Goal: Task Accomplishment & Management: Manage account settings

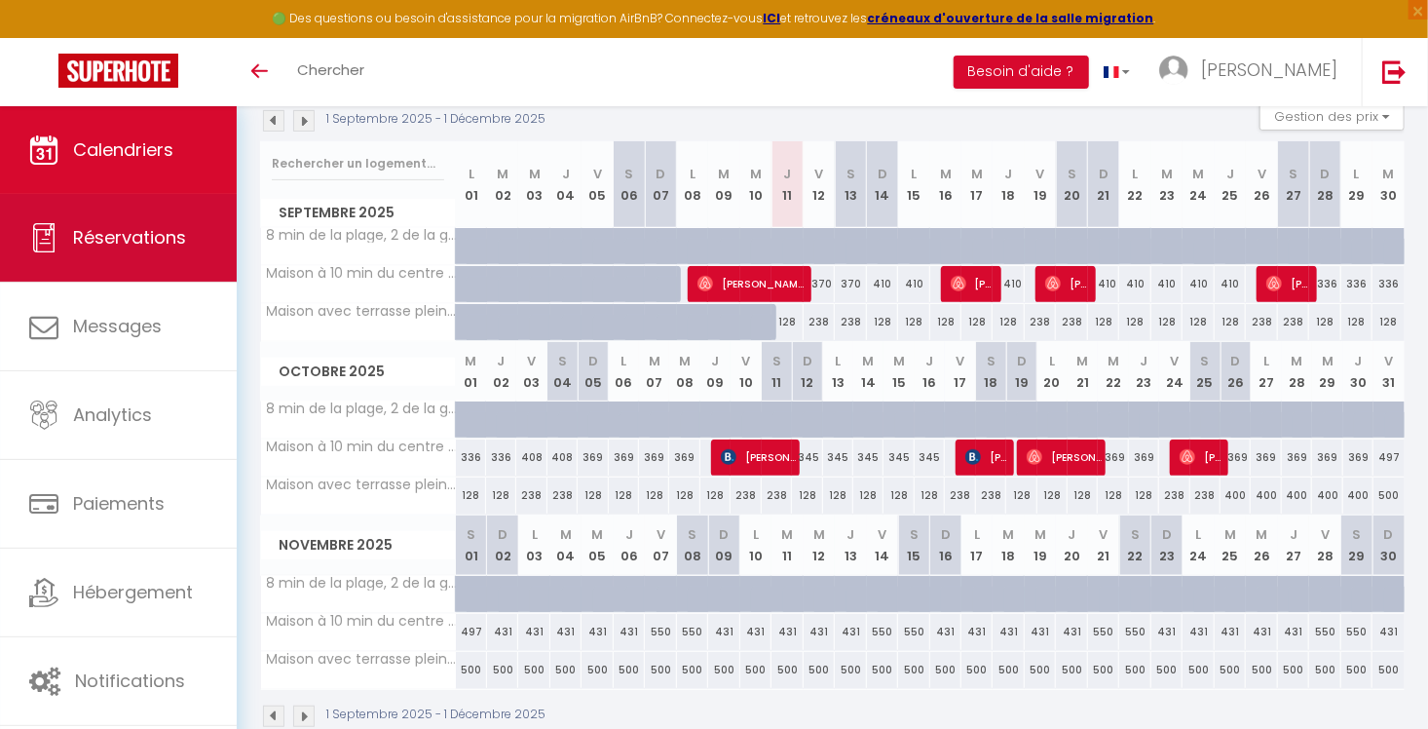
scroll to position [216, 0]
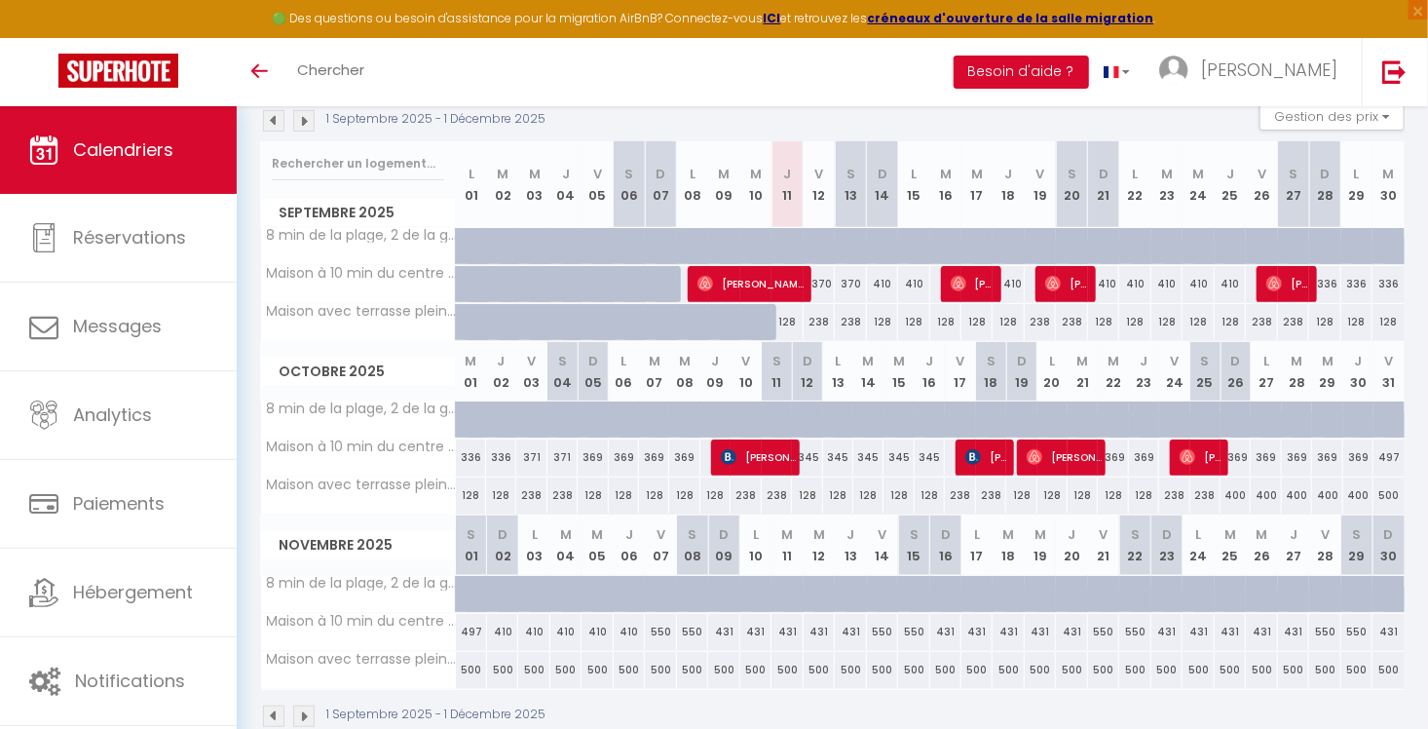
scroll to position [183, 0]
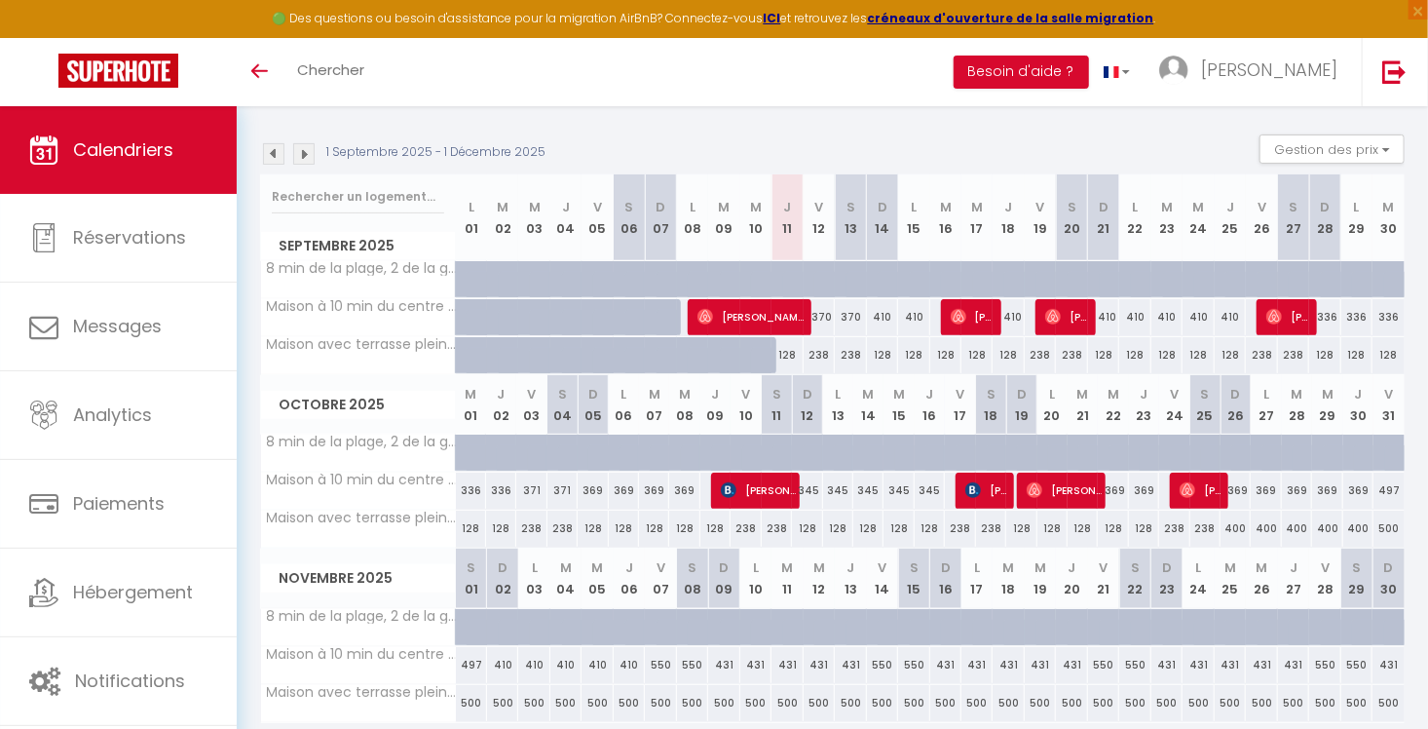
click at [307, 155] on img at bounding box center [303, 153] width 21 height 21
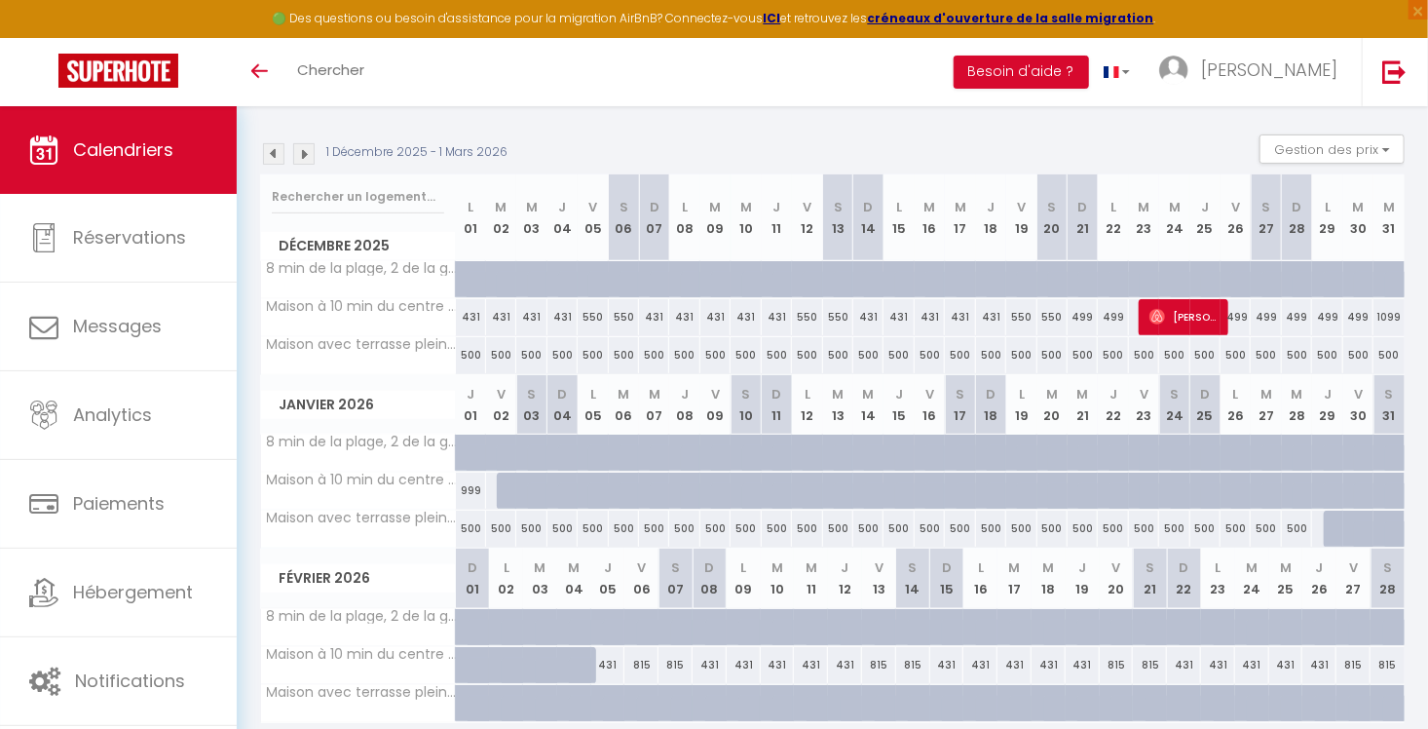
click at [278, 152] on img at bounding box center [273, 153] width 21 height 21
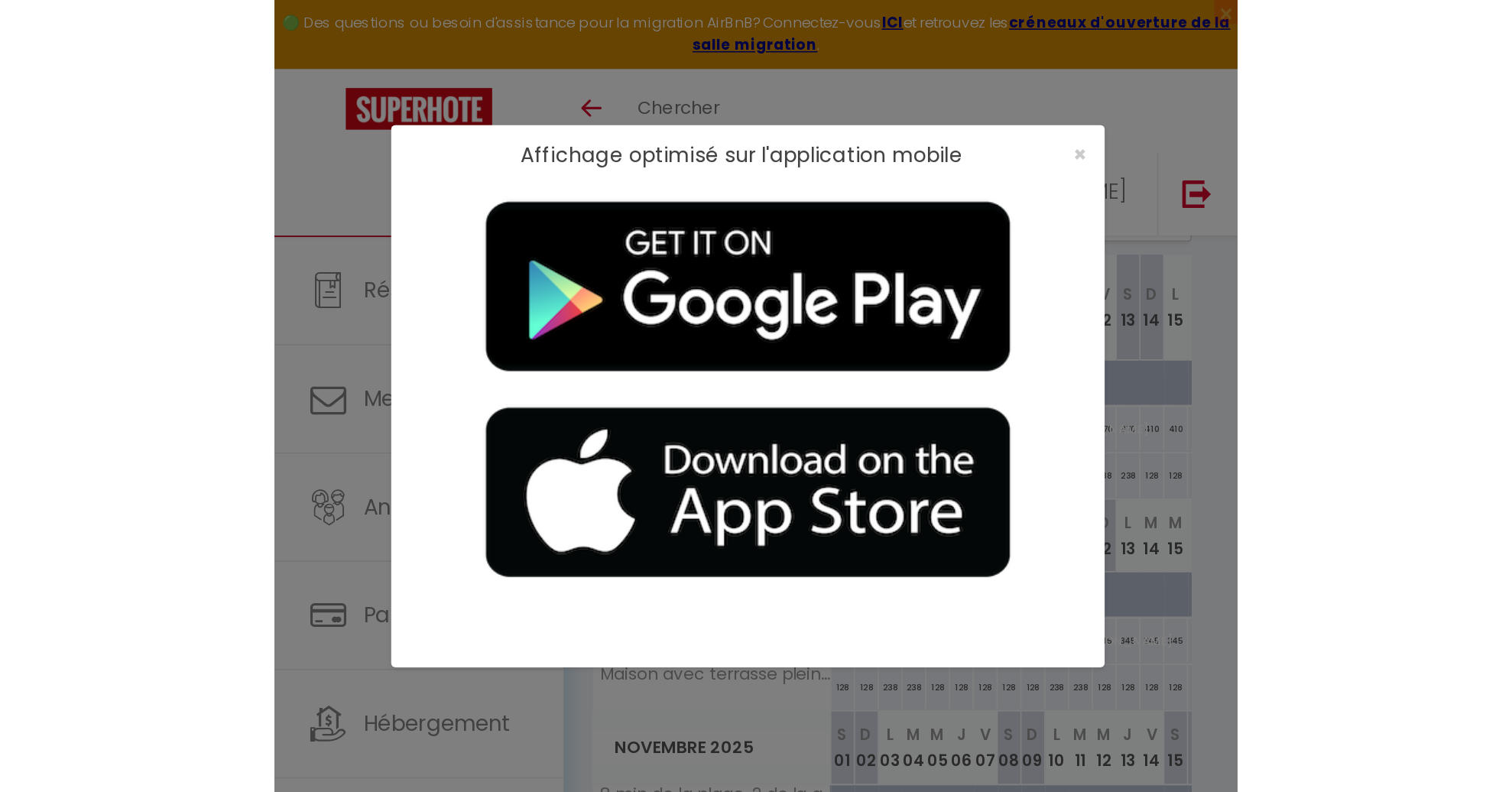
scroll to position [82, 0]
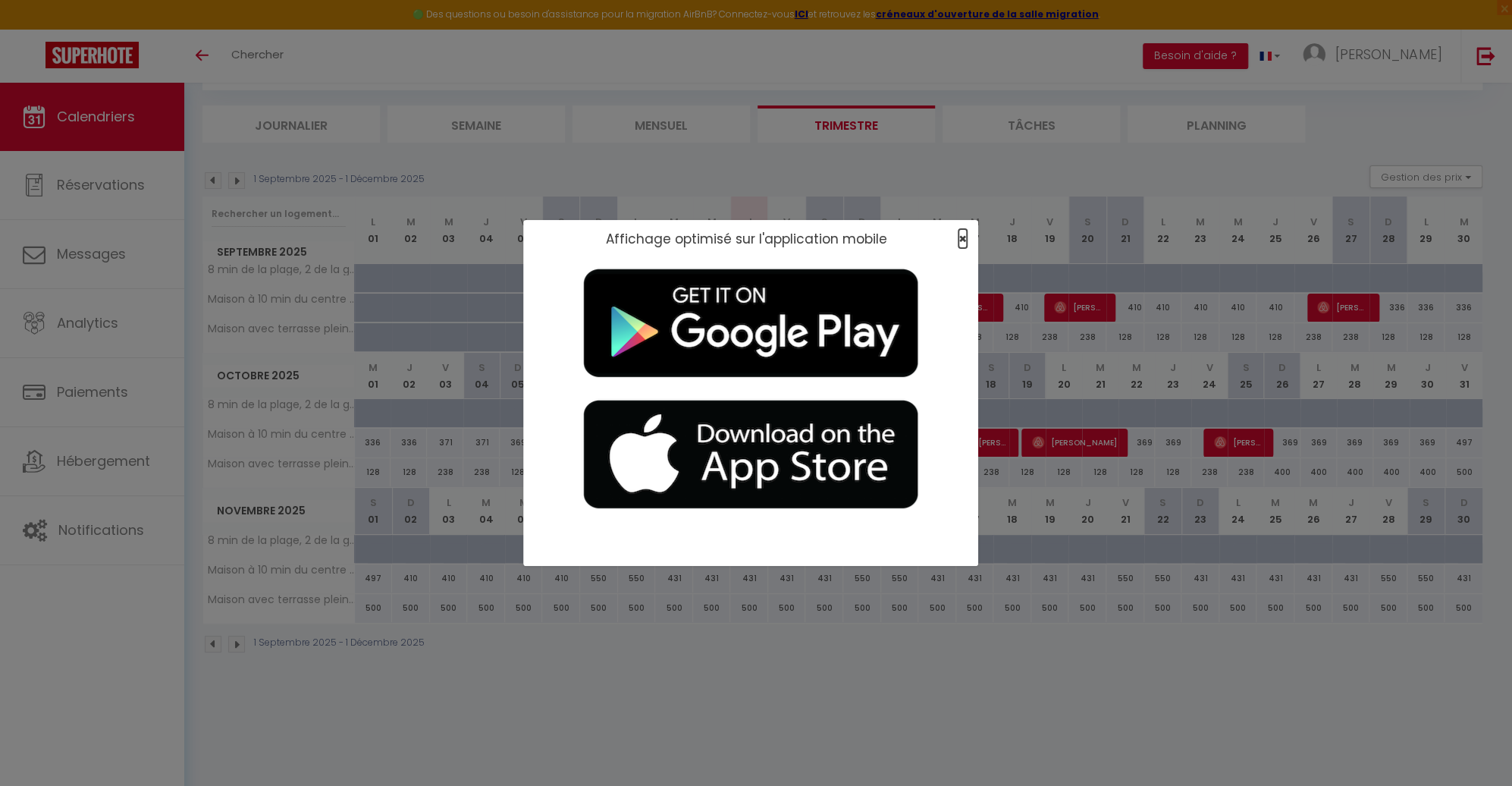
click at [962, 239] on span "×" at bounding box center [962, 238] width 9 height 19
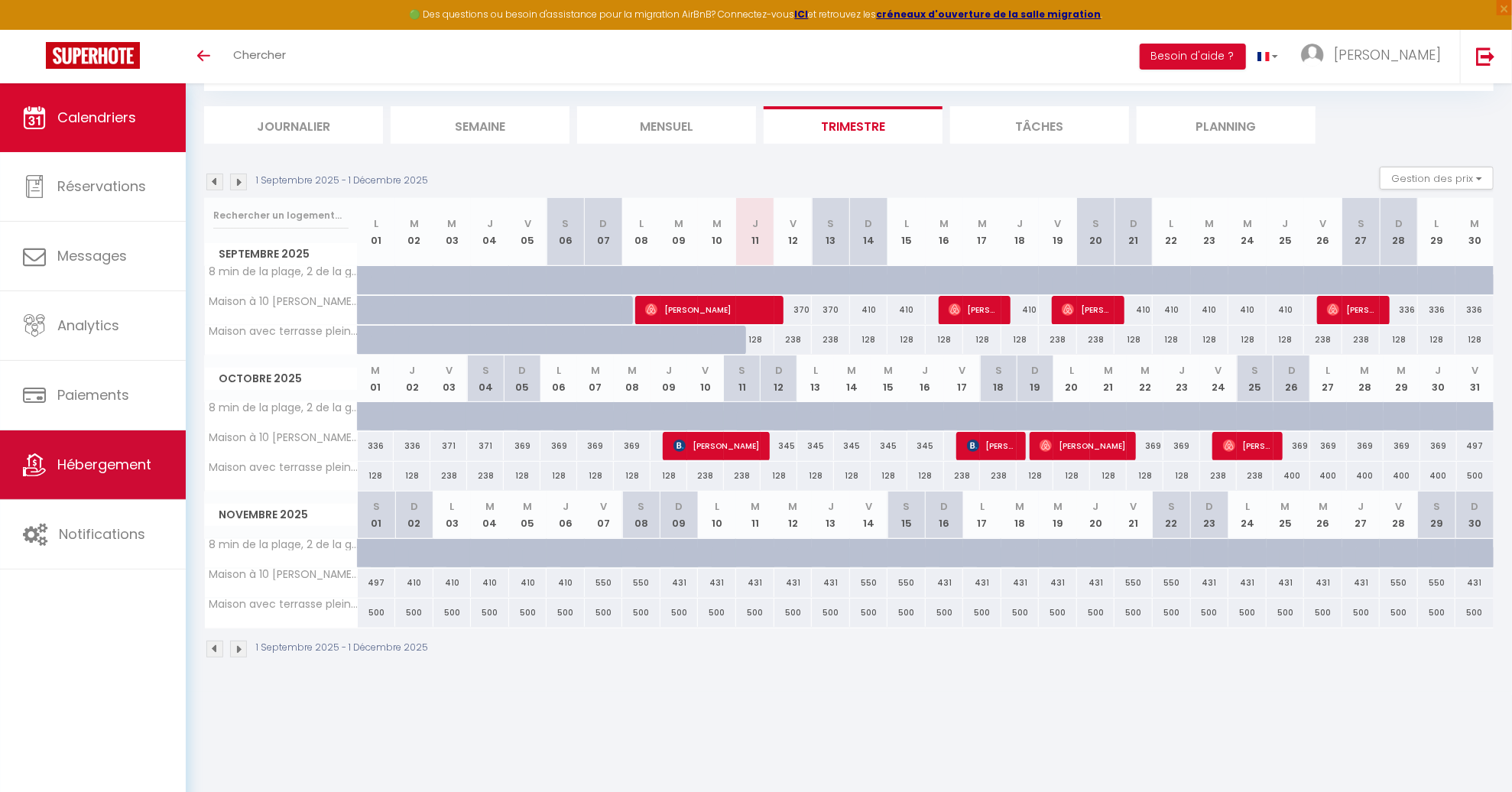
click at [102, 474] on link "Hébergement" at bounding box center [93, 465] width 186 height 69
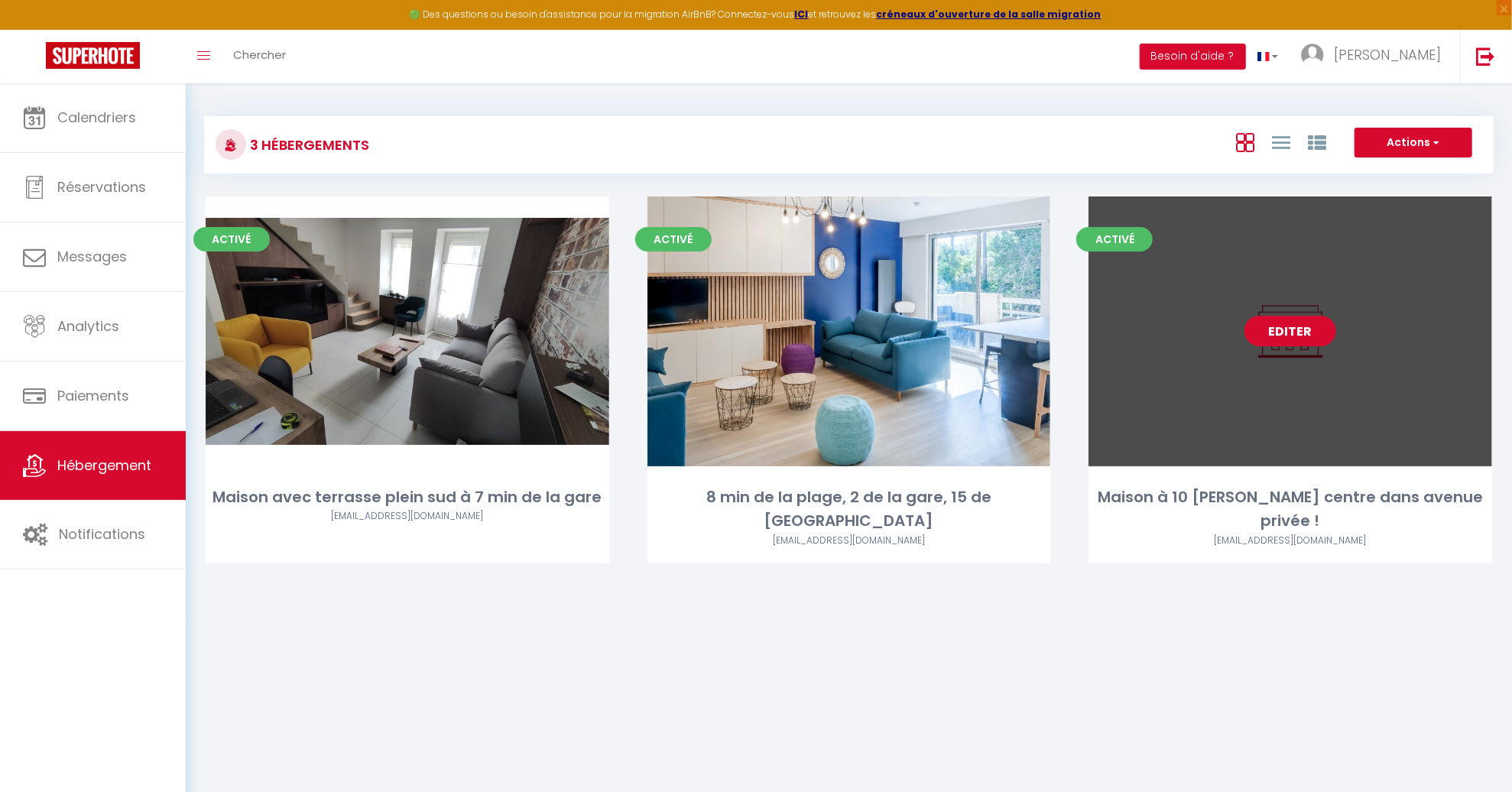
click at [1299, 335] on link "Editer" at bounding box center [1290, 330] width 92 height 31
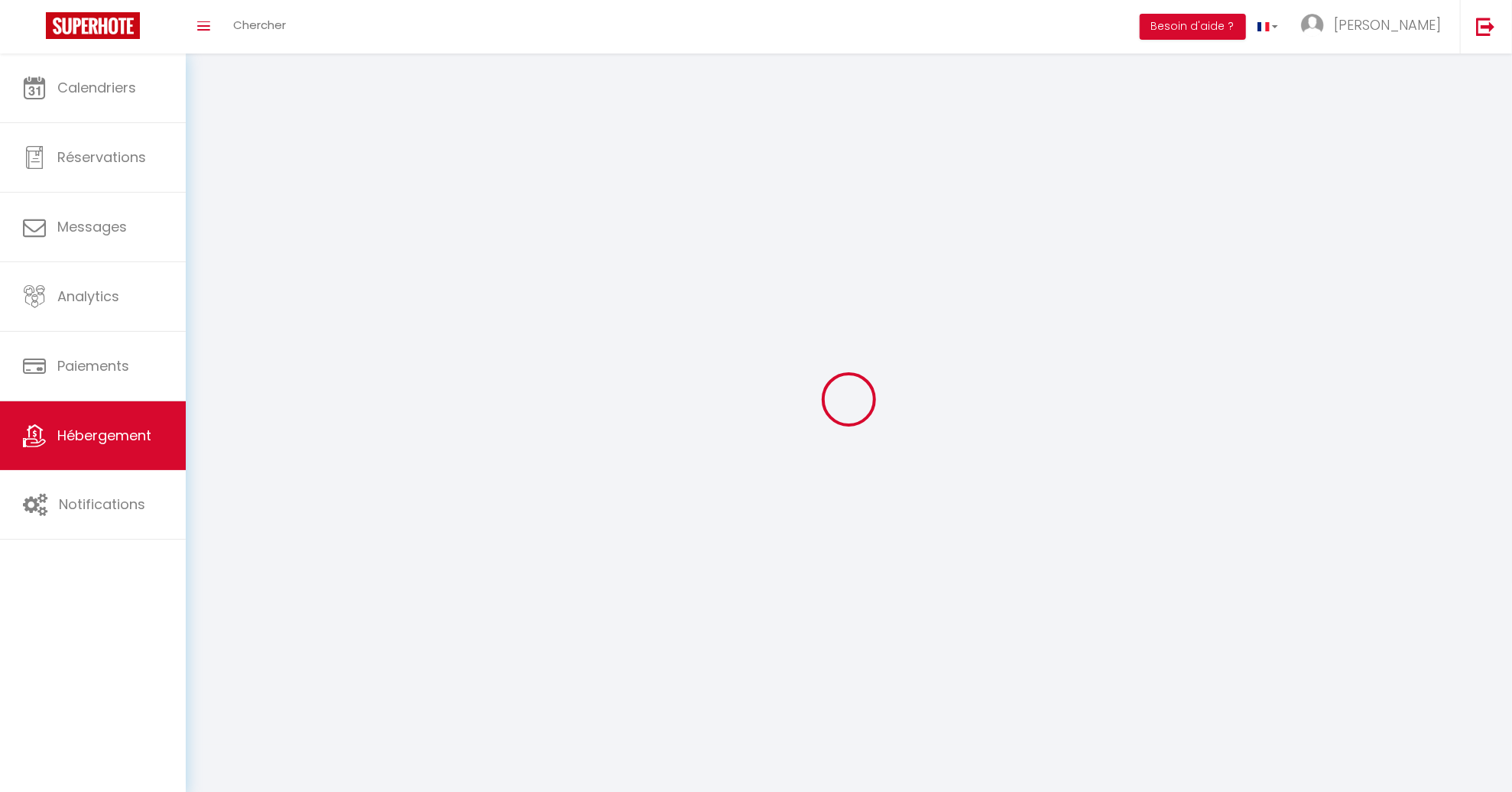
select select "1"
select select
select select "28"
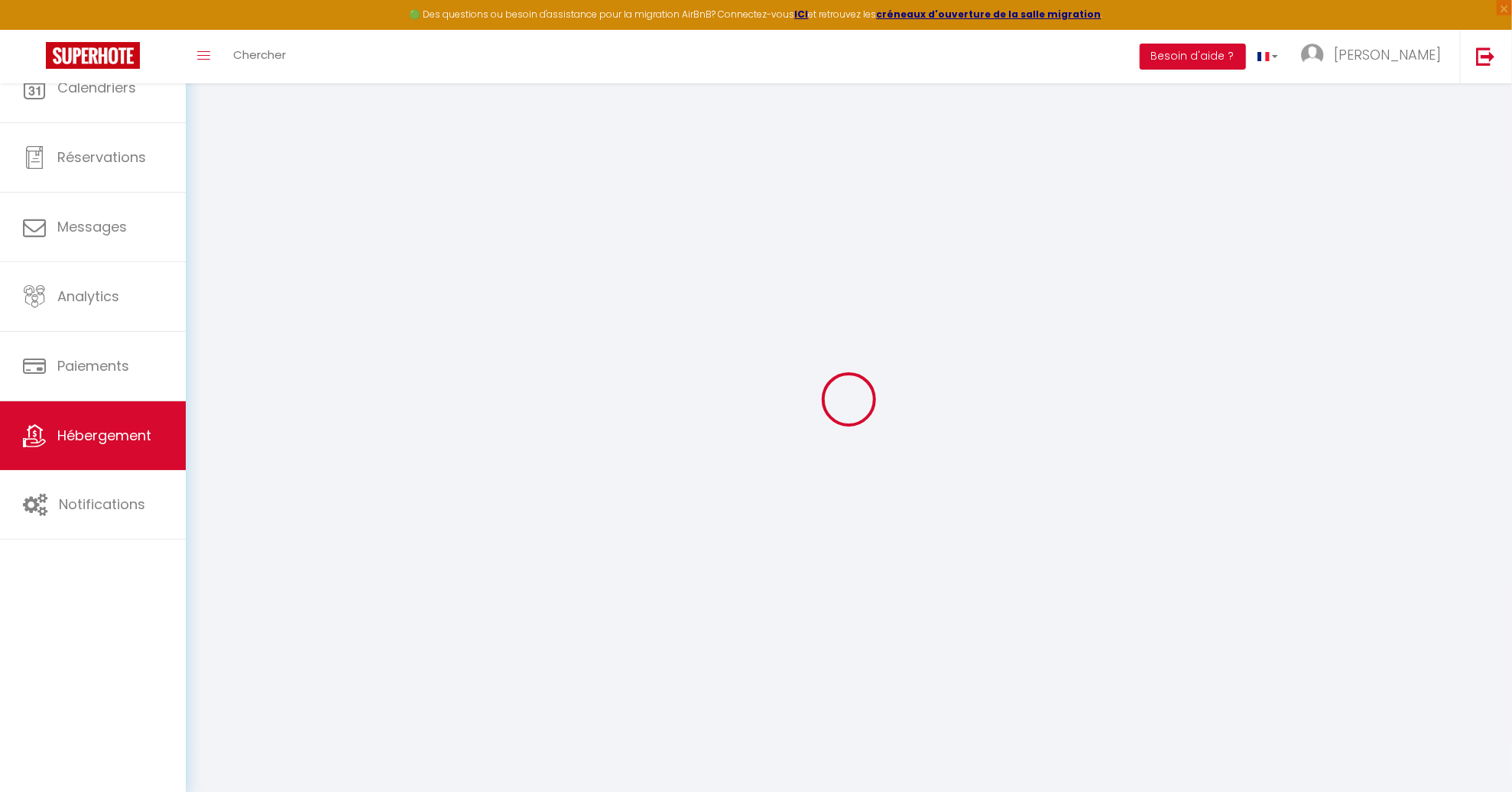
select select
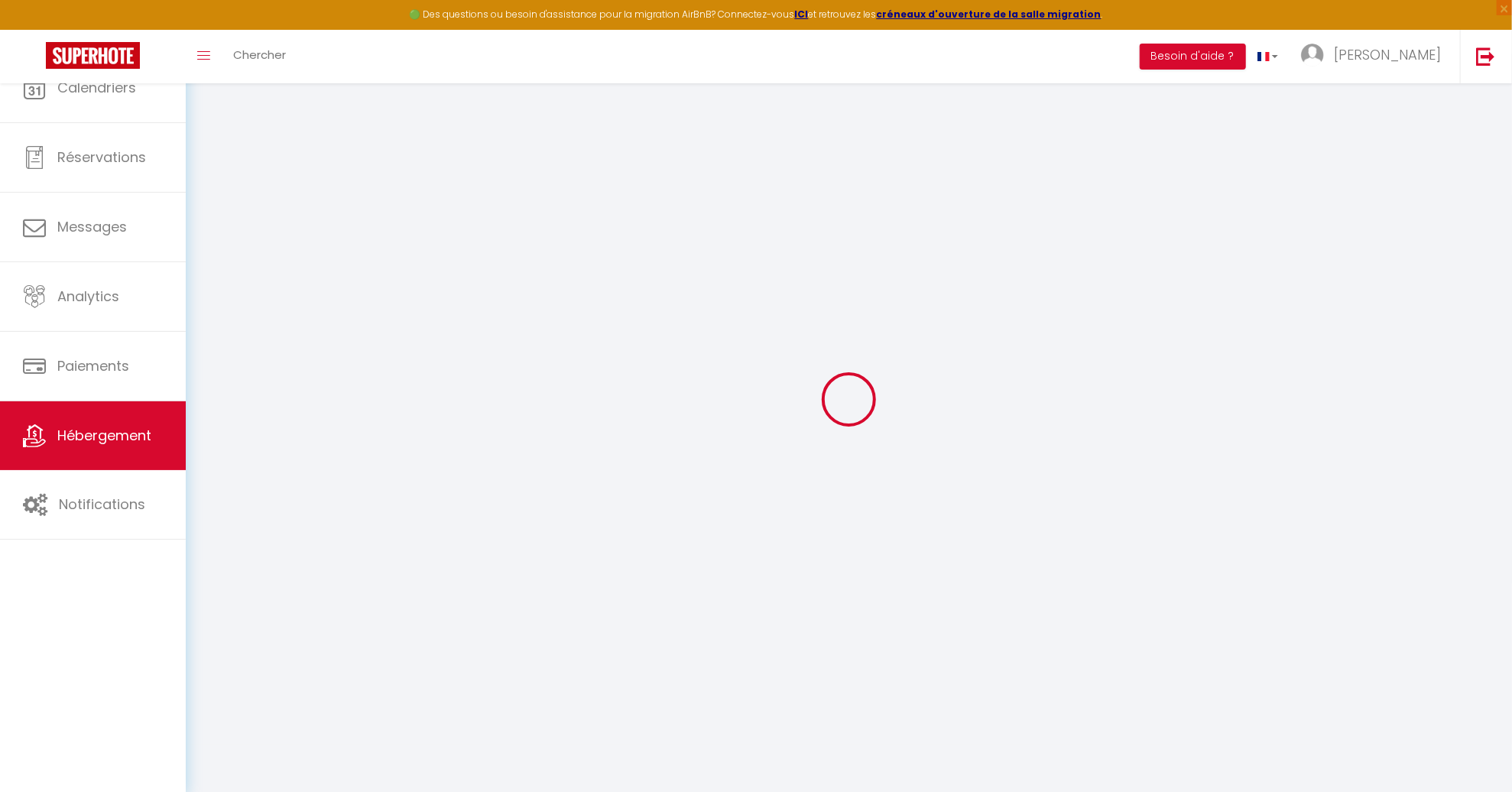
select select
checkbox input "false"
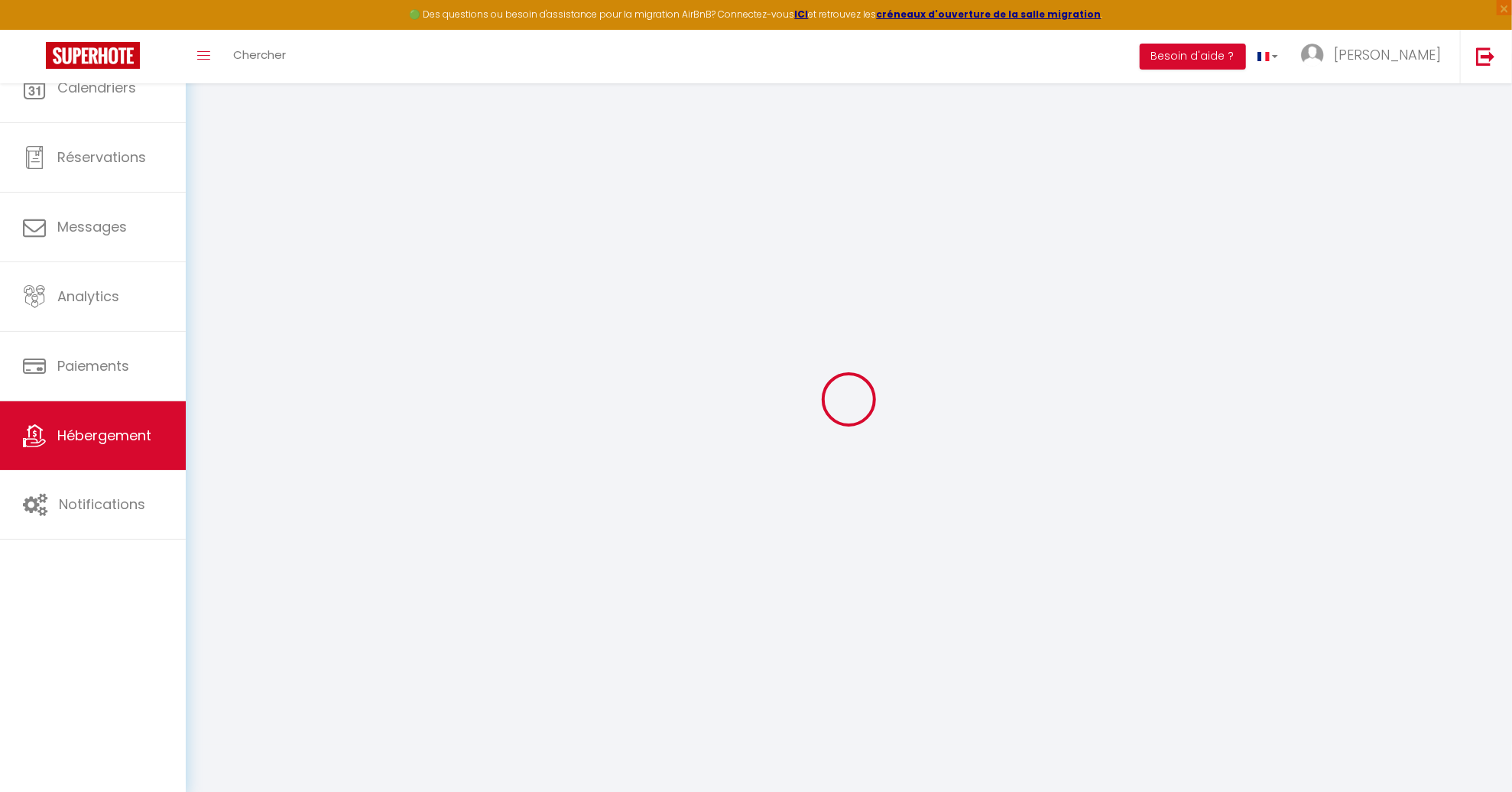
select select
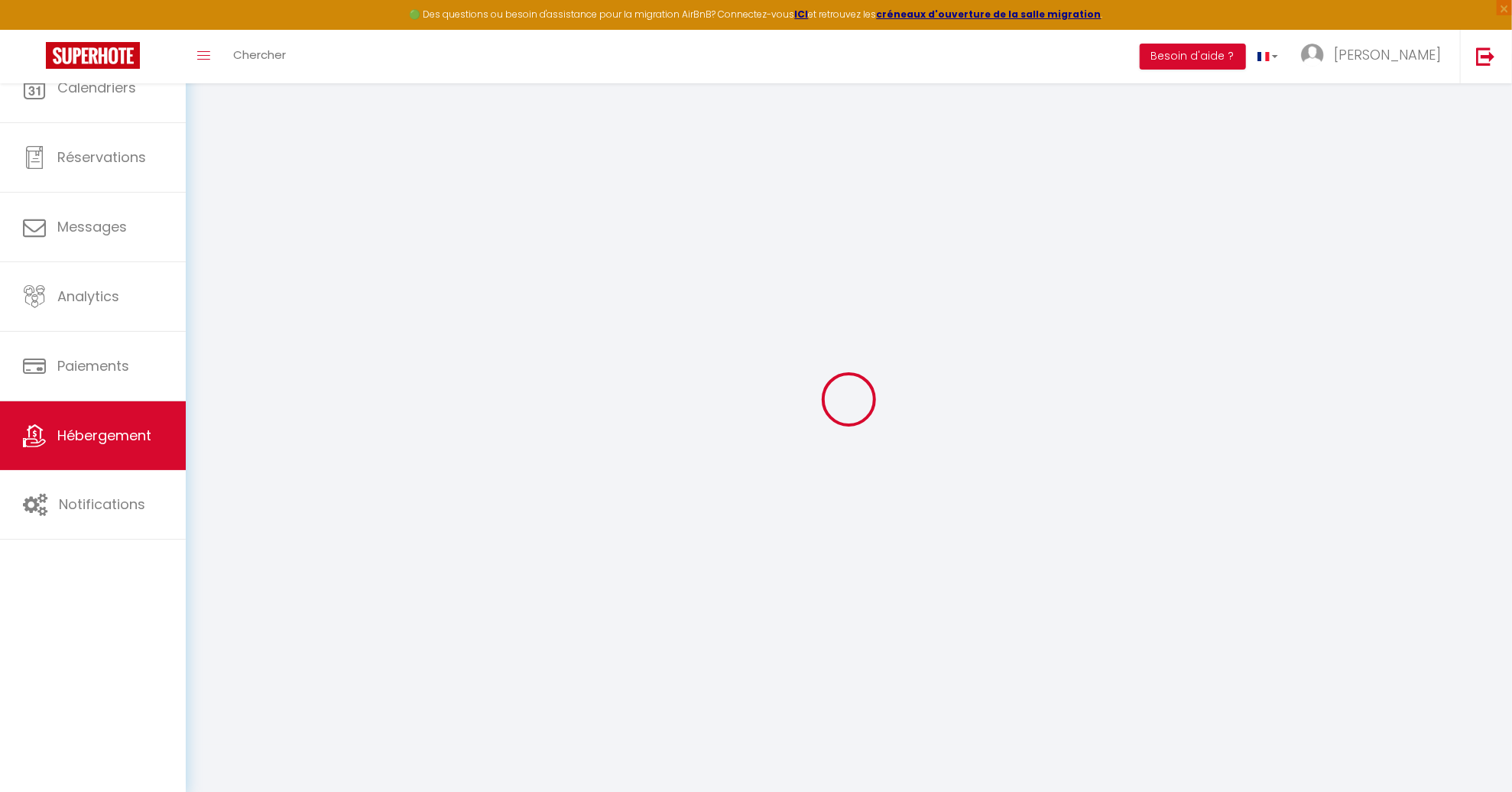
select select
checkbox input "false"
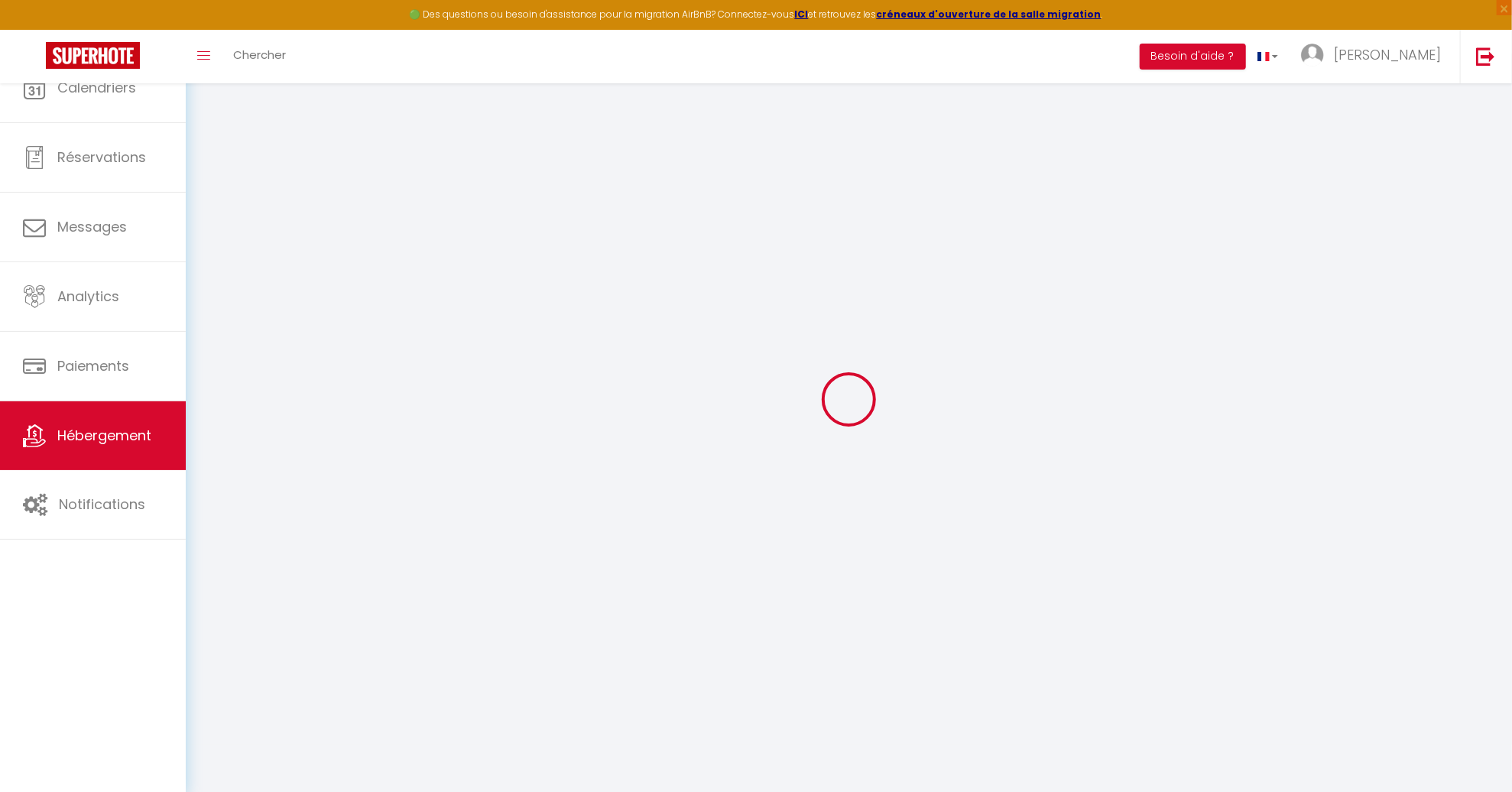
checkbox input "false"
select select
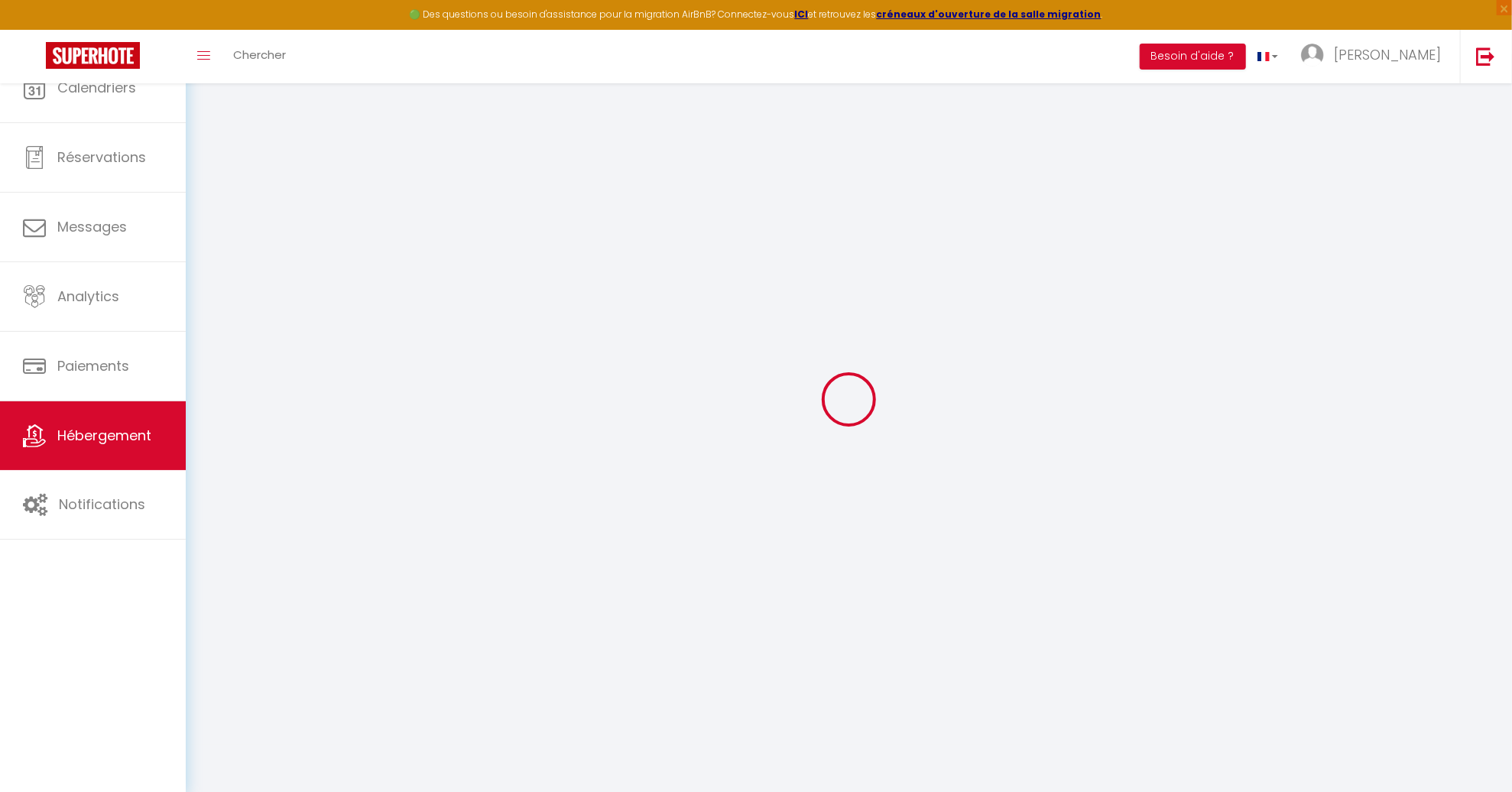
select select
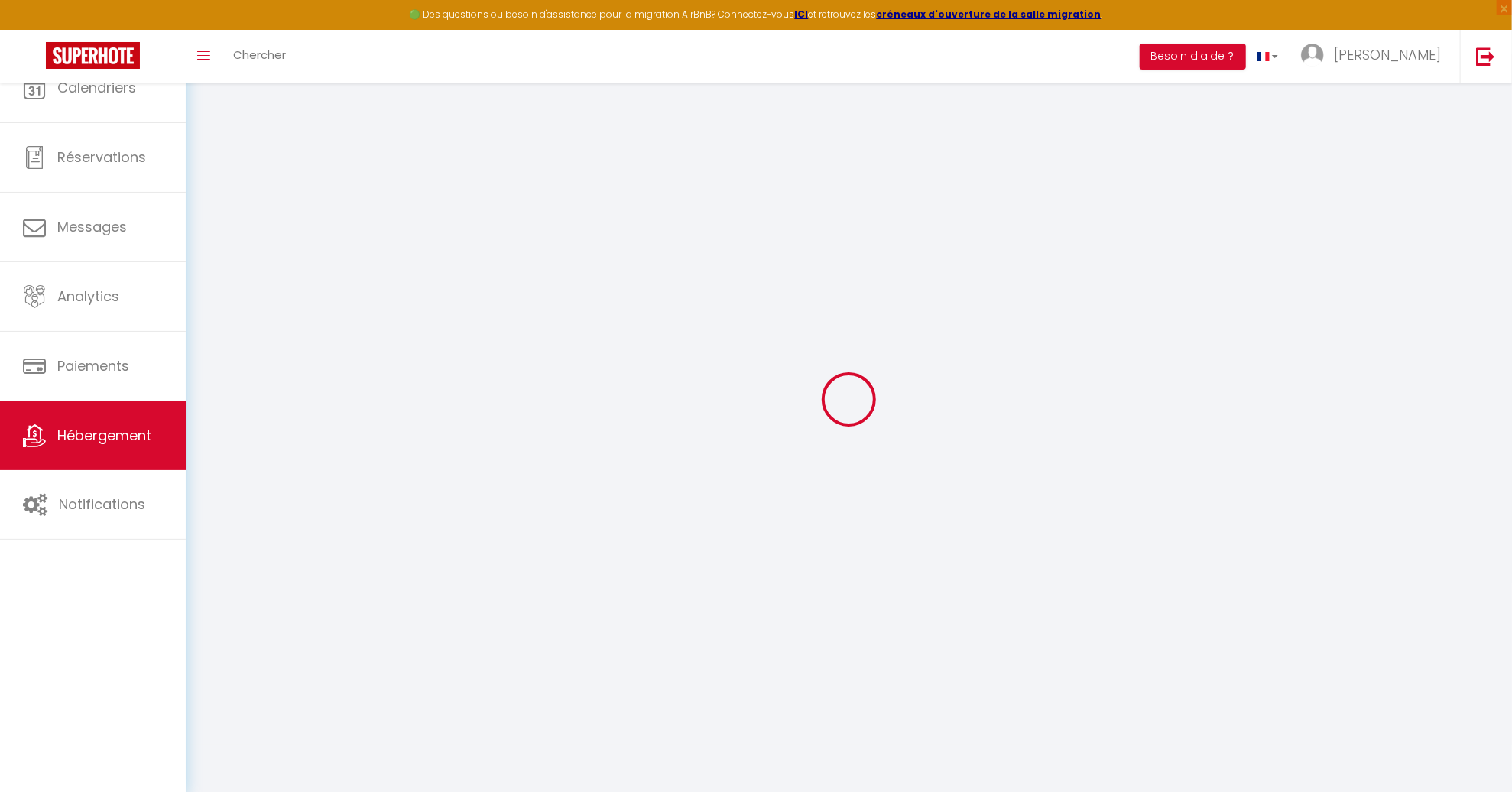
checkbox input "false"
select select
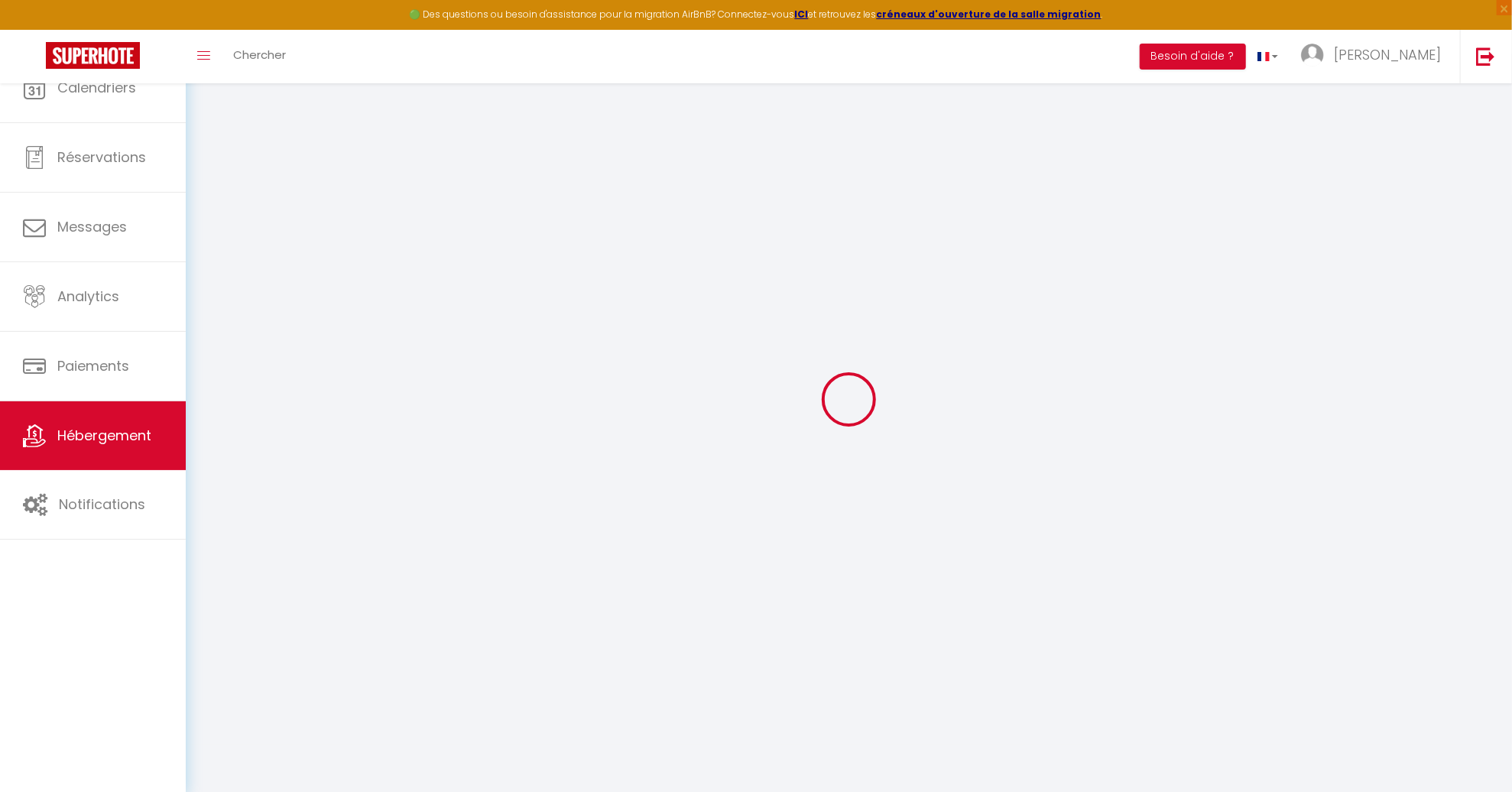
select select
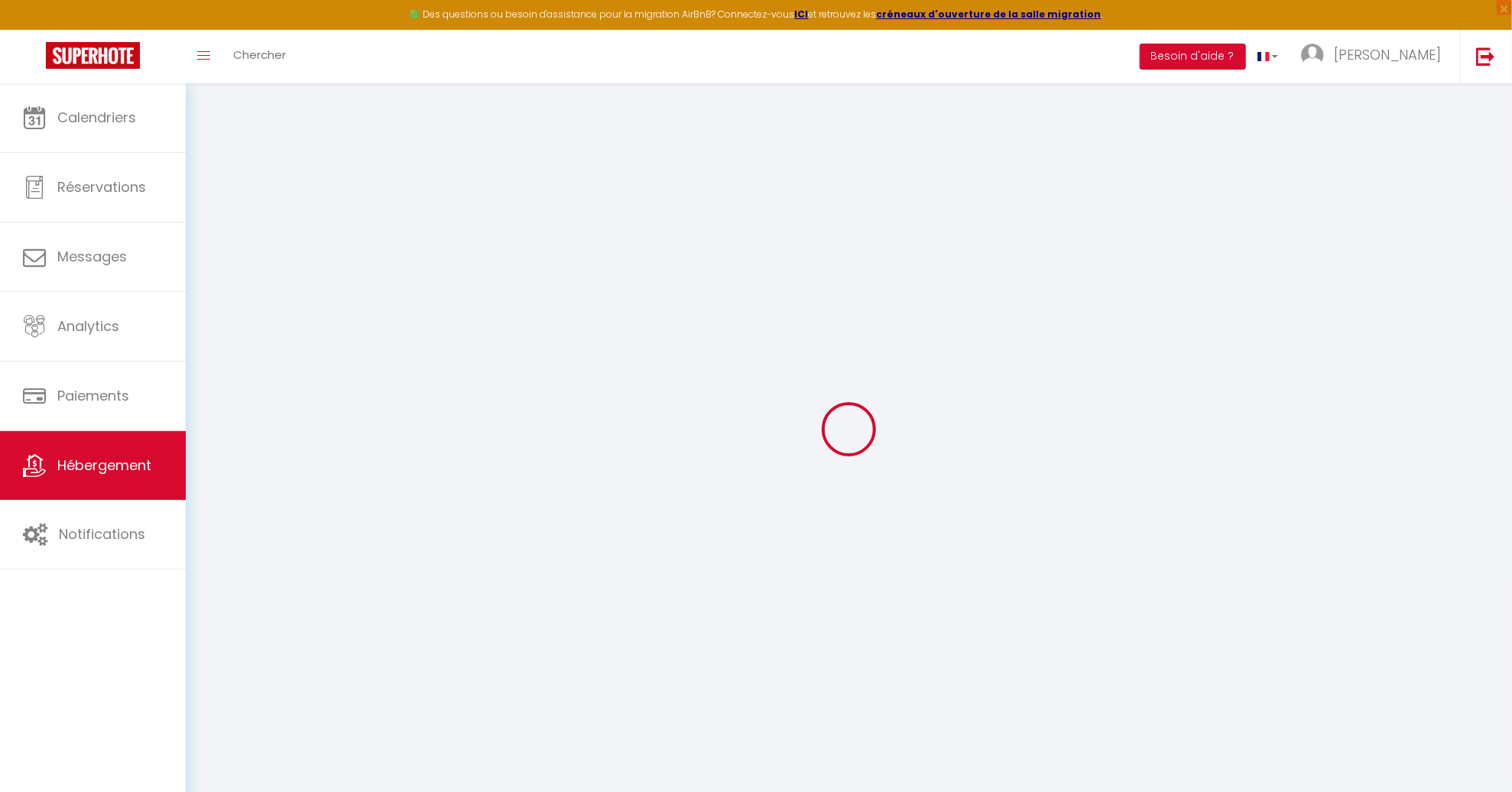
select select
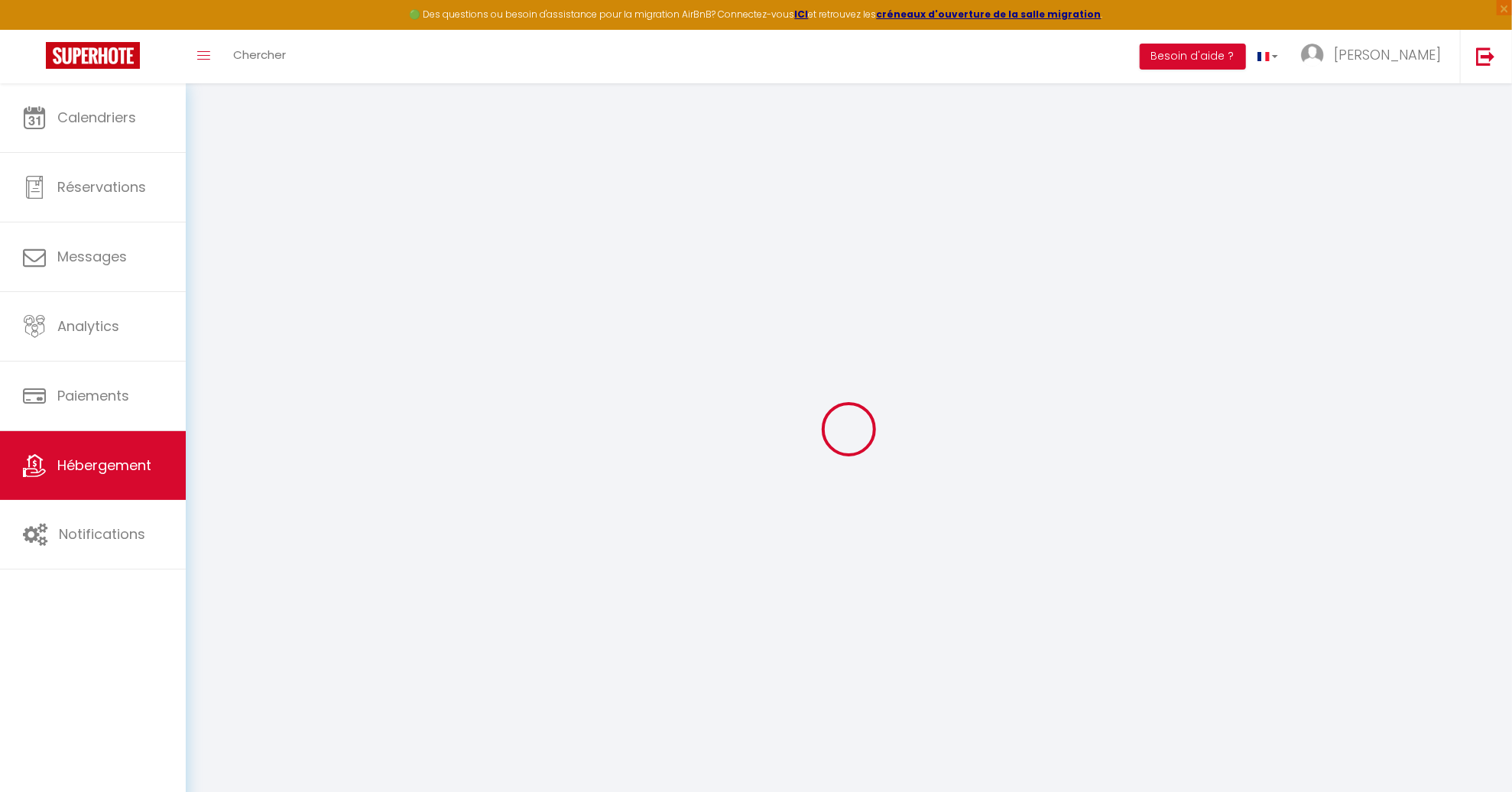
select select
checkbox input "false"
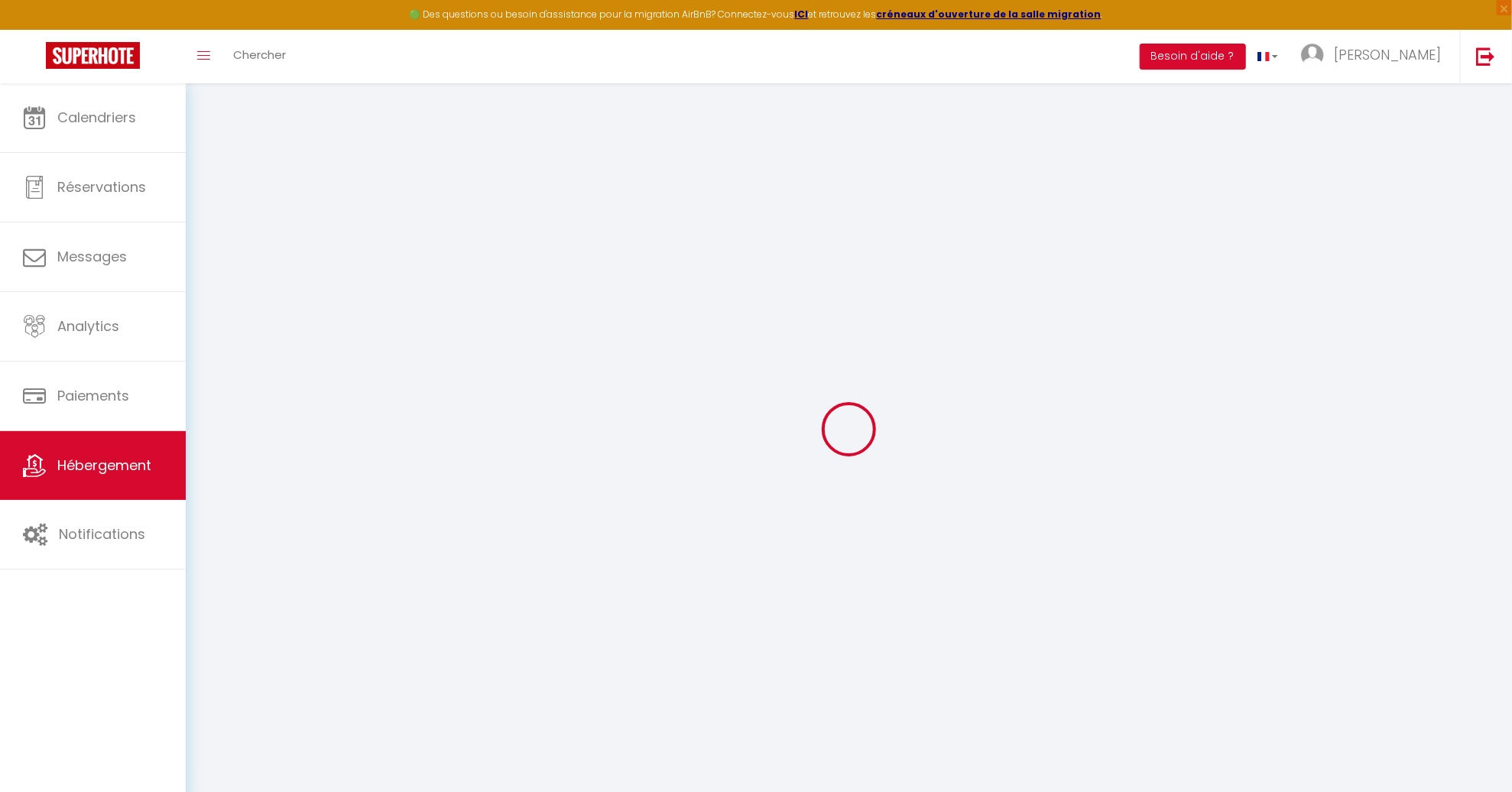
select select
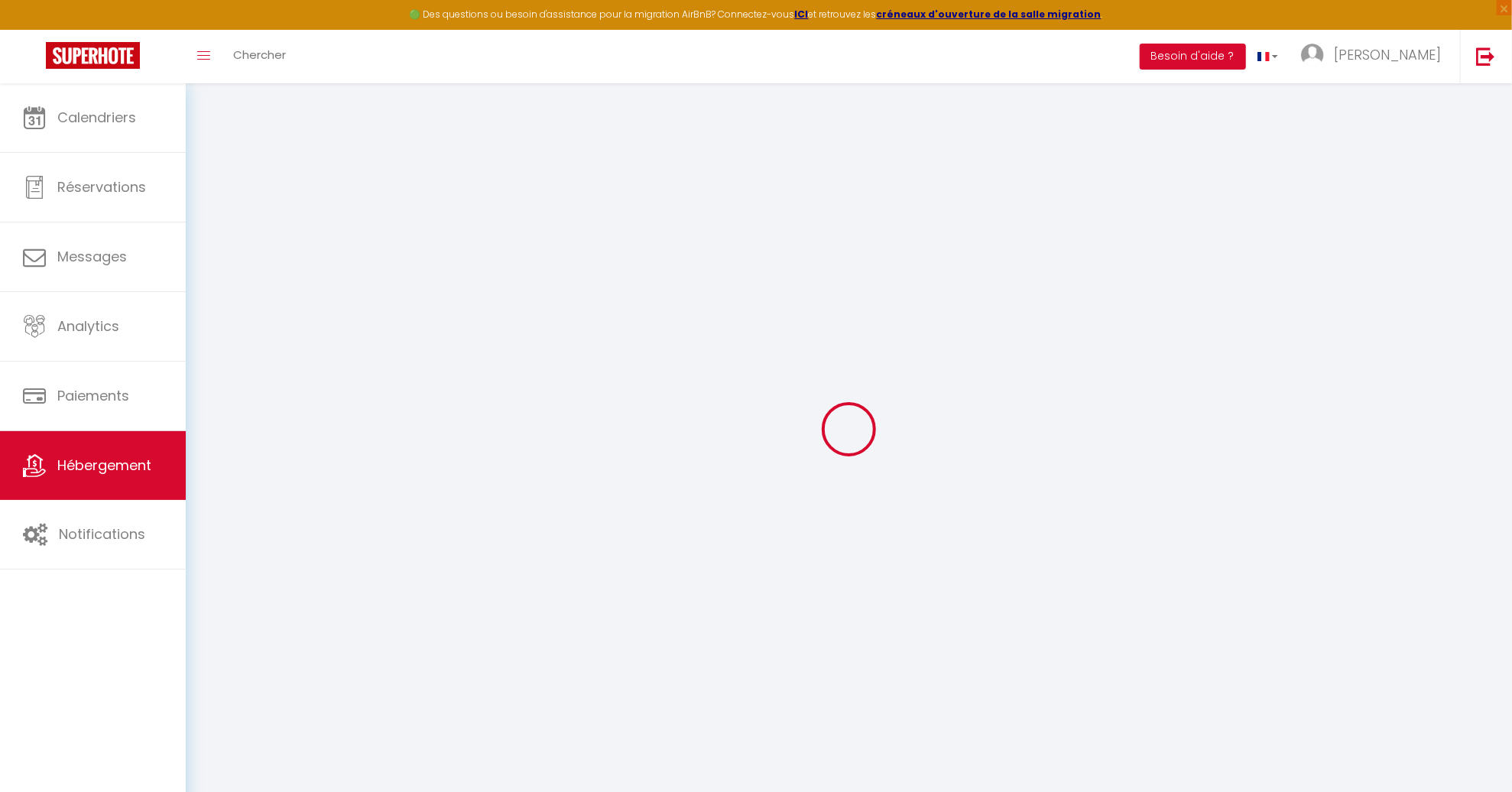
select select
checkbox input "false"
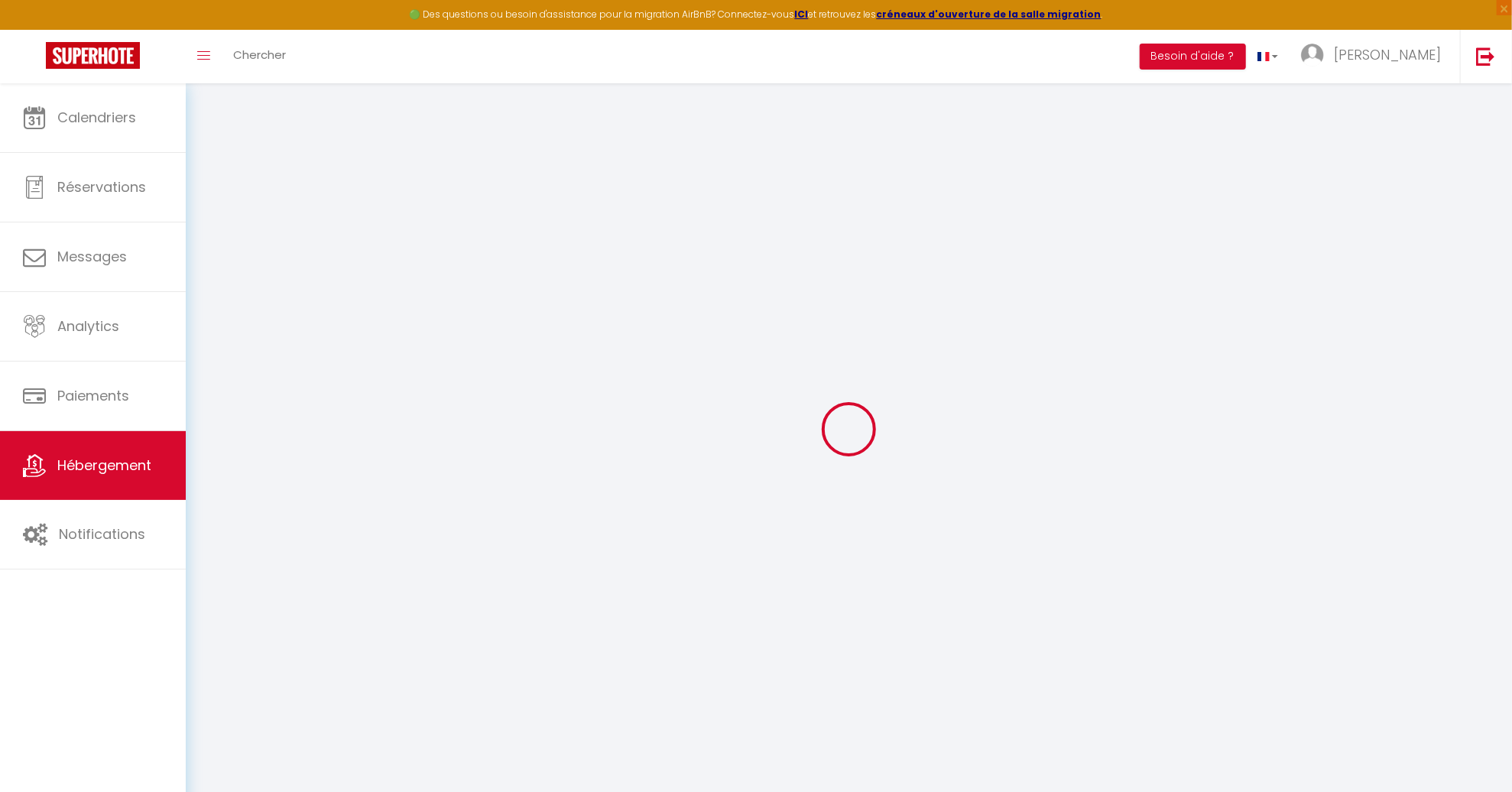
checkbox input "false"
select select
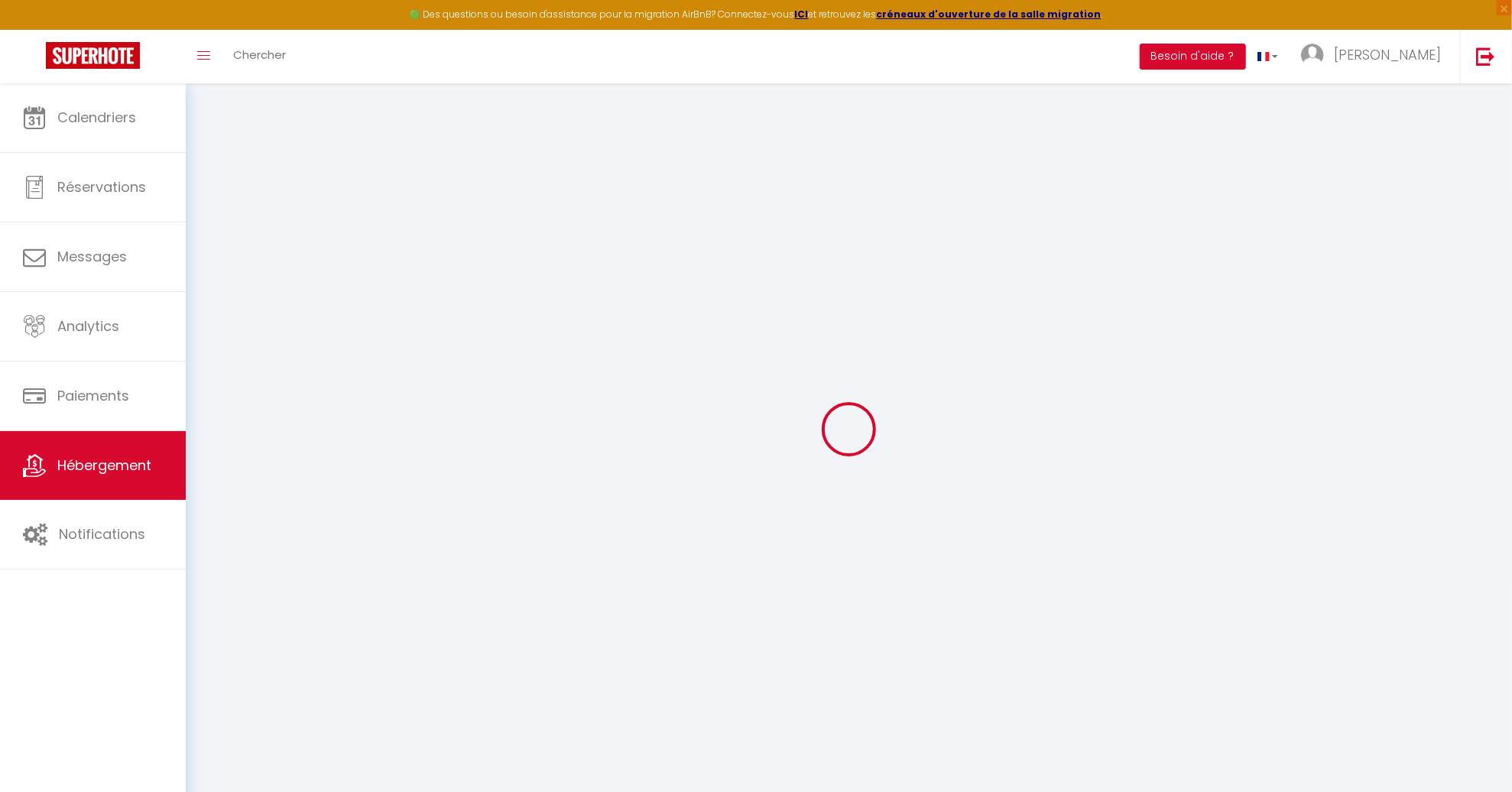
select select
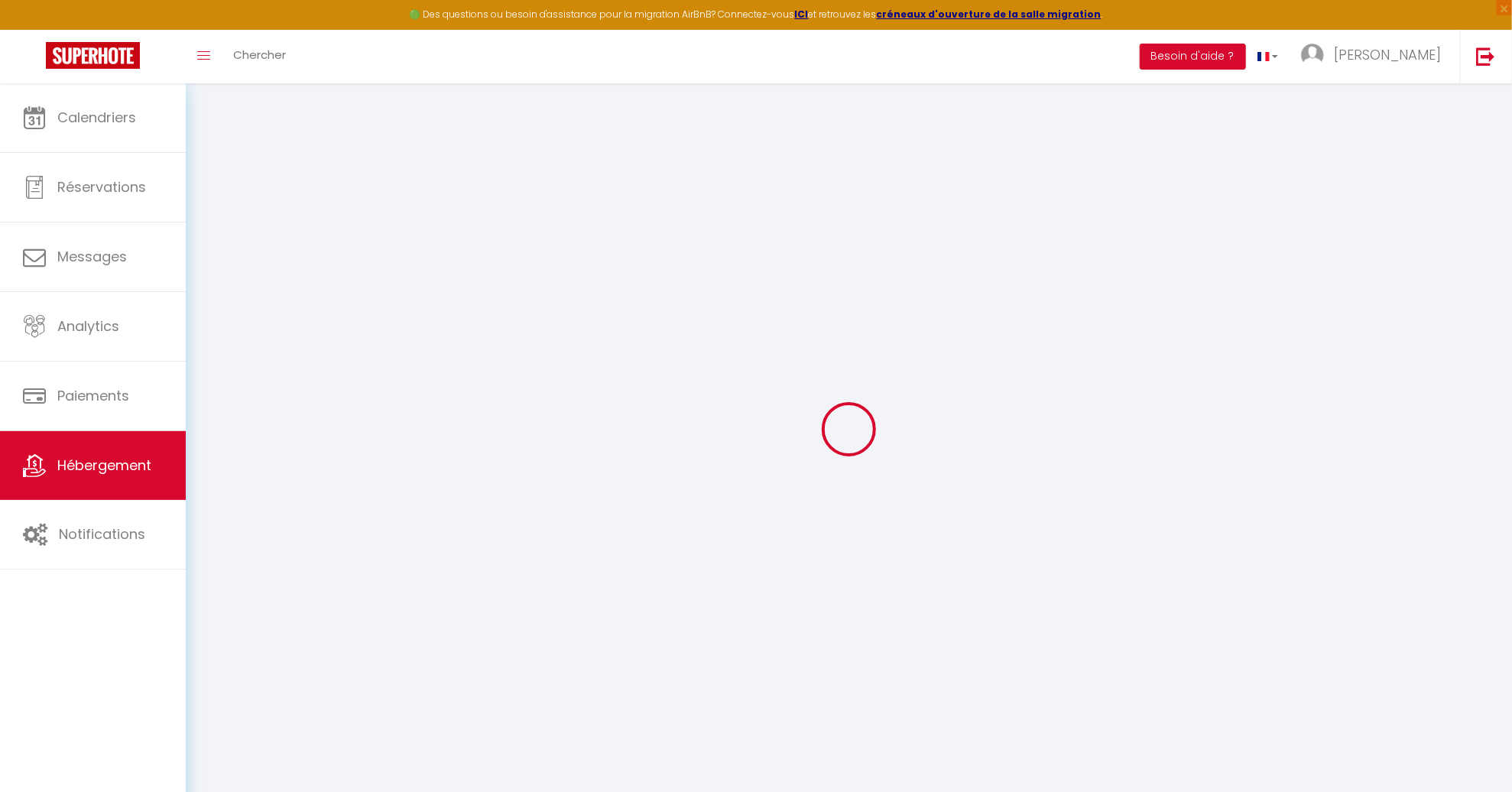
checkbox input "false"
select select
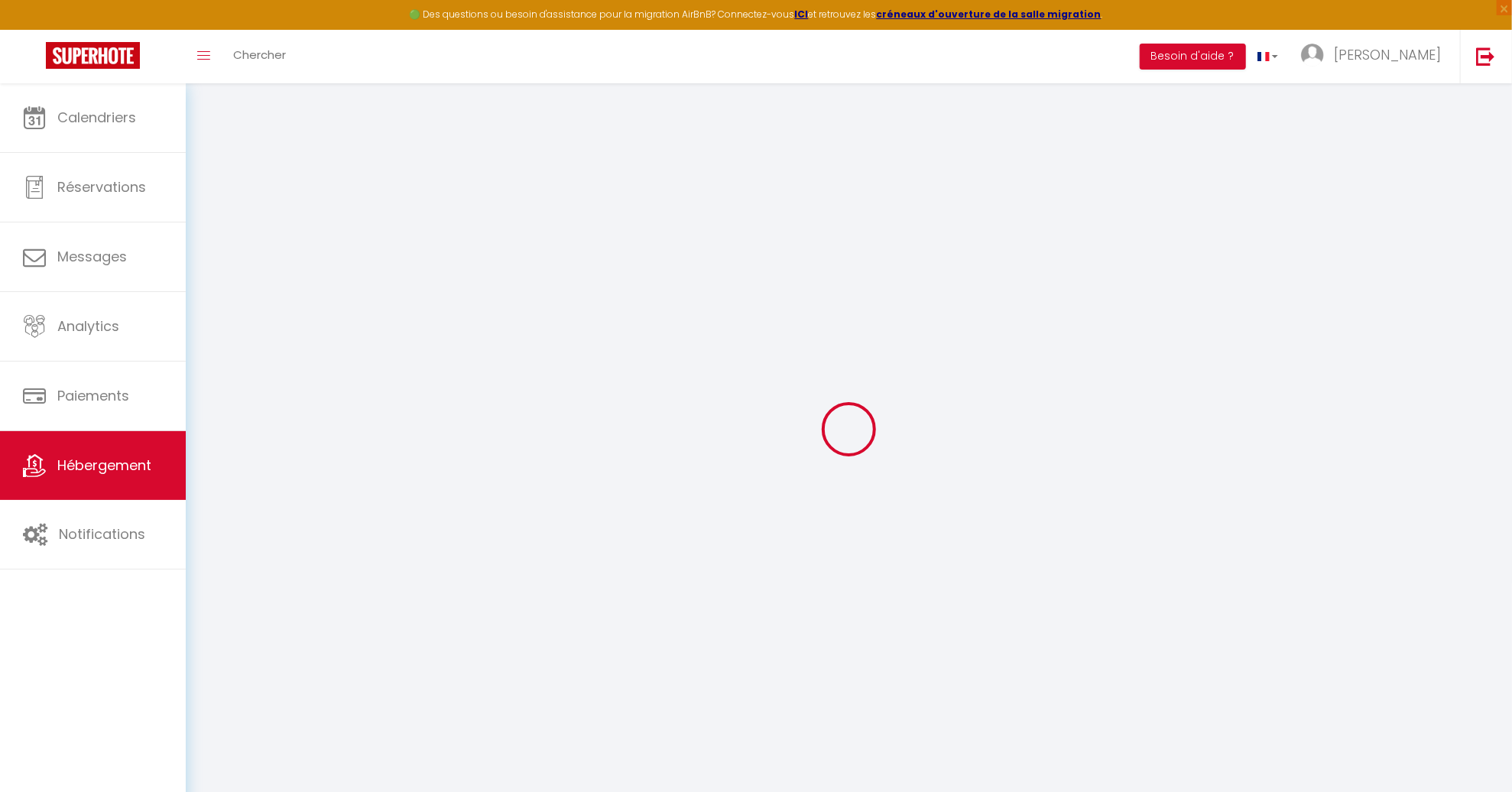
select select
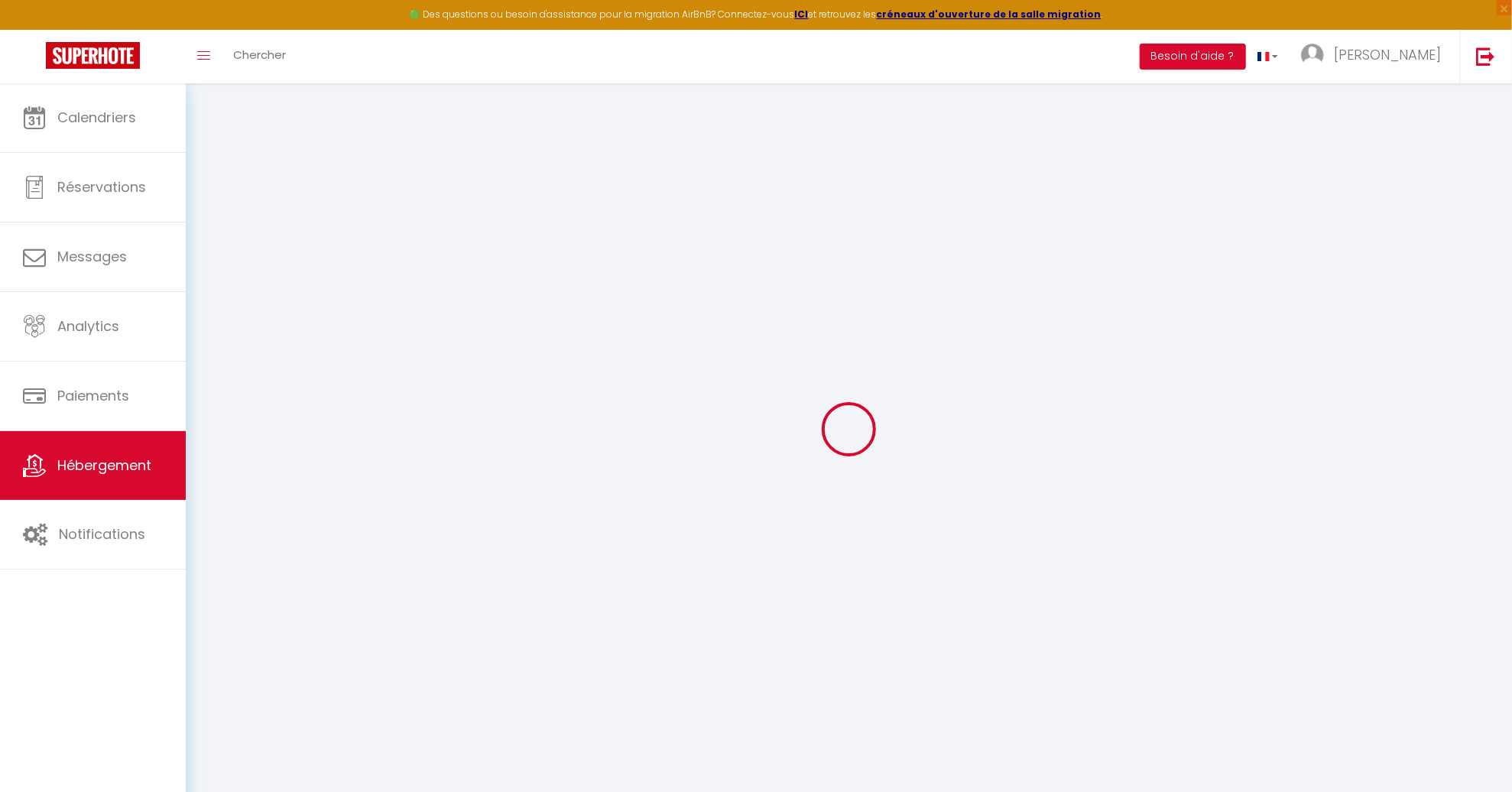
select select
checkbox input "false"
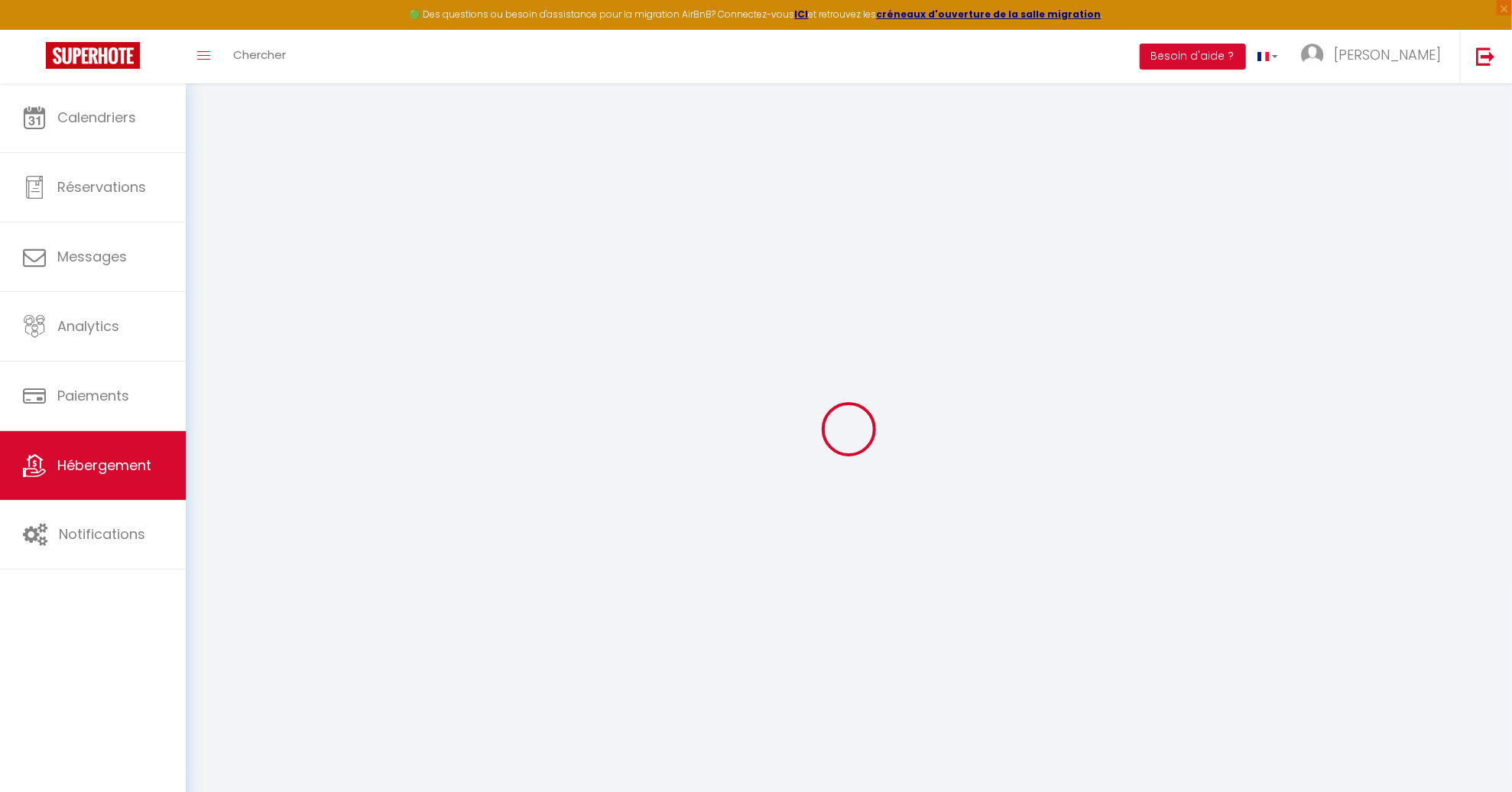
checkbox input "false"
select select
type input "Maison à 10 [PERSON_NAME] centre dans avenue privée !"
type input "[PERSON_NAME]"
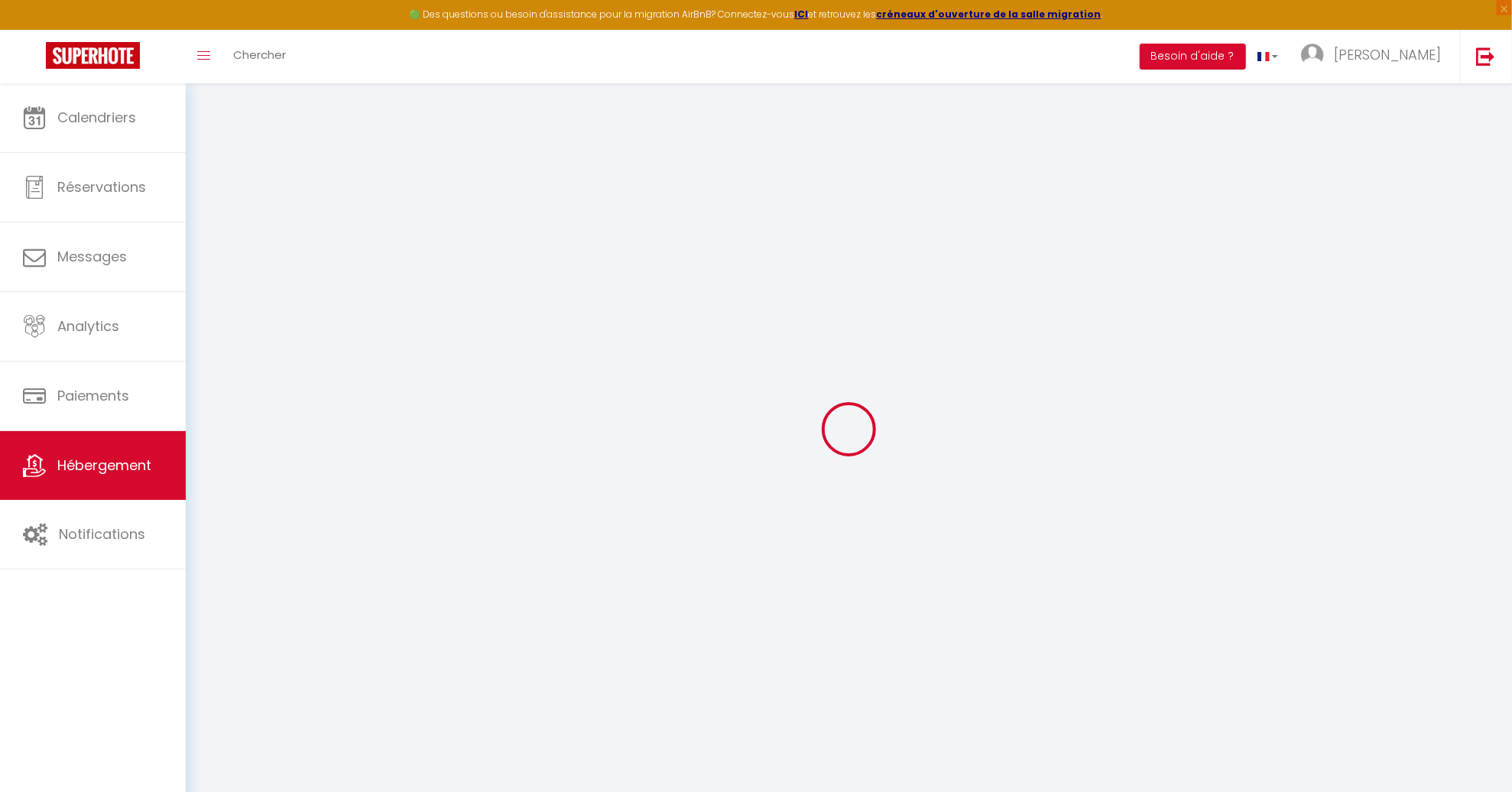
type input "[PERSON_NAME]"
type input "[STREET_ADDRESS][PERSON_NAME]"
type input "44000"
type input "[GEOGRAPHIC_DATA]"
select select "houses"
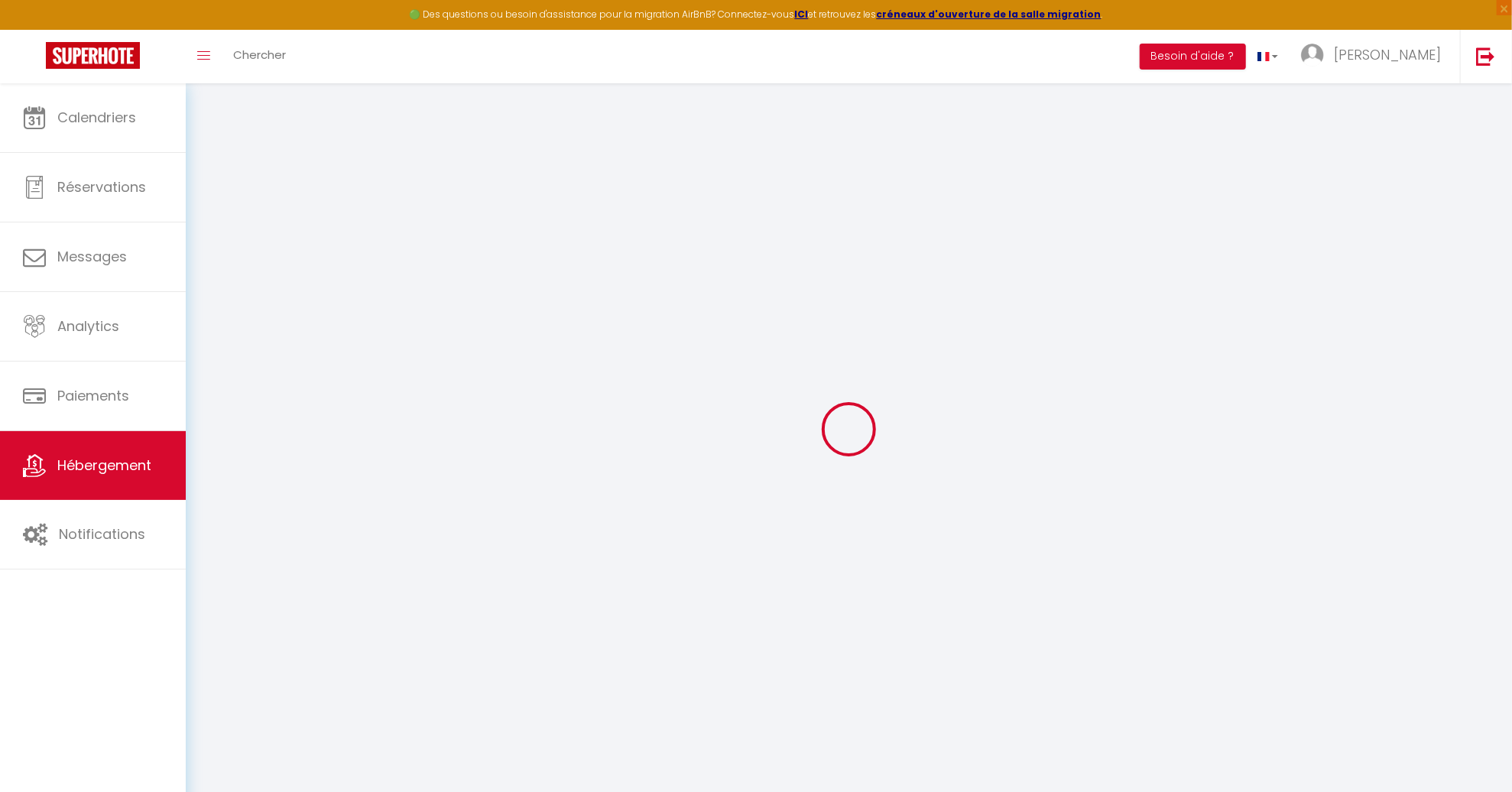
select select "15"
select select "6"
select select "4"
type input "400"
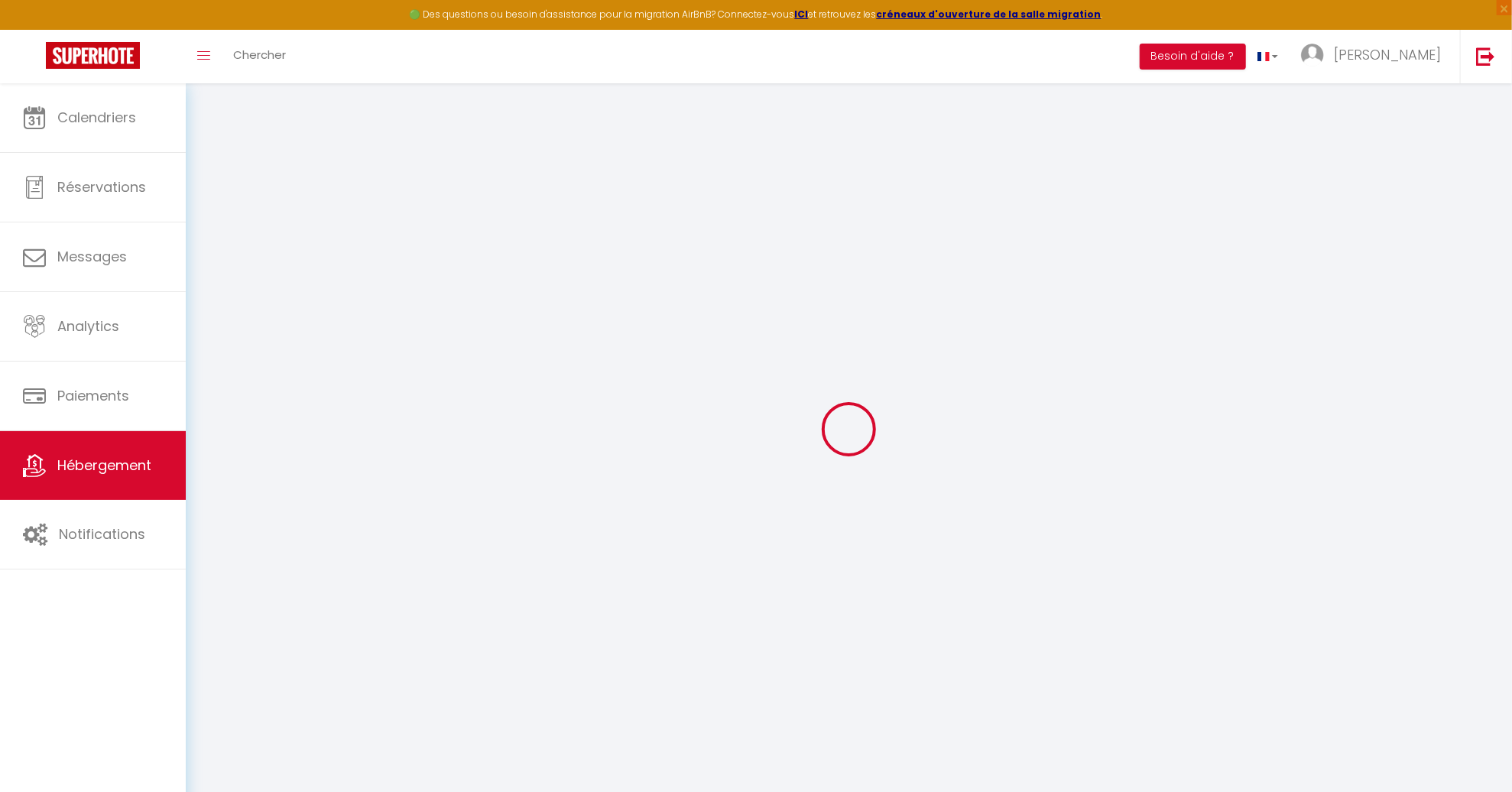
type input "100"
type input "5.5"
type input "5.28"
type input "800"
select select
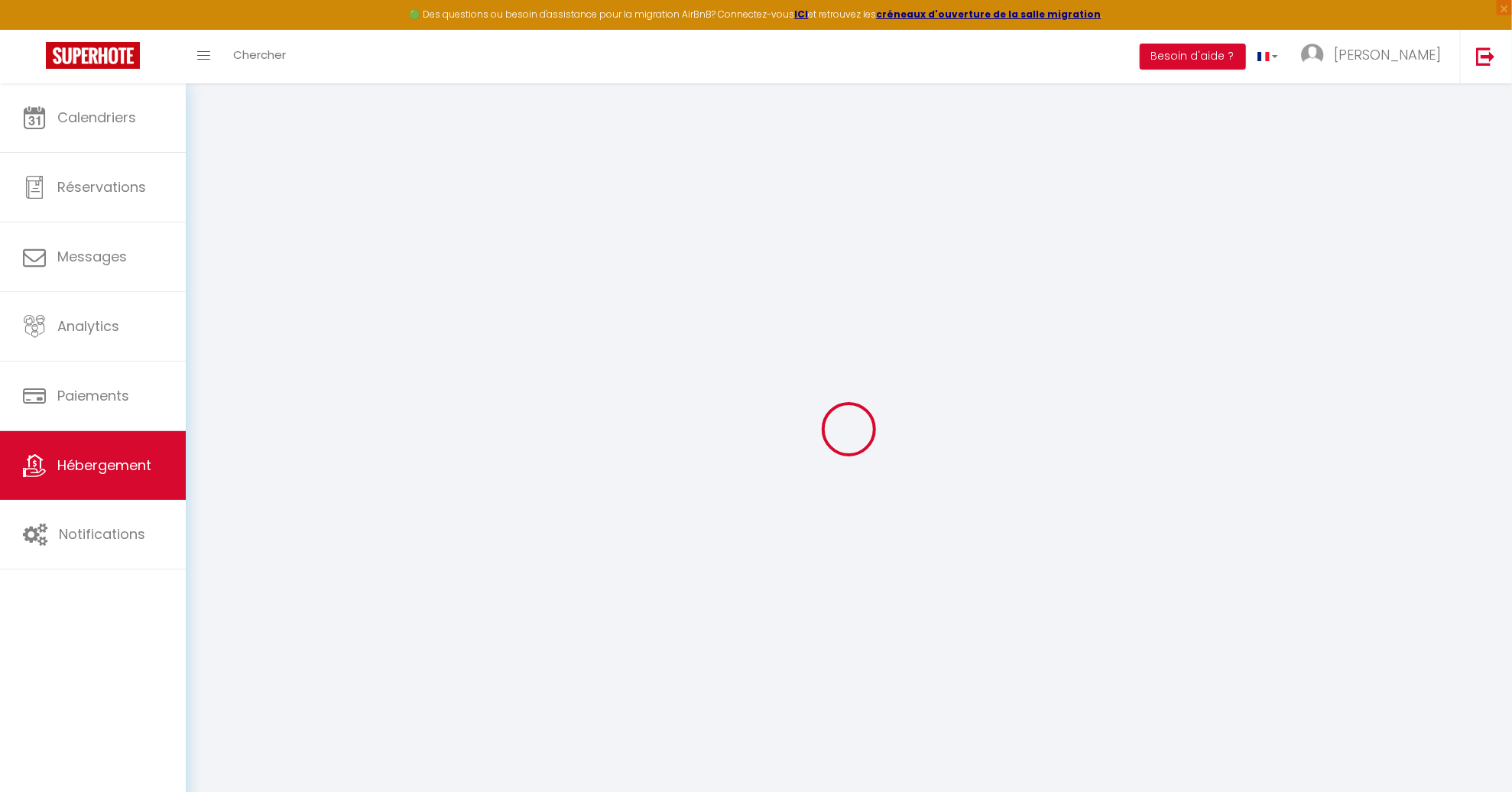
select select
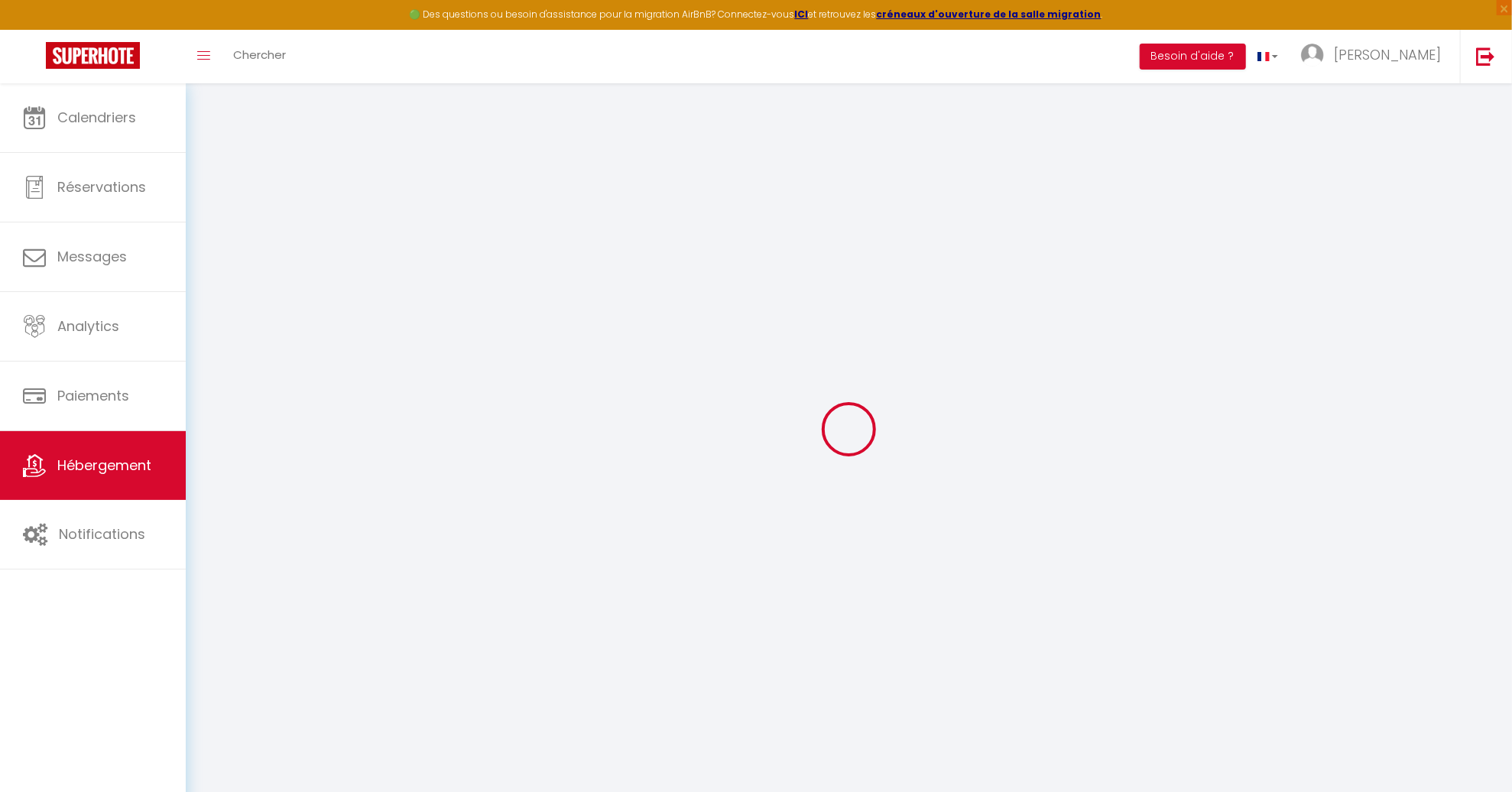
type input "[STREET_ADDRESS][PERSON_NAME]"
type input "44300"
type input "[GEOGRAPHIC_DATA]"
type input "[EMAIL_ADDRESS][DOMAIN_NAME]"
select select "2374"
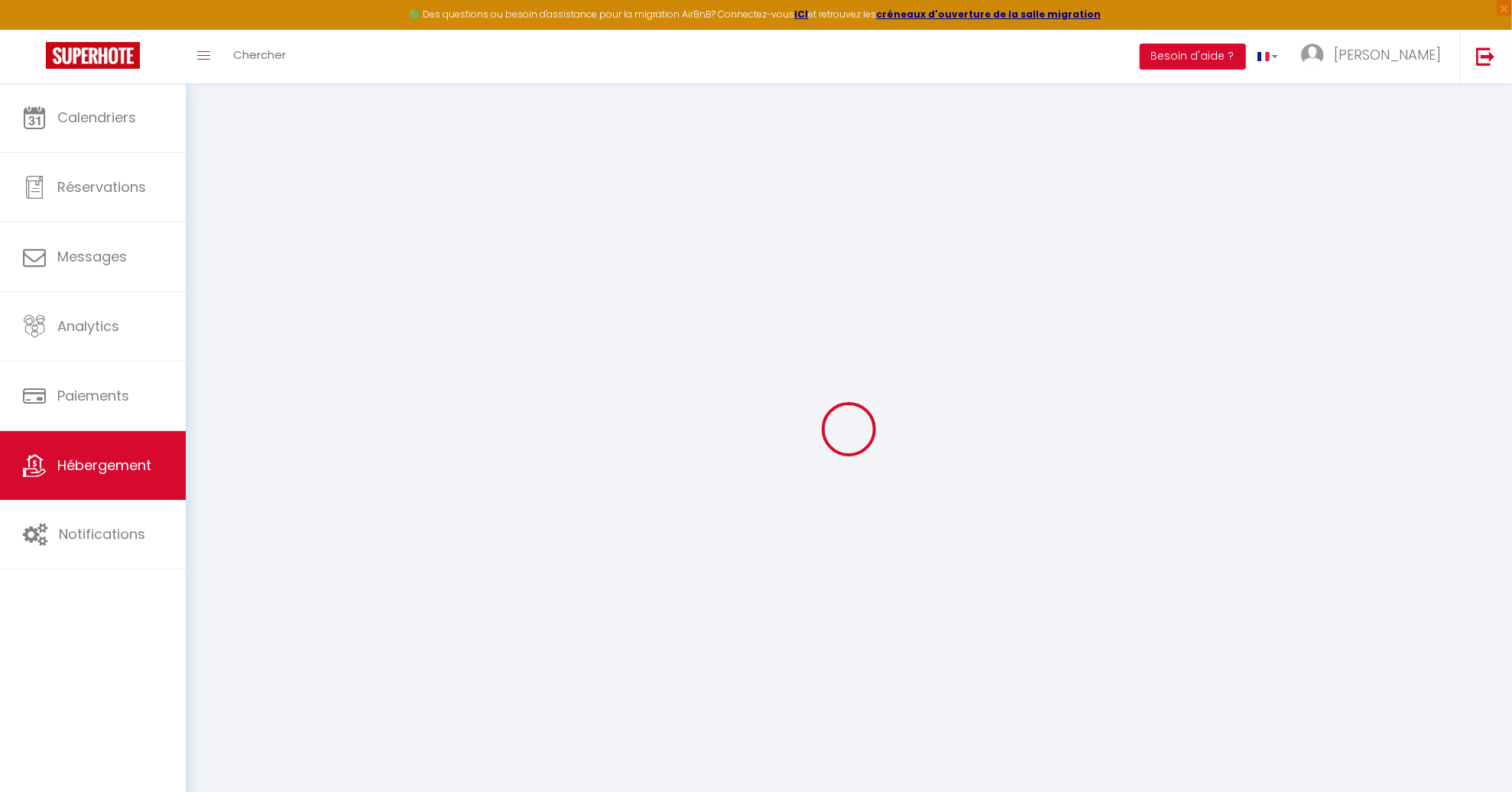
checkbox input "true"
checkbox input "false"
radio input "true"
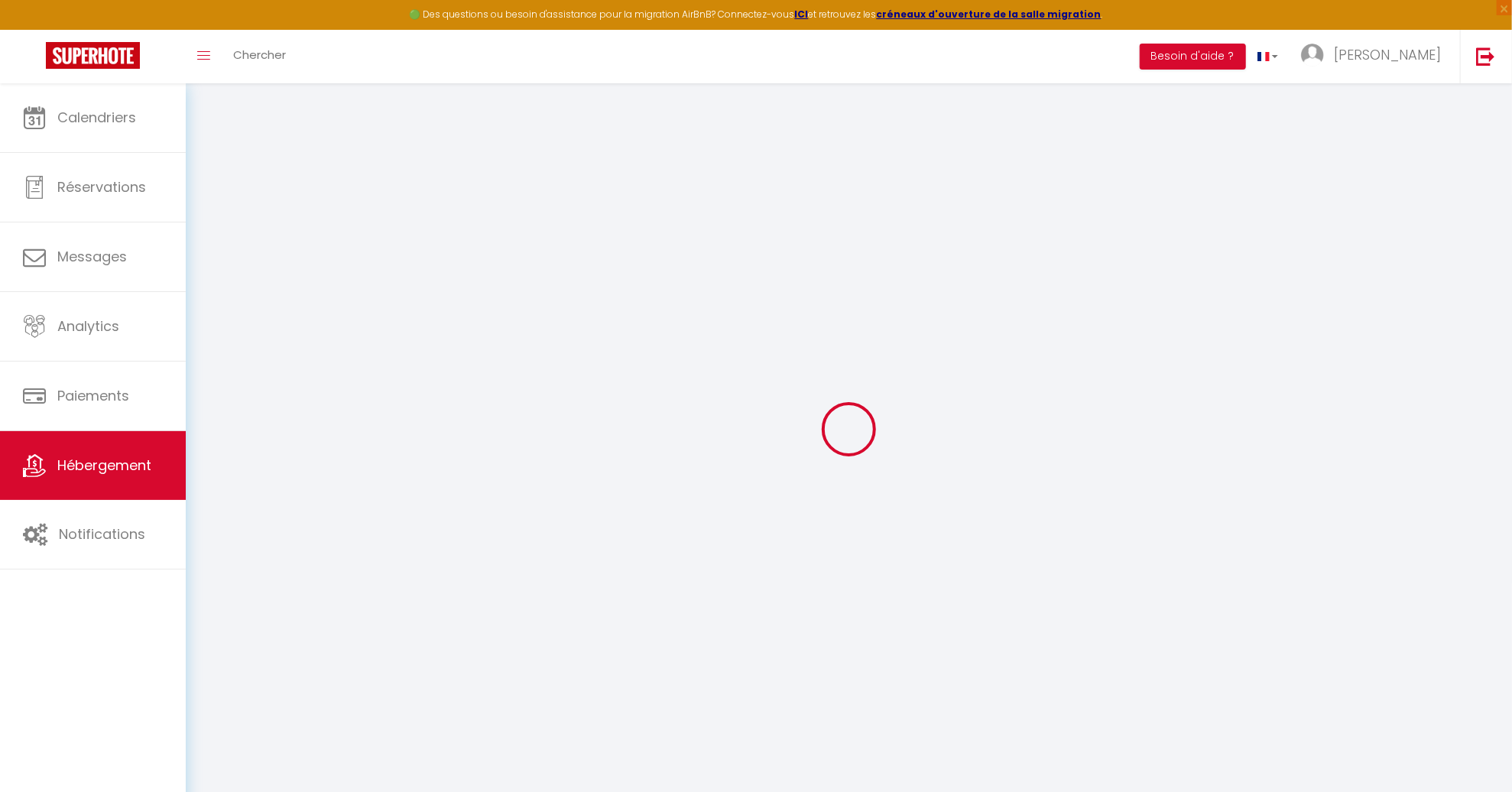
type input "0"
select select
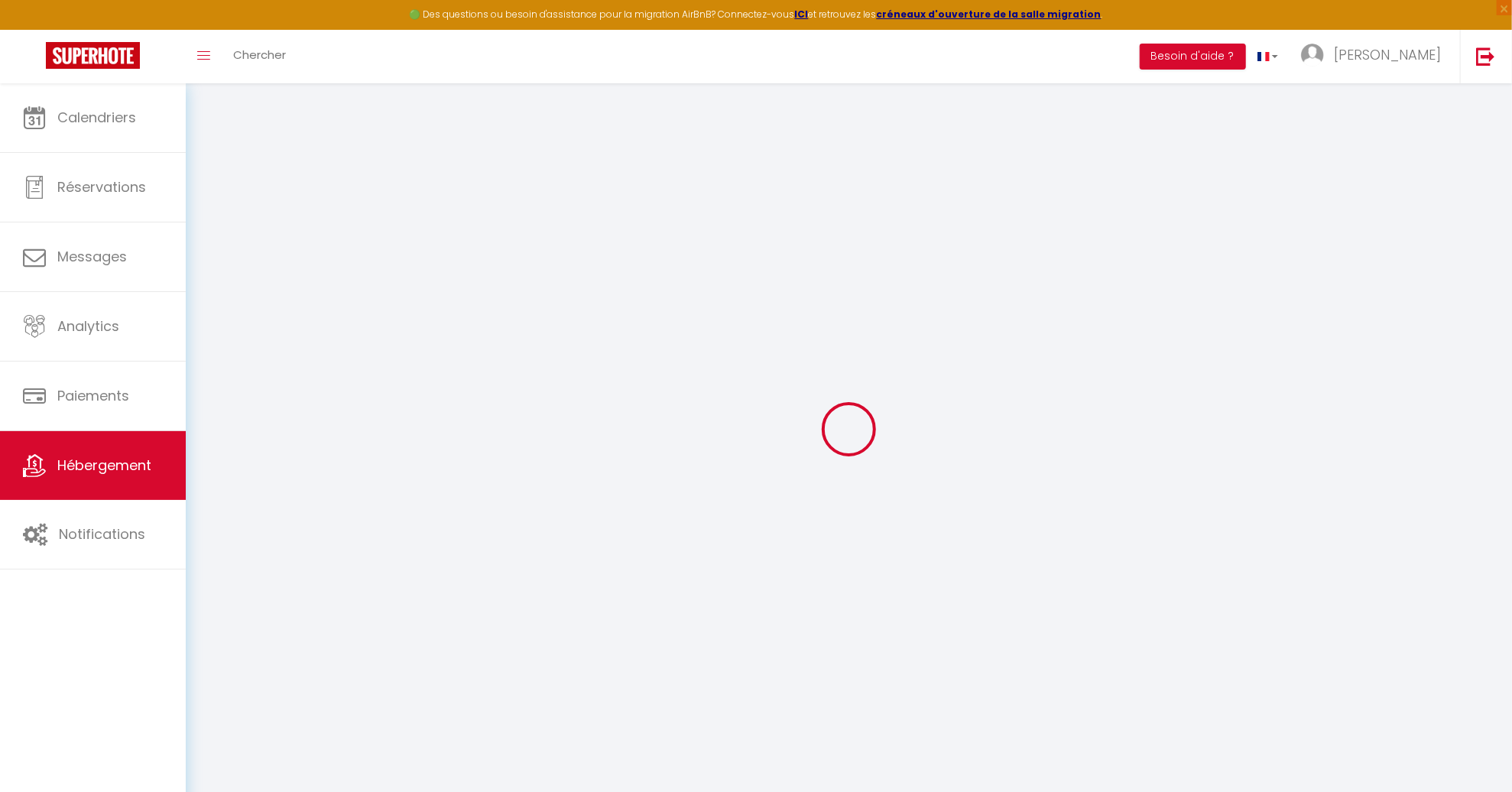
select select
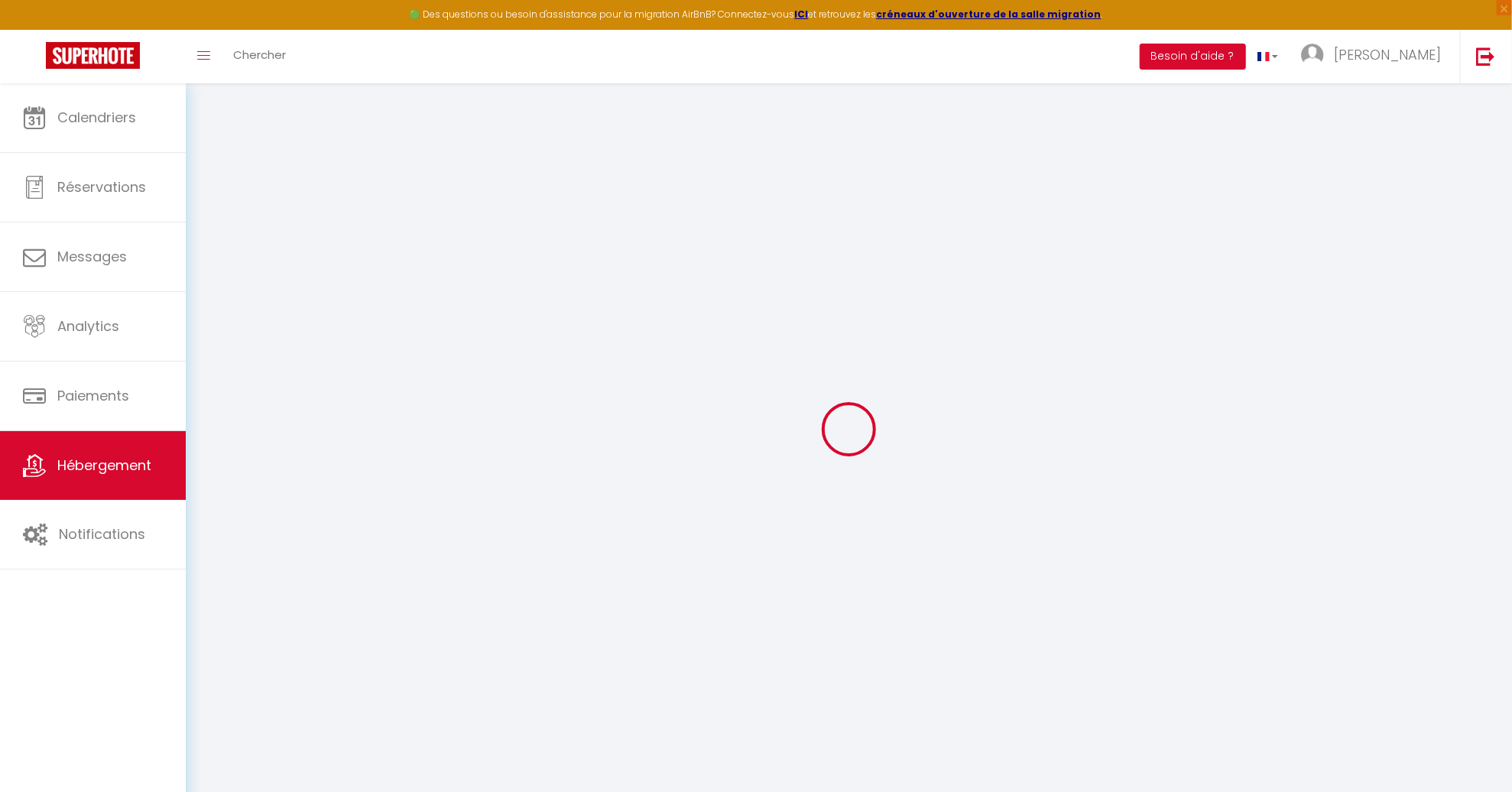
checkbox input "true"
checkbox input "false"
checkbox input "true"
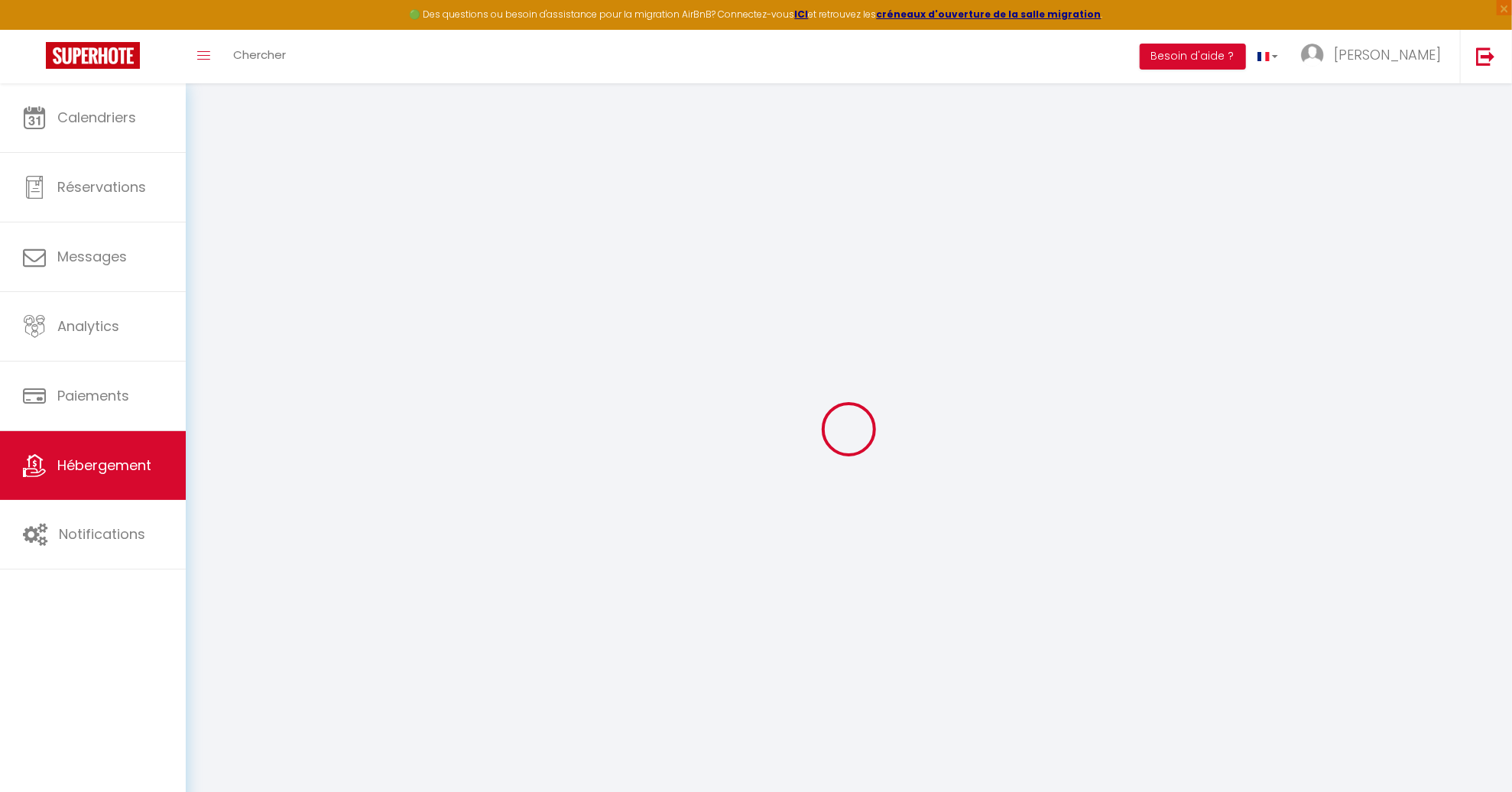
checkbox input "true"
checkbox input "false"
checkbox input "true"
checkbox input "false"
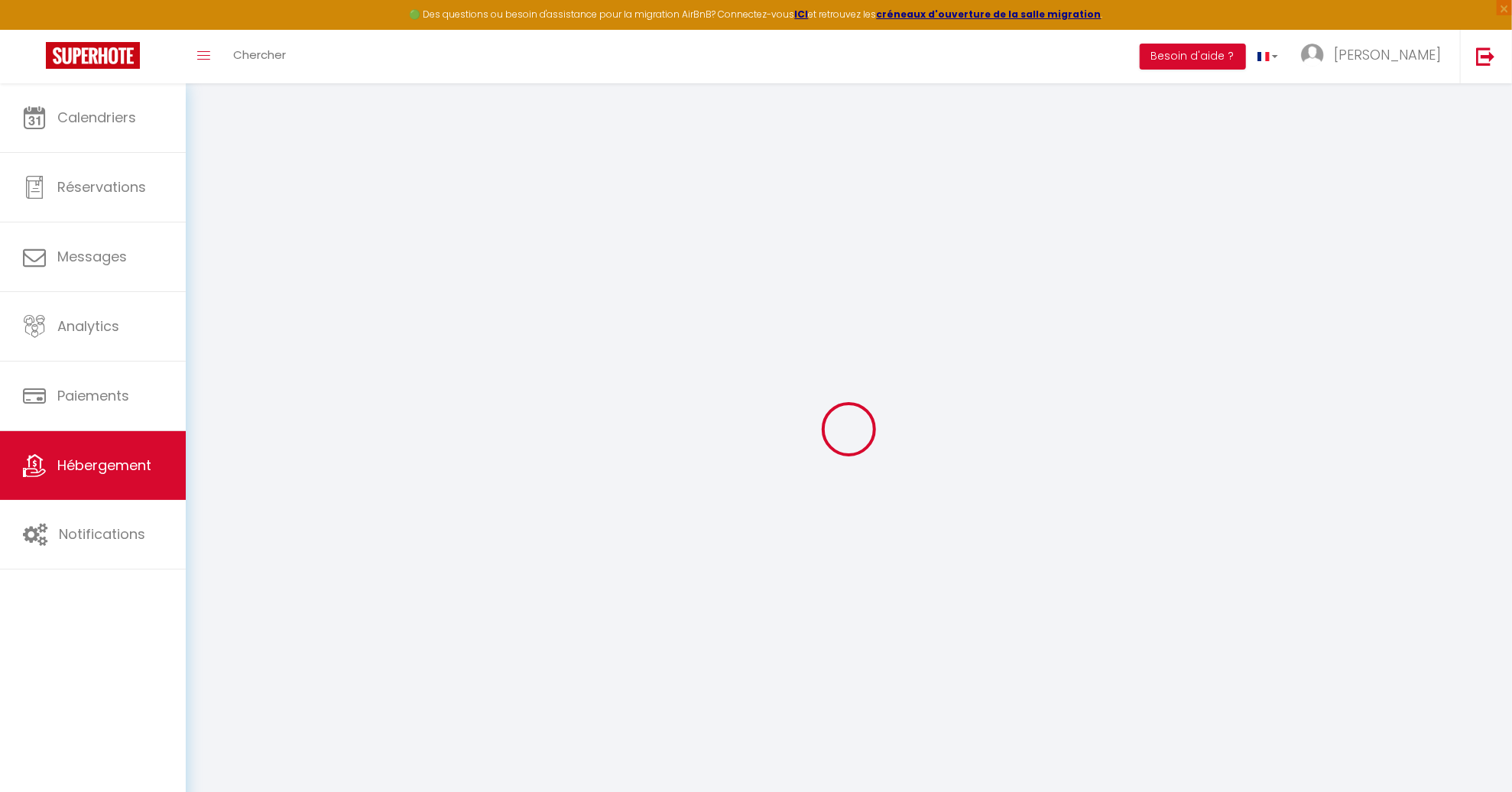
checkbox input "false"
select select "16:00"
select select "00:00"
select select "11:00"
select select "30"
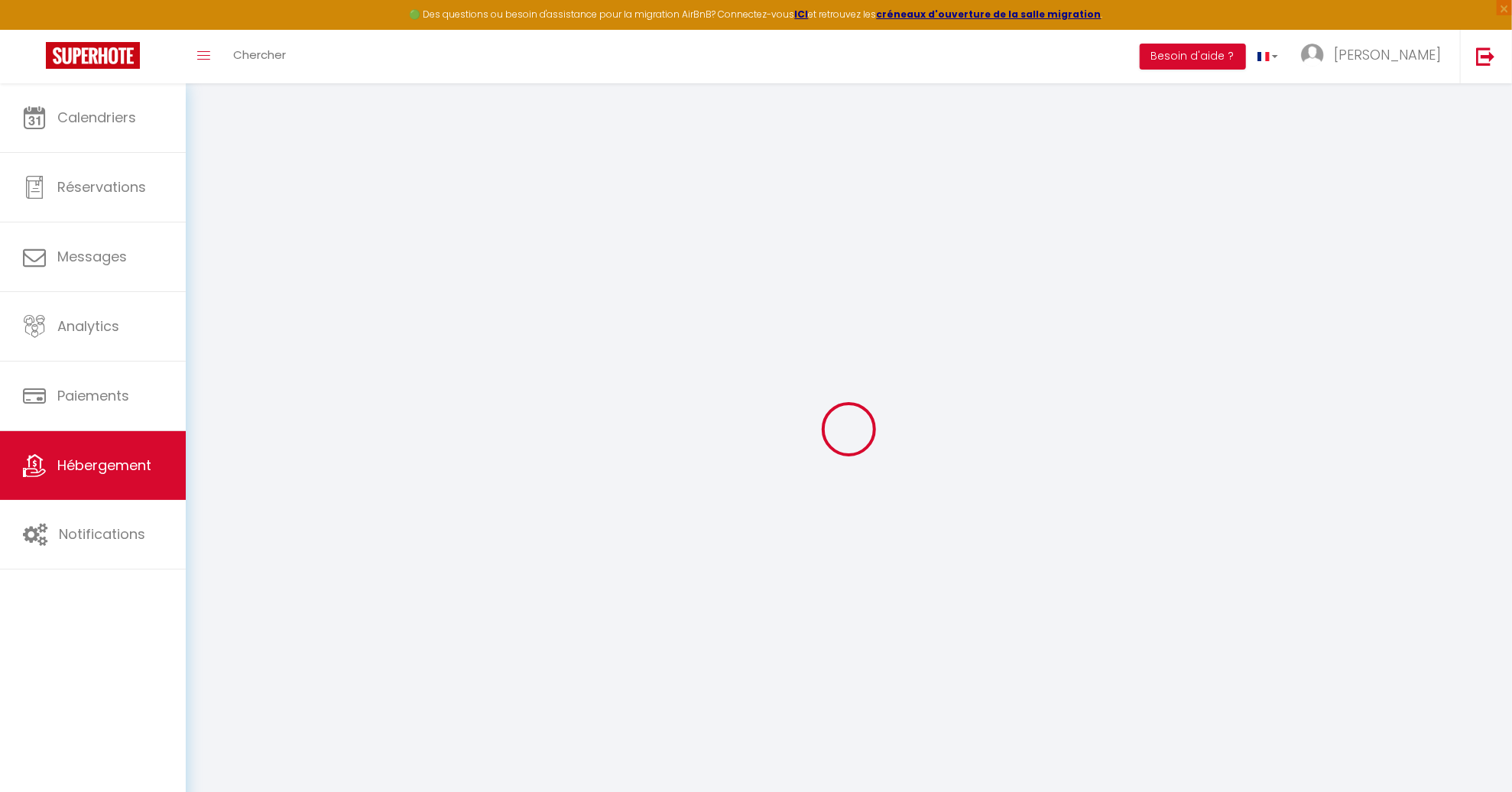
select select "120"
select select "22:00"
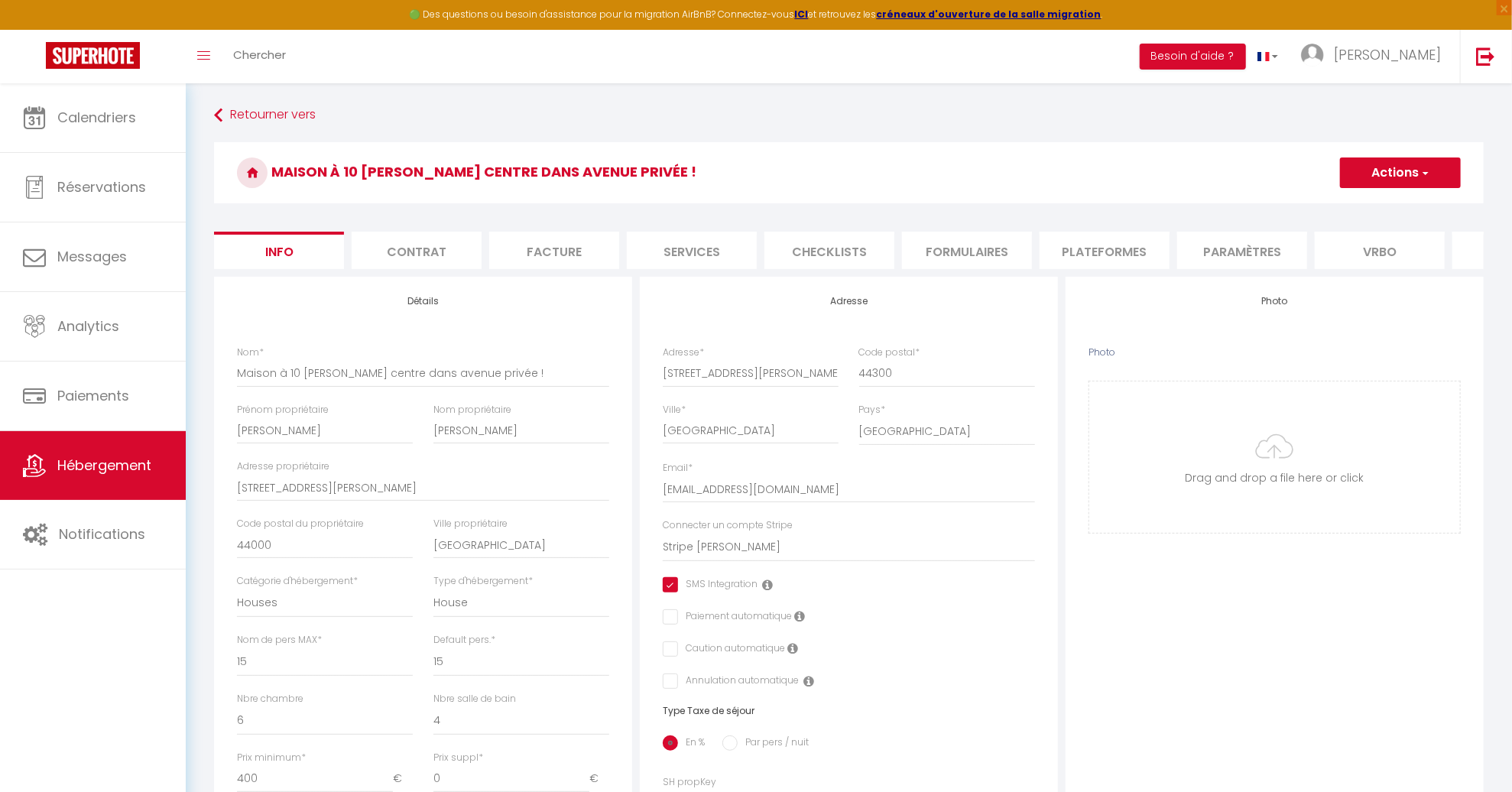
click at [647, 232] on li "Services" at bounding box center [692, 250] width 130 height 38
checkbox input "true"
checkbox input "false"
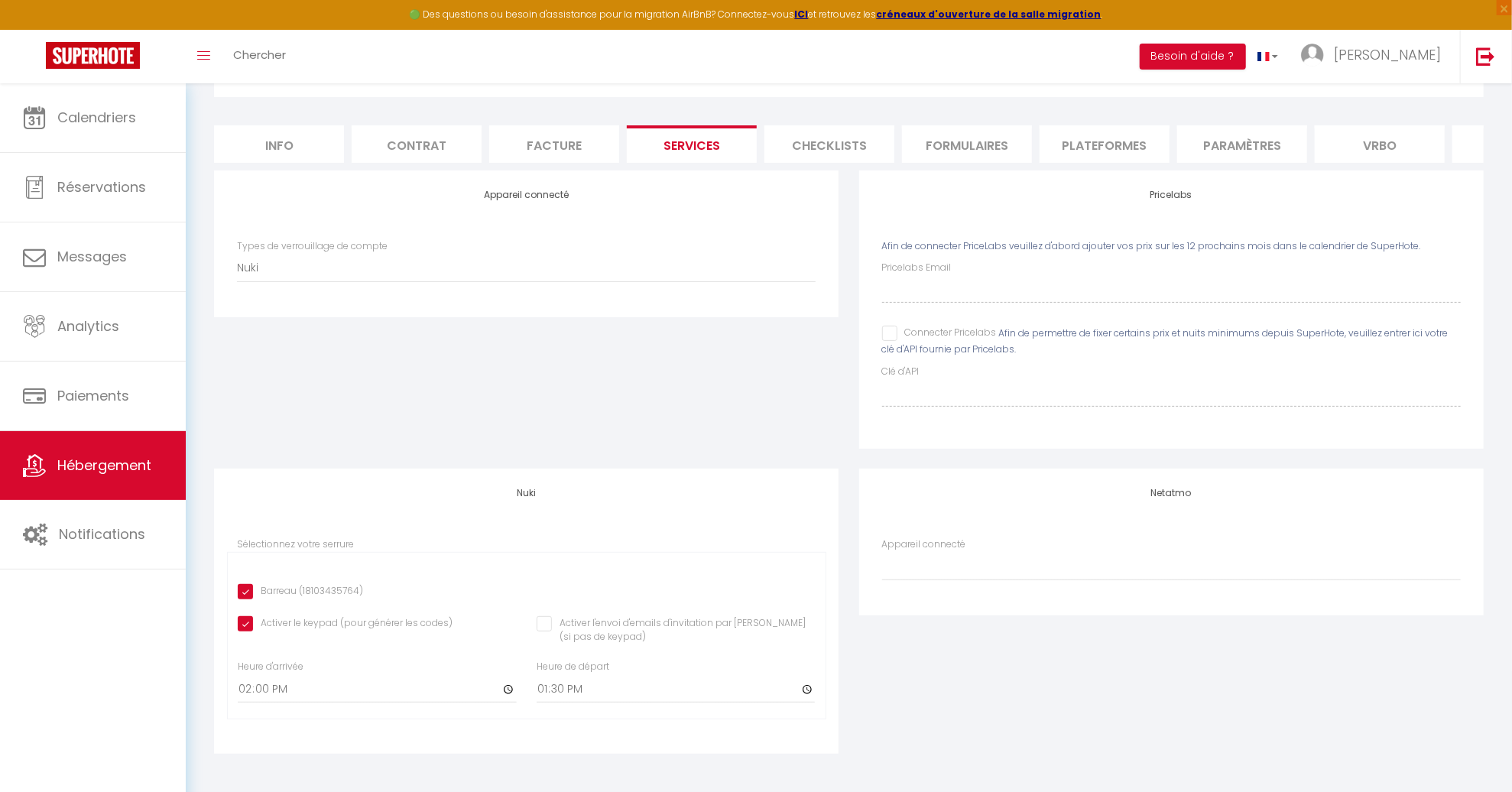
scroll to position [117, 0]
click at [1079, 126] on li "Plateformes" at bounding box center [1105, 144] width 130 height 38
select select
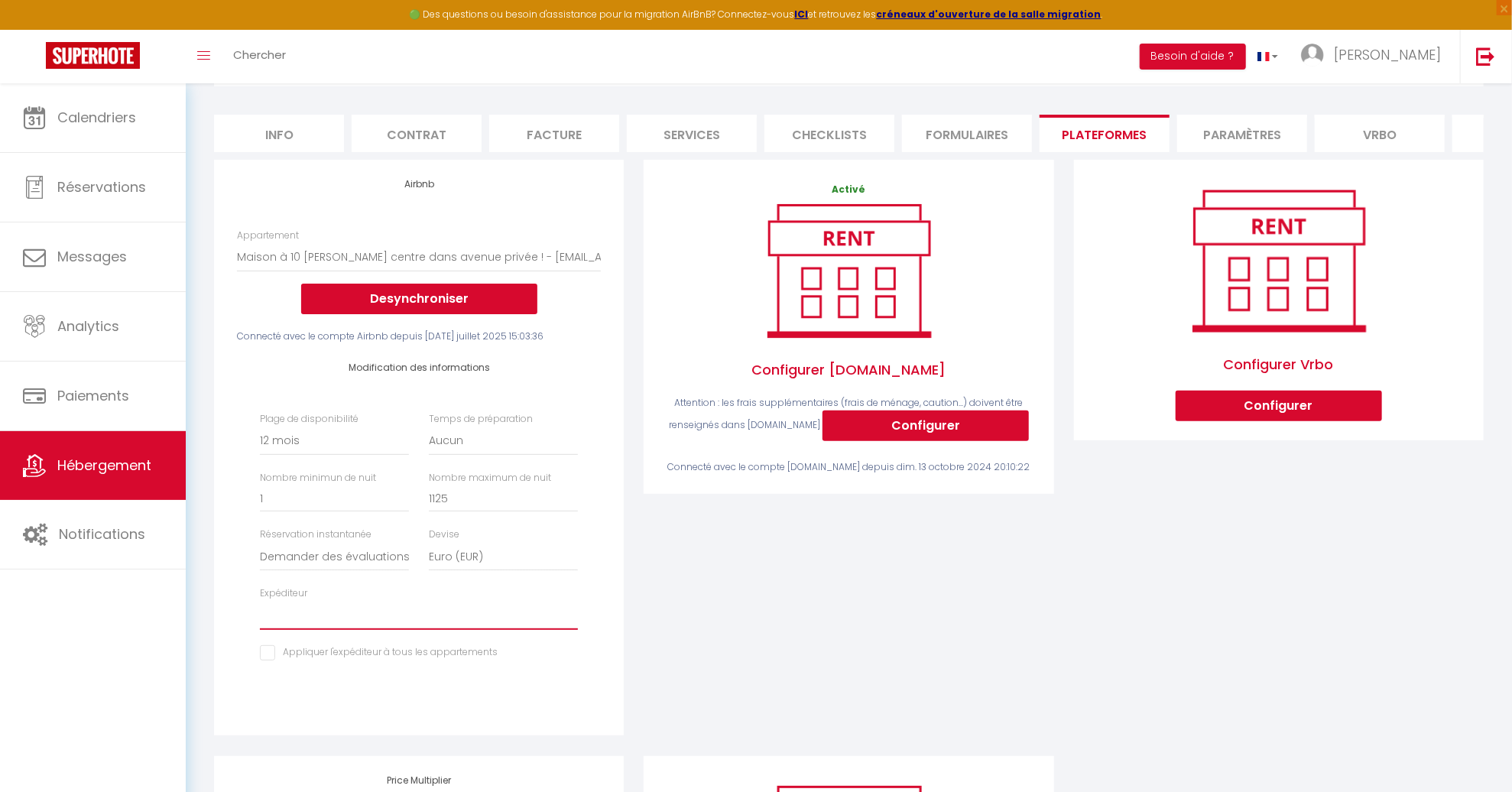
click at [567, 621] on select "[EMAIL_ADDRESS][DOMAIN_NAME]" at bounding box center [418, 615] width 318 height 29
click at [656, 603] on div "Activé Configurer [DOMAIN_NAME] Attention : les frais supplémentaires (frais de…" at bounding box center [848, 458] width 429 height 596
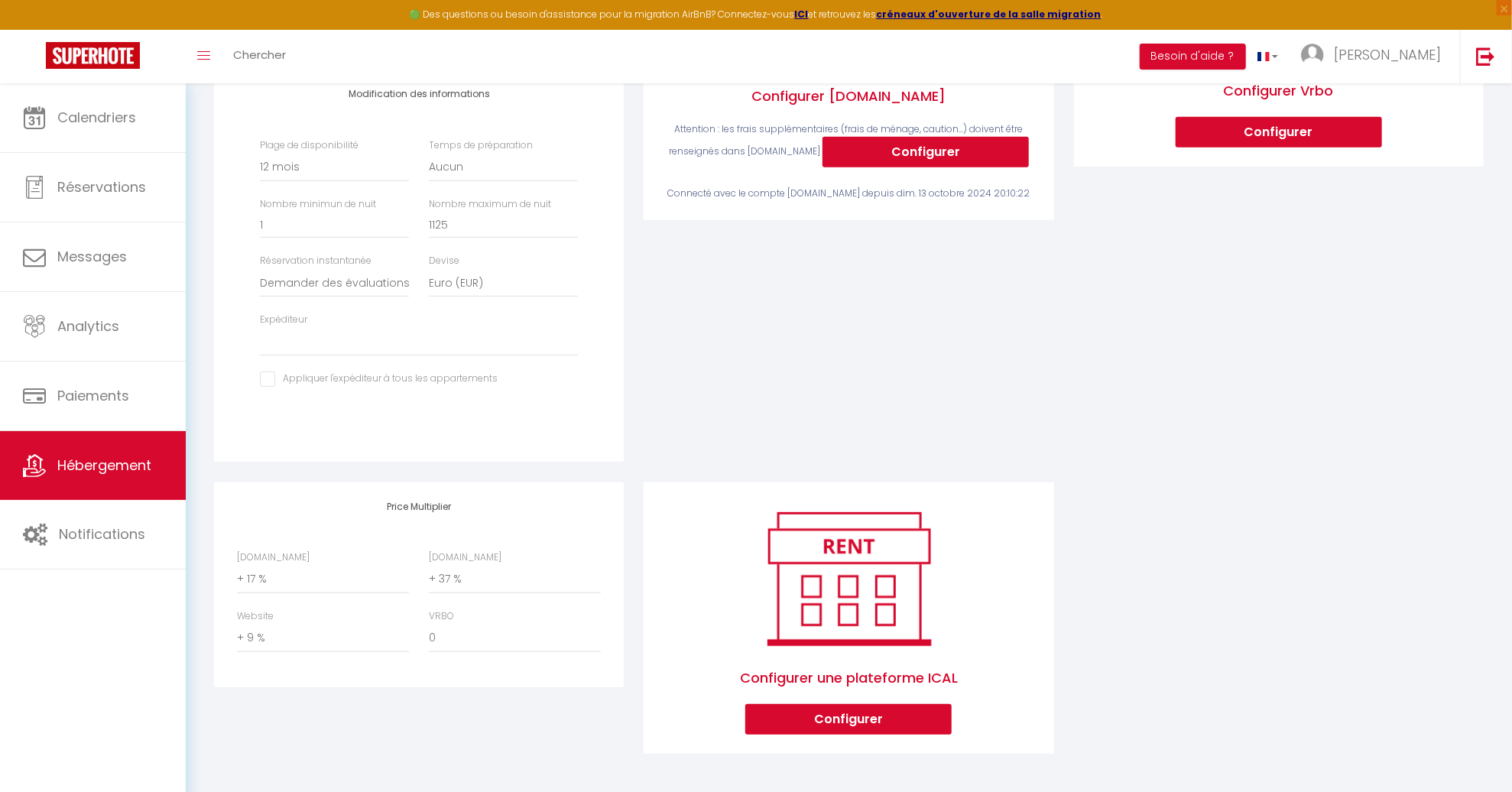
scroll to position [372, 0]
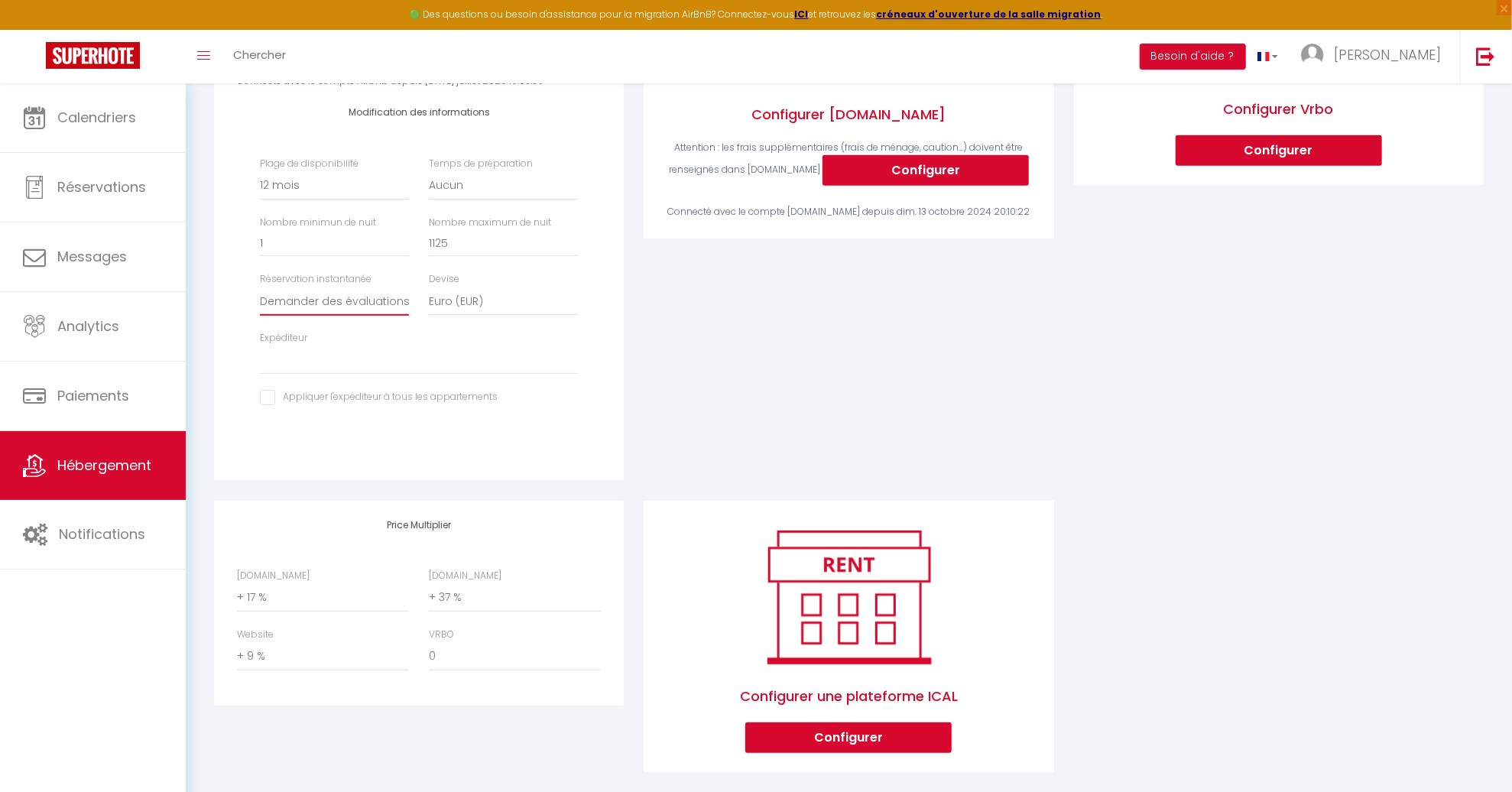
click at [363, 316] on select "Activée Demander des évaluations positives" at bounding box center [334, 301] width 149 height 29
click at [670, 316] on div "Activé Configurer [DOMAIN_NAME] Attention : les frais supplémentaires (frais de…" at bounding box center [848, 202] width 429 height 596
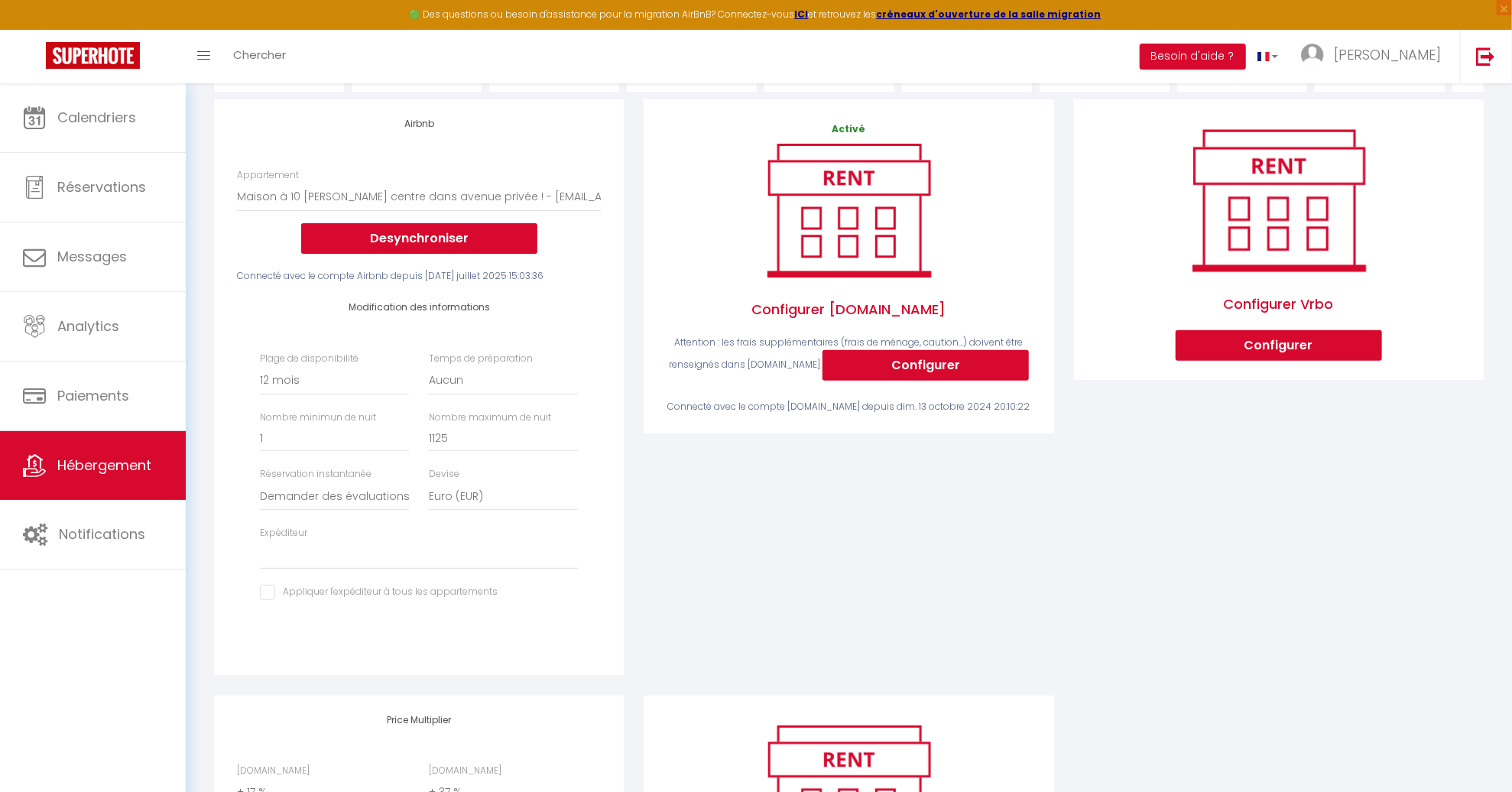
scroll to position [168, 0]
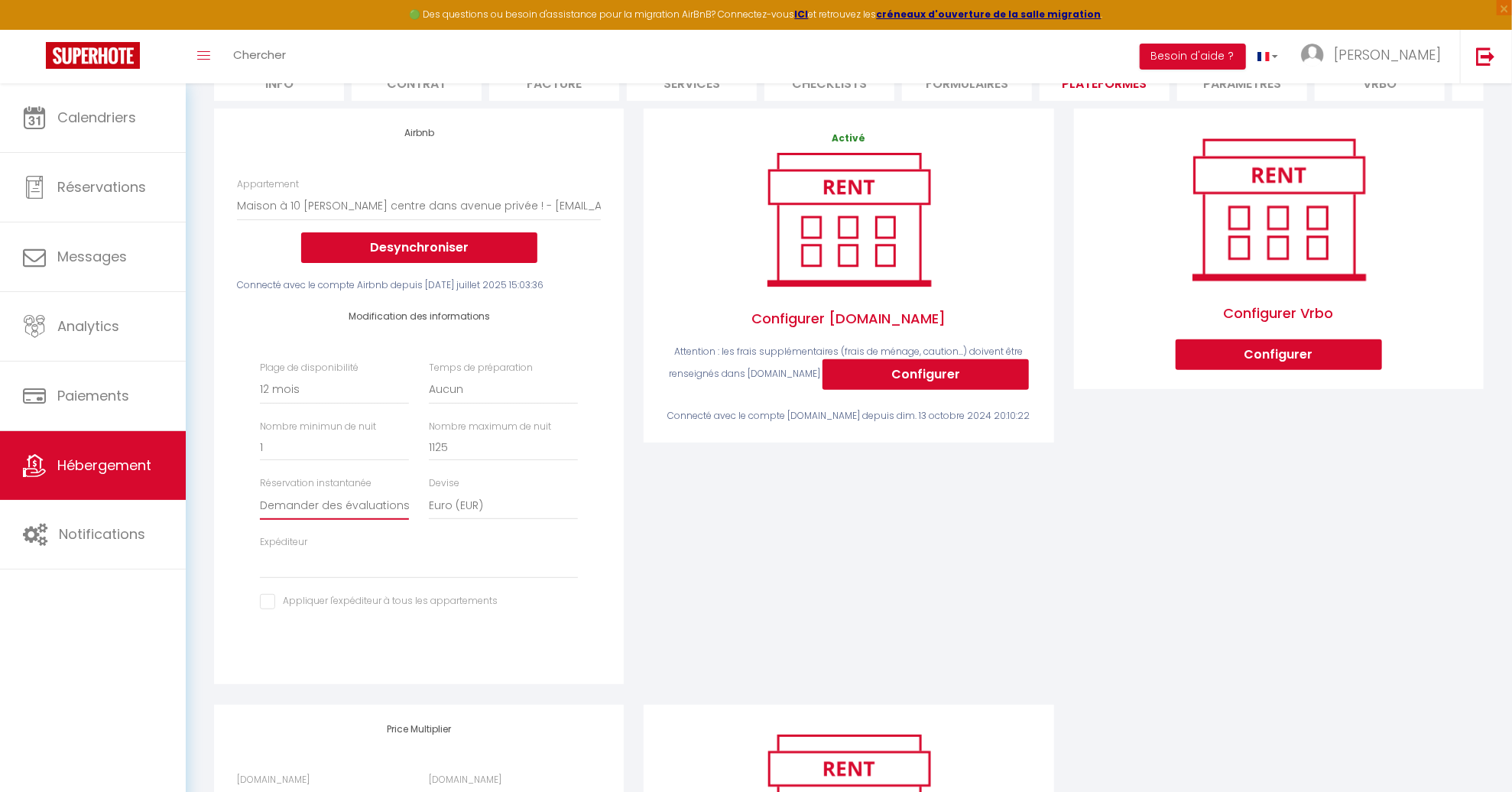
click at [388, 520] on select "Activée Demander des évaluations positives" at bounding box center [334, 505] width 149 height 29
click at [630, 498] on div "Airbnb Appartement Maison à 10 [PERSON_NAME] centre dans avenue privée ! - [EMA…" at bounding box center [418, 406] width 429 height 596
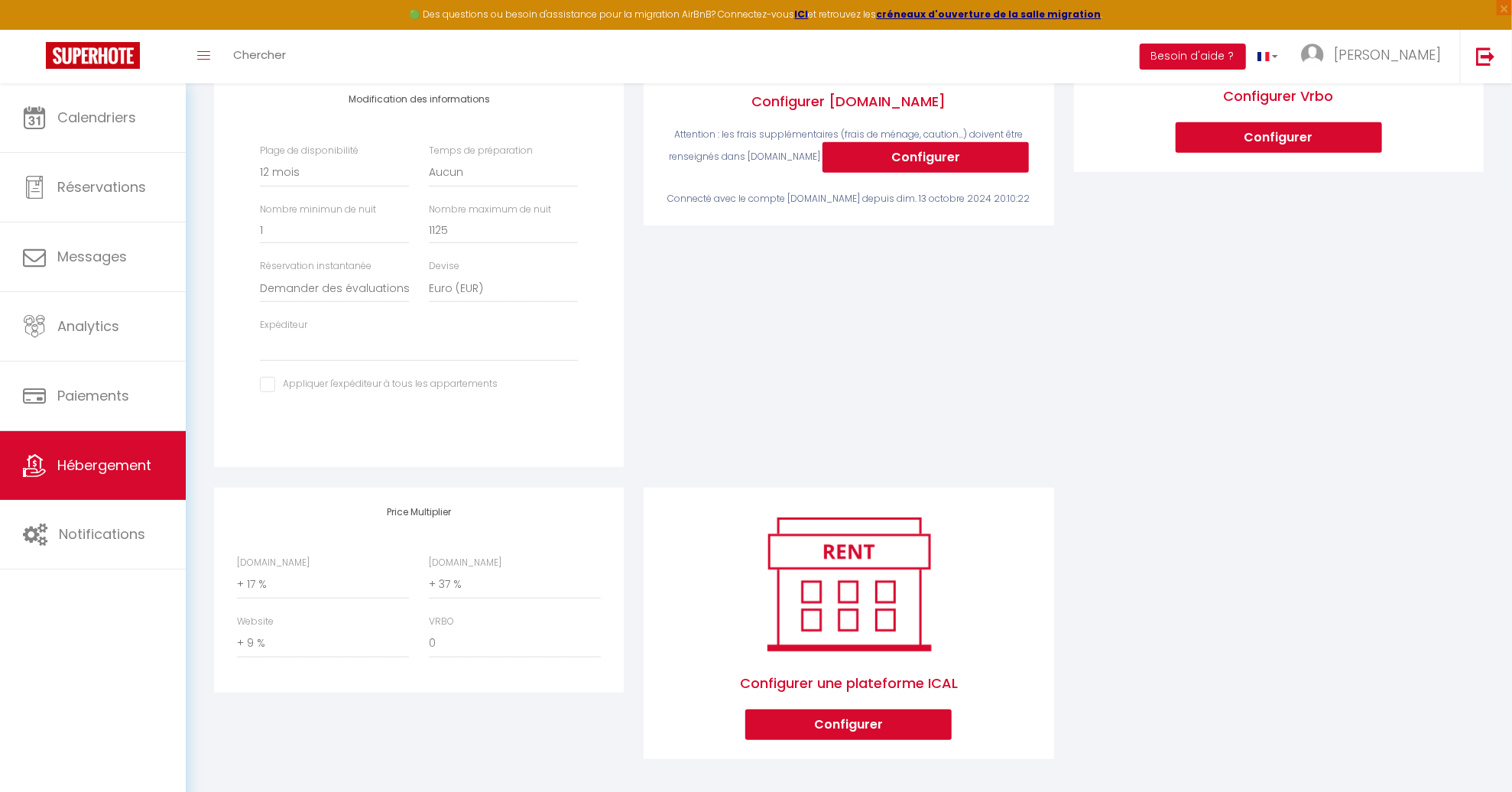
scroll to position [398, 0]
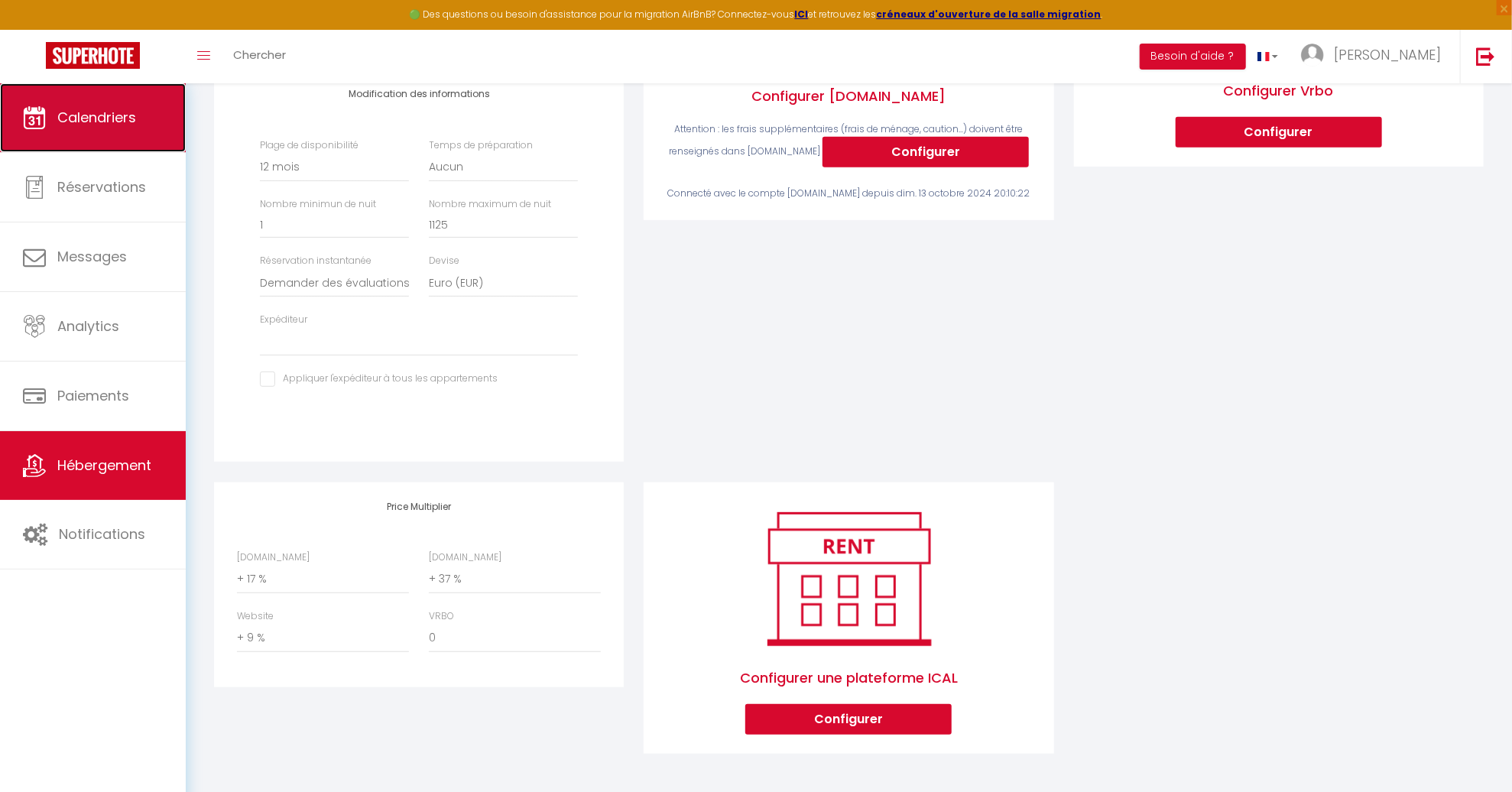
click at [104, 133] on link "Calendriers" at bounding box center [93, 118] width 186 height 69
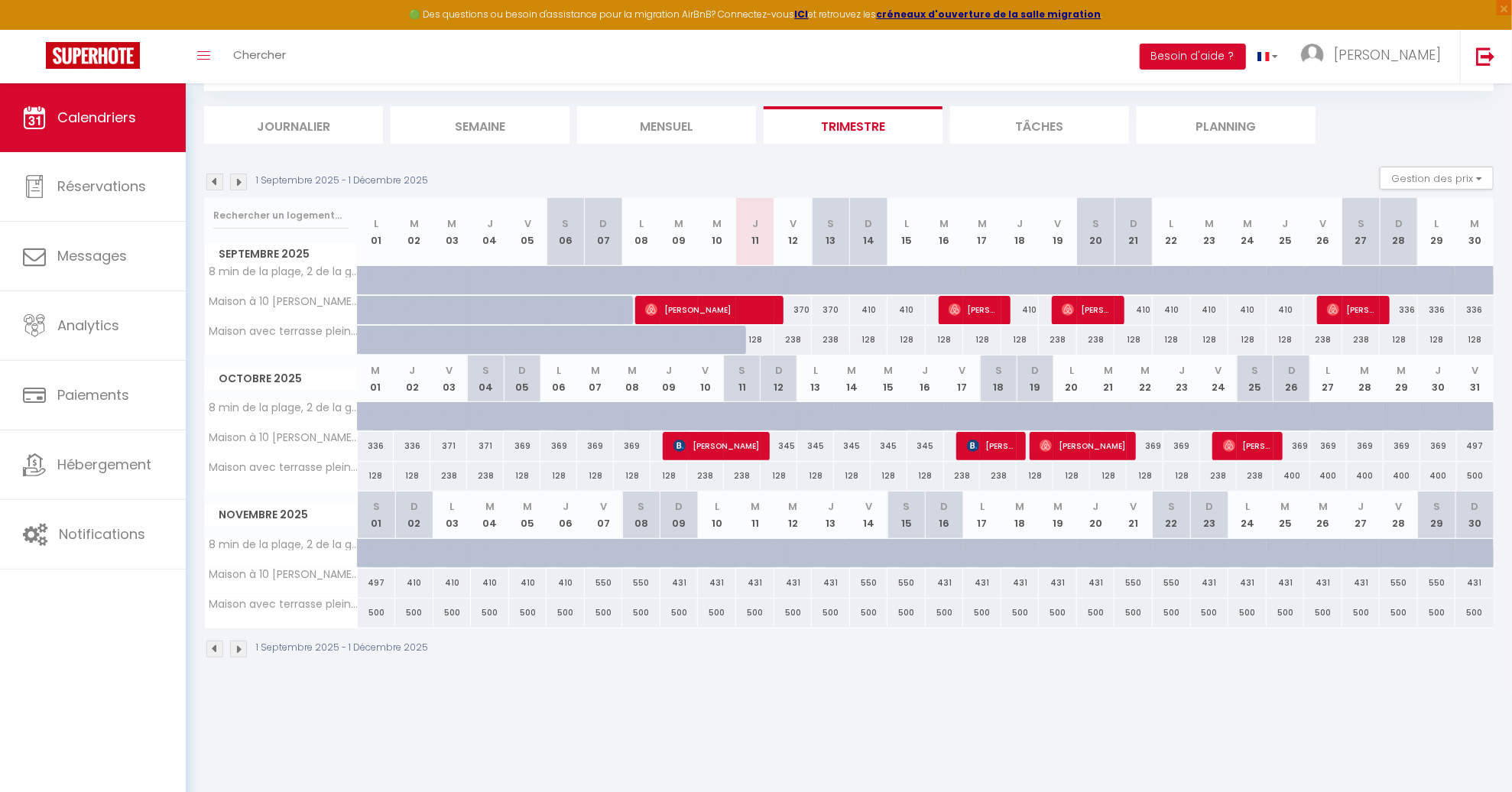
scroll to position [57, 0]
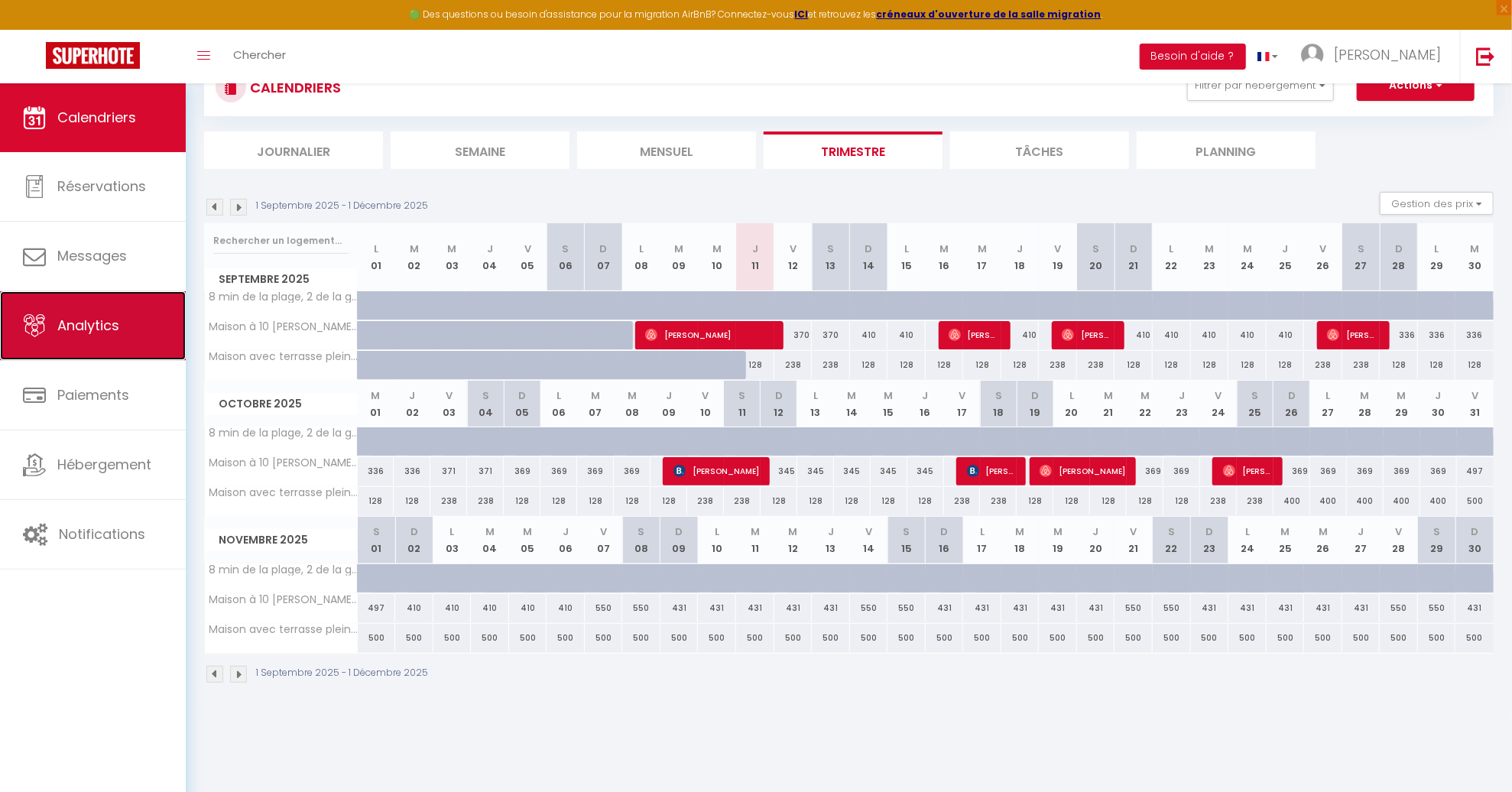
click at [65, 330] on span "Analytics" at bounding box center [88, 325] width 62 height 19
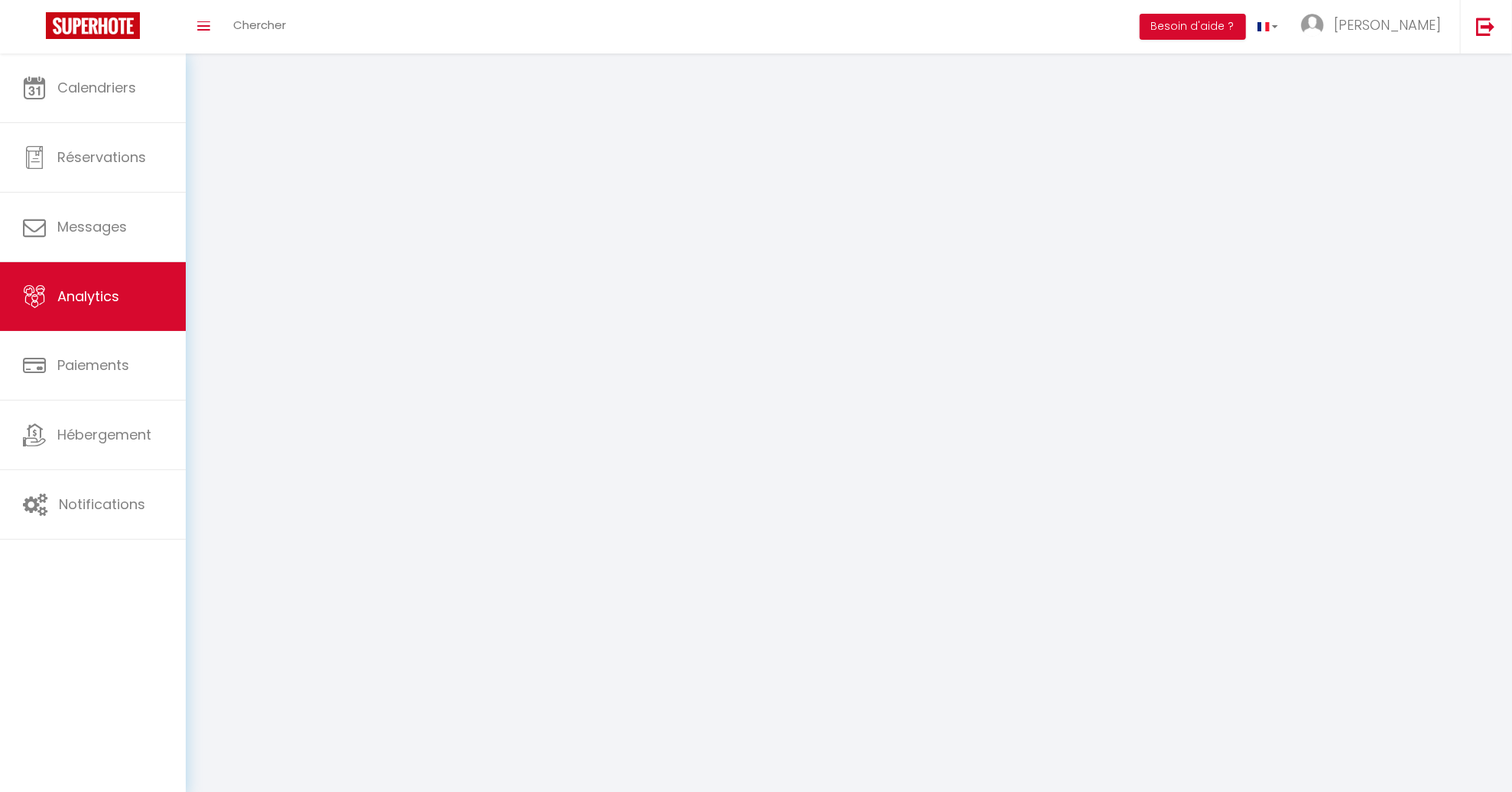
select select "2025"
select select "9"
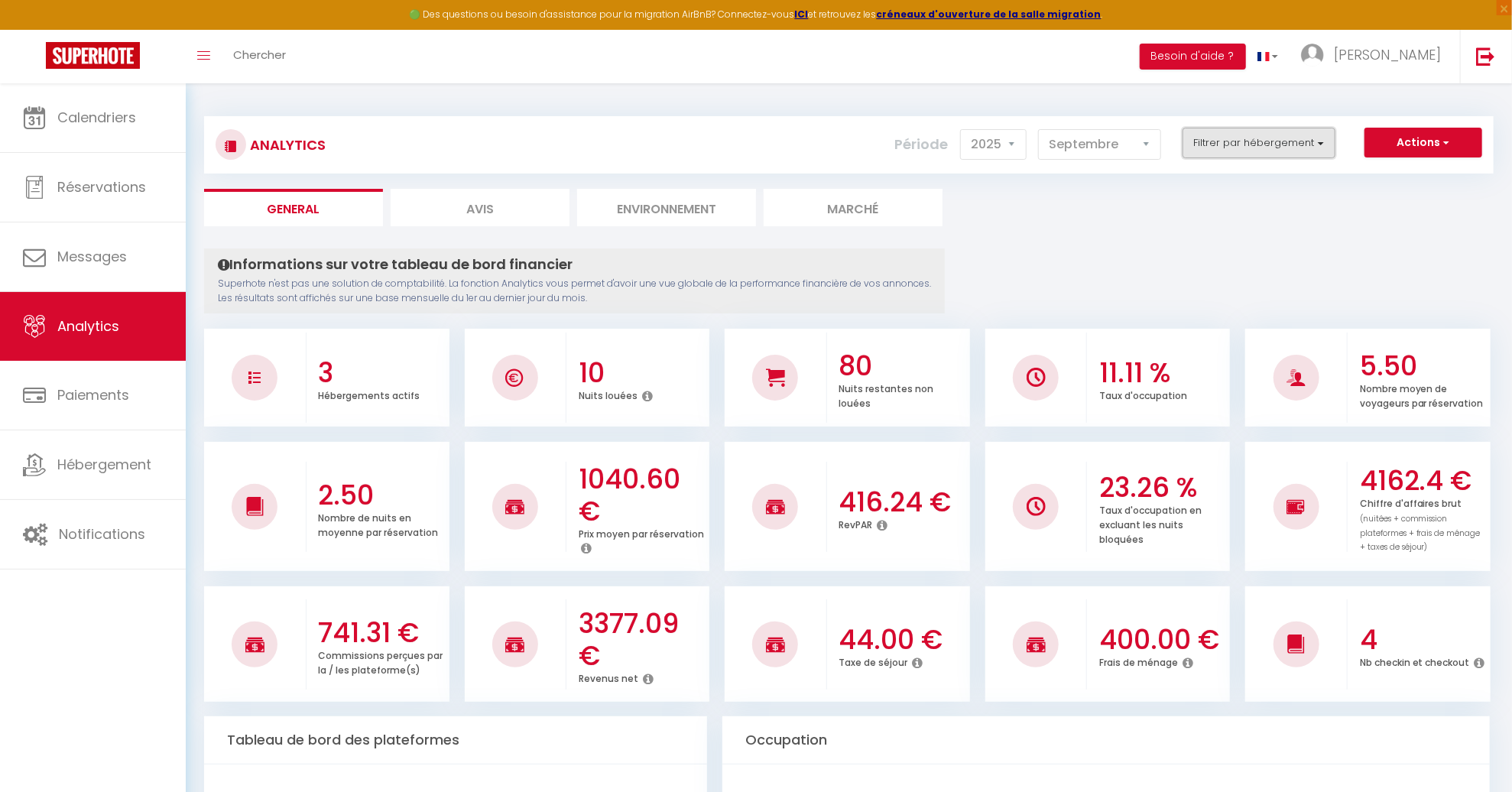
click at [1226, 155] on button "Filtrer par hébergement" at bounding box center [1259, 143] width 153 height 31
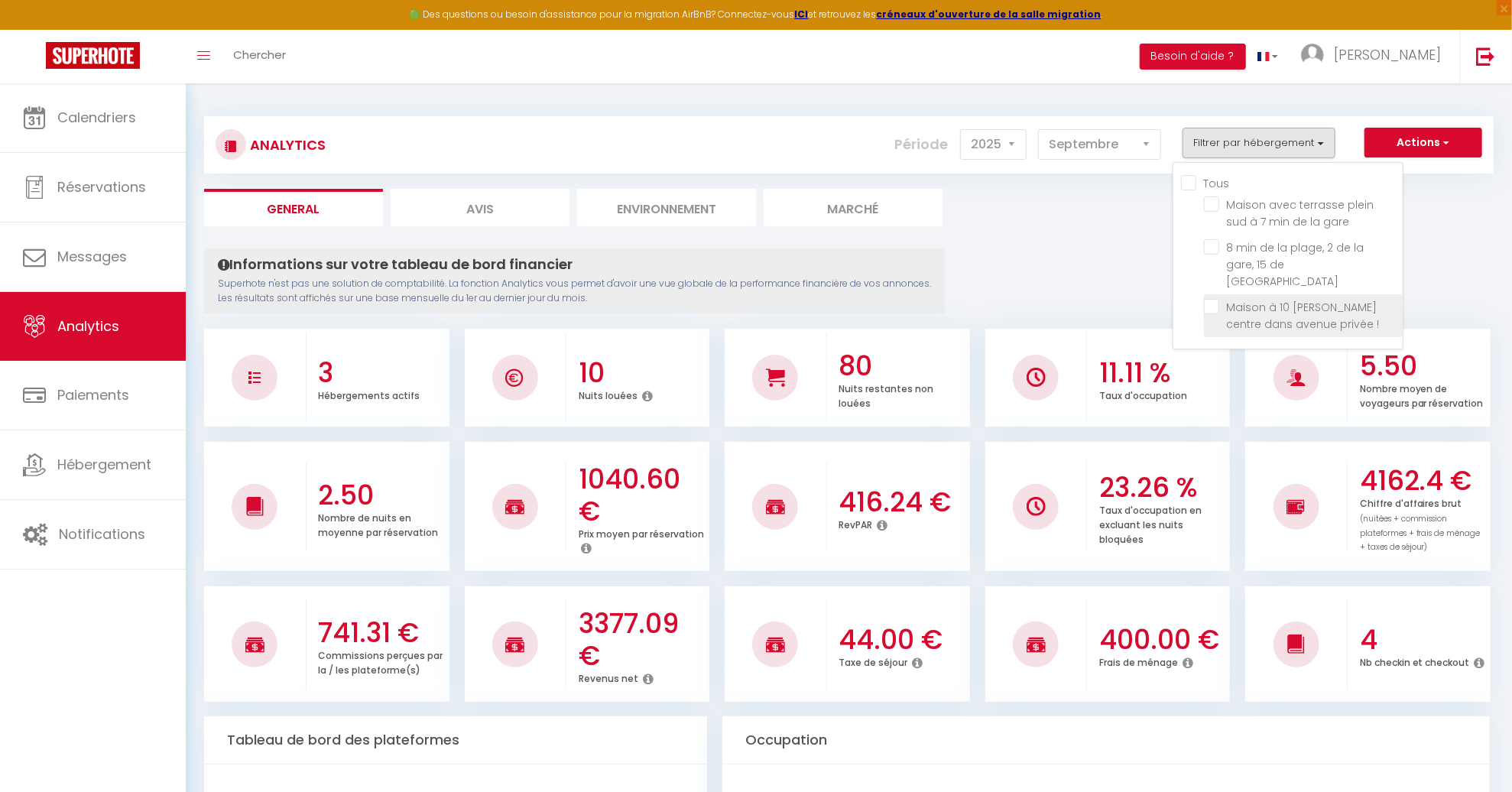
click at [1217, 299] on \! "checkbox" at bounding box center [1303, 306] width 199 height 15
checkbox \! "true"
checkbox gare "false"
checkbox St-Nazaire "false"
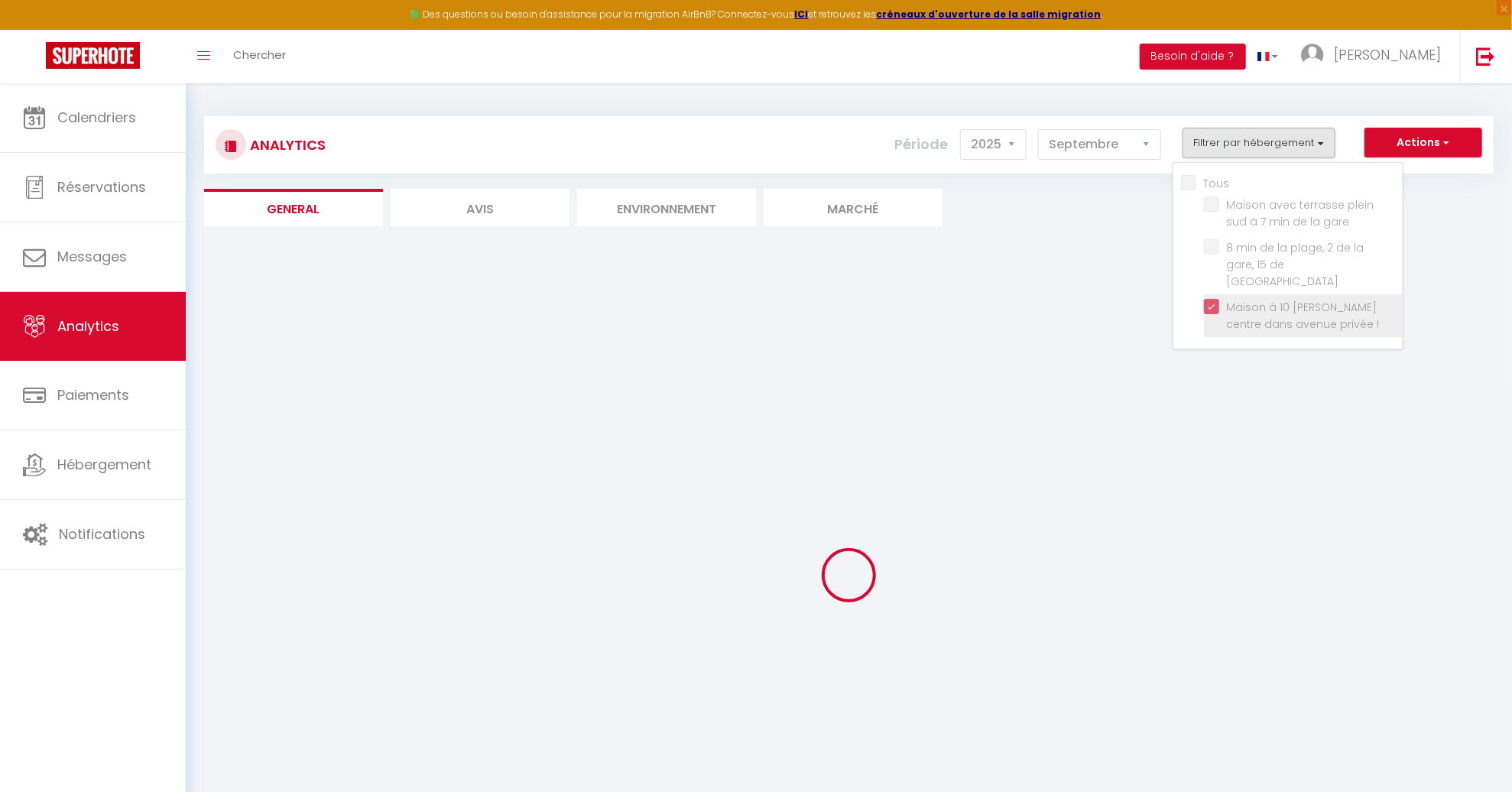
checkbox gare "false"
checkbox St-Nazaire "false"
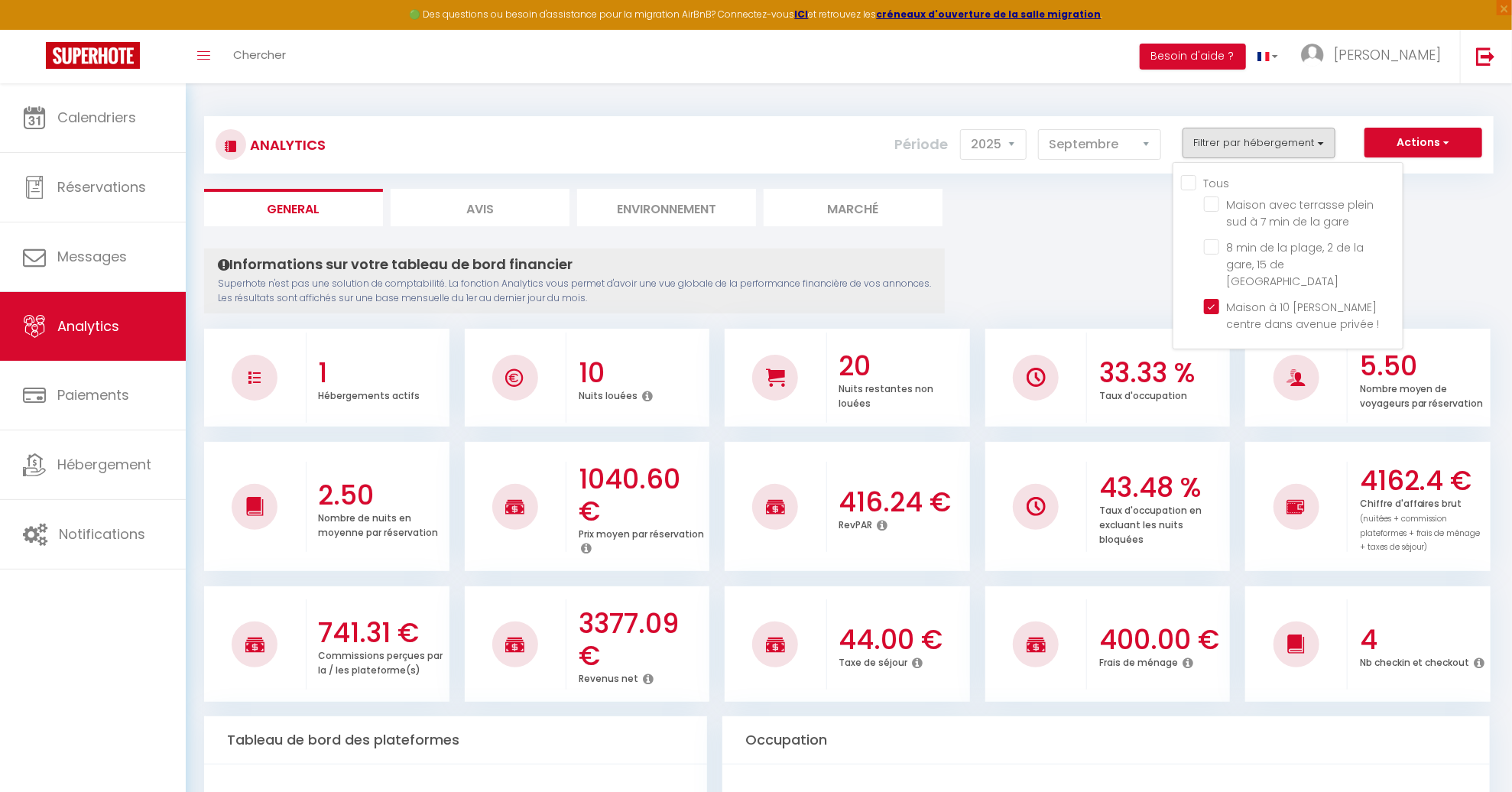
click at [1251, 142] on button "Filtrer par hébergement" at bounding box center [1259, 143] width 153 height 31
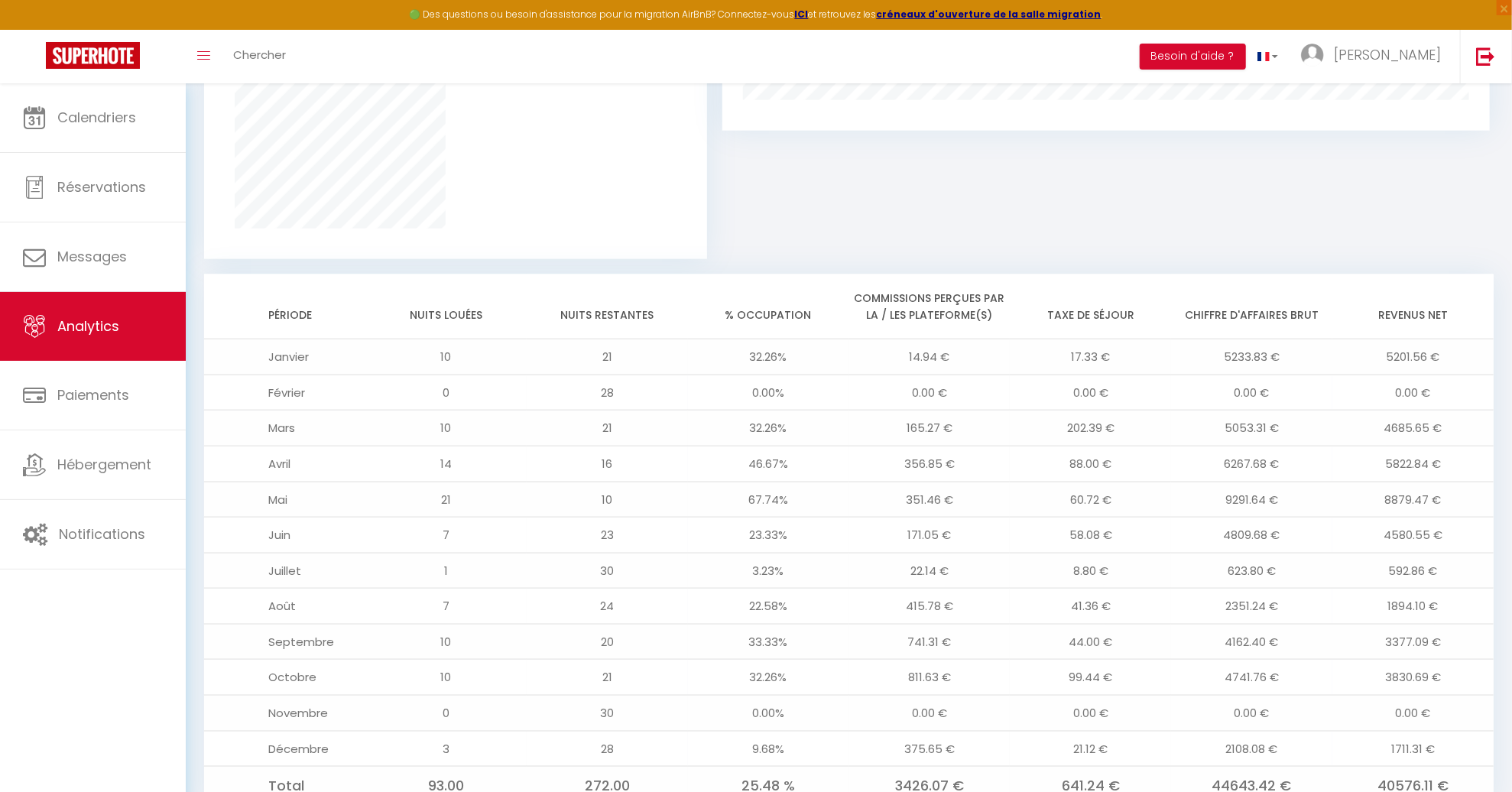
scroll to position [1110, 0]
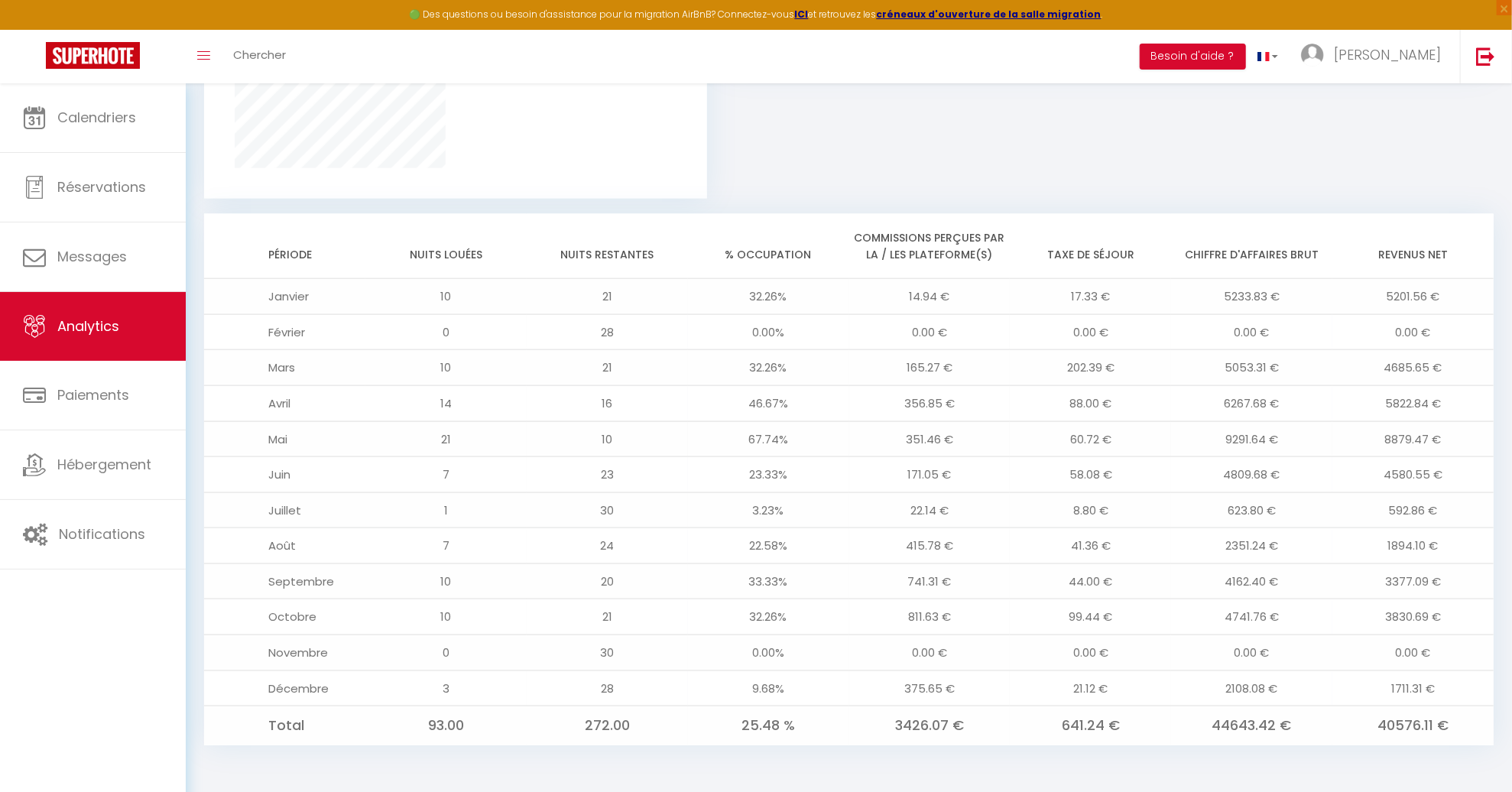
click at [1439, 439] on td "8879.47 €" at bounding box center [1413, 440] width 162 height 36
click at [1395, 436] on td "8879.47 €" at bounding box center [1413, 440] width 162 height 36
click at [1394, 436] on td "8879.47 €" at bounding box center [1413, 440] width 162 height 36
click at [1385, 440] on td "8879.47 €" at bounding box center [1413, 440] width 162 height 36
click at [1386, 440] on td "8879.47 €" at bounding box center [1413, 440] width 162 height 36
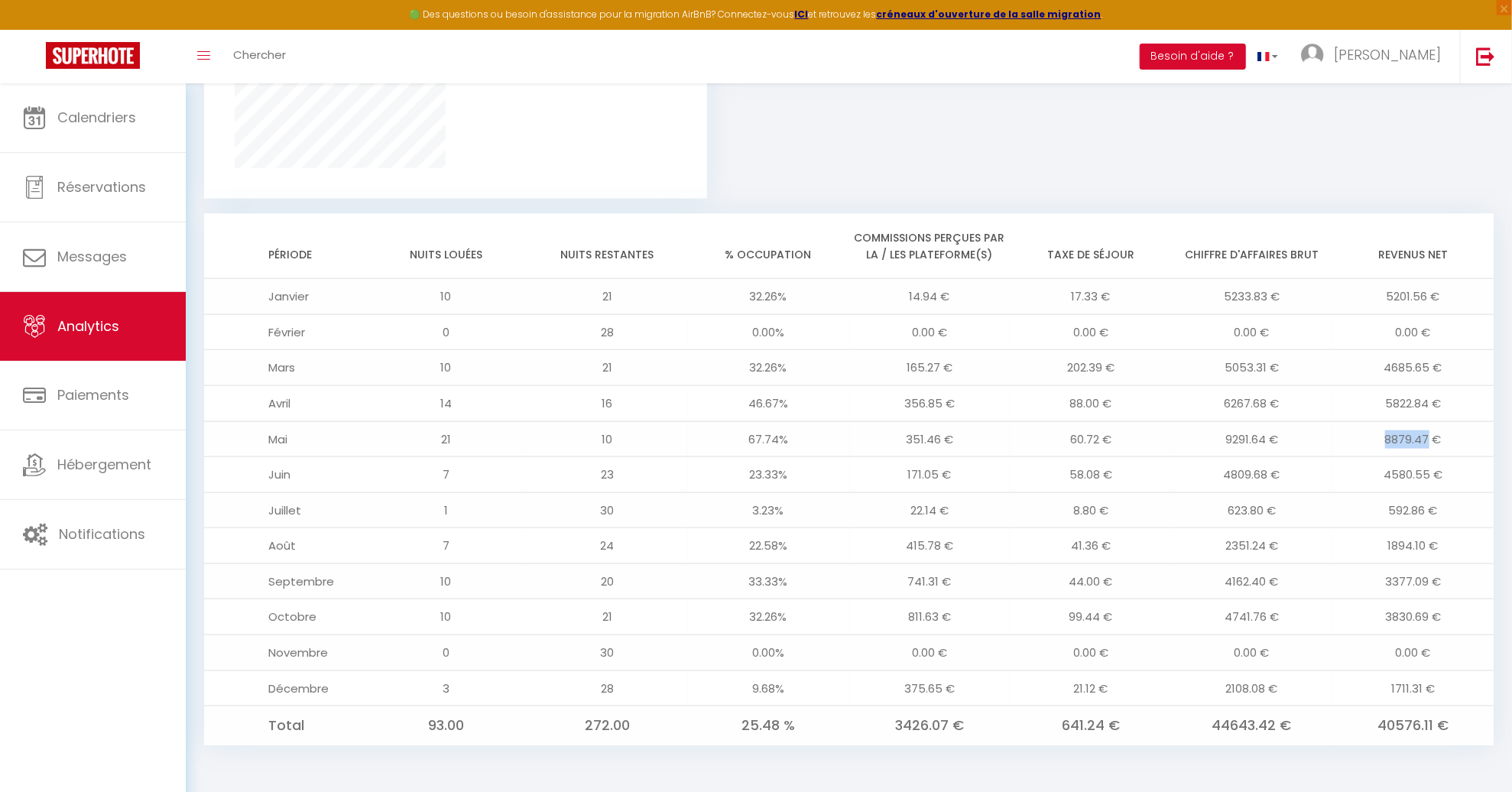
click at [1386, 440] on td "8879.47 €" at bounding box center [1413, 440] width 162 height 36
click at [1386, 437] on td "8879.47 €" at bounding box center [1413, 440] width 162 height 36
click at [1437, 436] on td "8879.47 €" at bounding box center [1413, 440] width 162 height 36
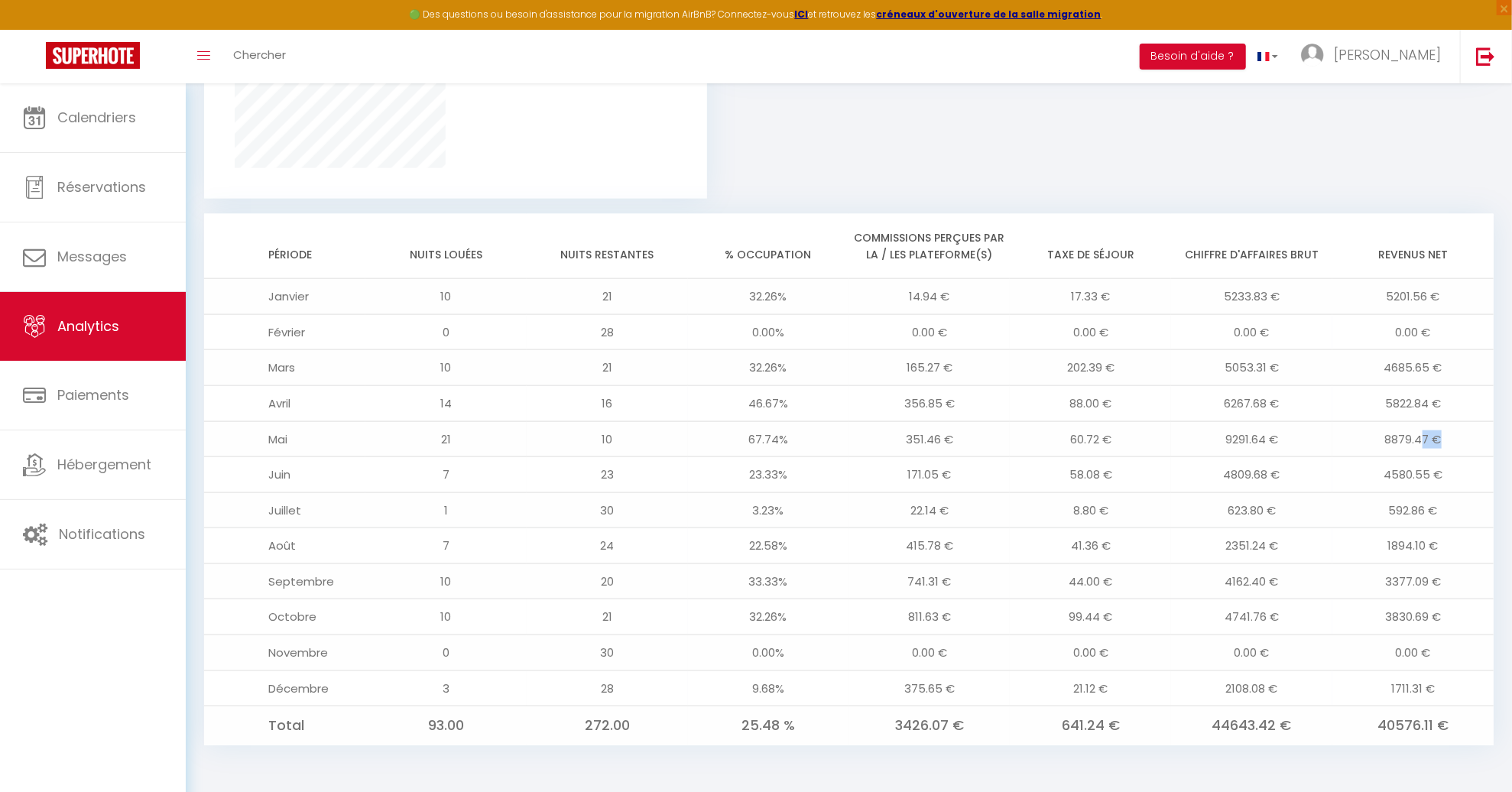
click at [1448, 440] on td "8879.47 €" at bounding box center [1413, 440] width 162 height 36
